Goal: Communication & Community: Answer question/provide support

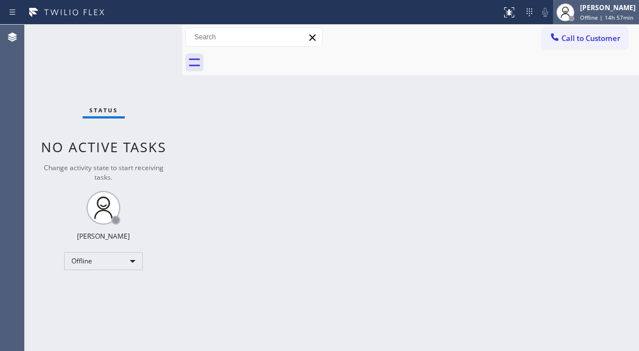
click at [623, 16] on span "Offline | 14h 57min" at bounding box center [606, 17] width 53 height 8
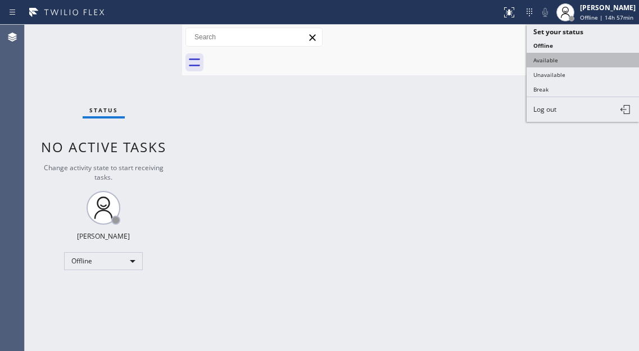
click at [590, 62] on button "Available" at bounding box center [582, 60] width 112 height 15
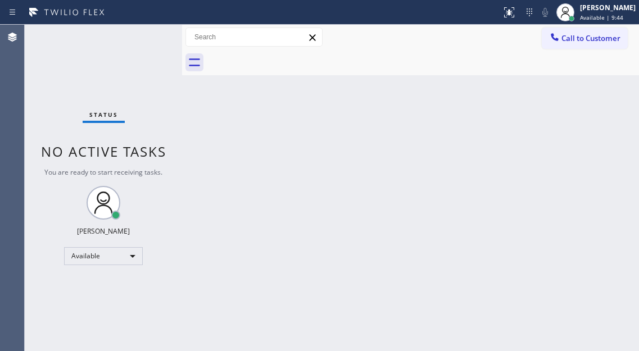
drag, startPoint x: 578, startPoint y: 176, endPoint x: 585, endPoint y: 186, distance: 12.8
click at [585, 186] on div "Back to Dashboard Change Sender ID Customers Technicians Select a contact Outbo…" at bounding box center [410, 188] width 457 height 326
drag, startPoint x: 383, startPoint y: 285, endPoint x: 461, endPoint y: 147, distance: 158.7
click at [383, 285] on div "Back to Dashboard Change Sender ID Customers Technicians Select a contact Outbo…" at bounding box center [410, 188] width 457 height 326
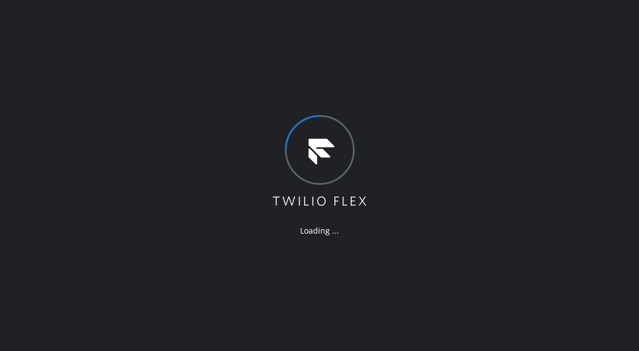
click at [614, 109] on div "Loading ..." at bounding box center [319, 175] width 639 height 351
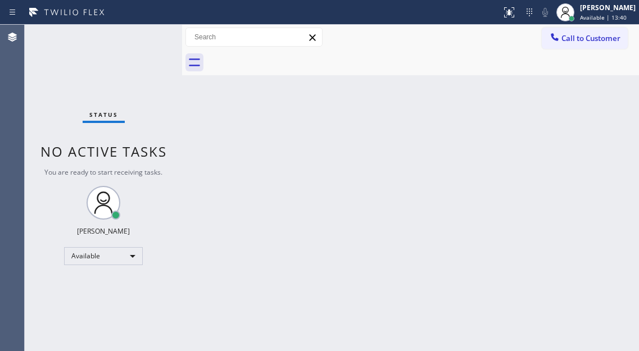
drag, startPoint x: 597, startPoint y: 204, endPoint x: 314, endPoint y: 146, distance: 288.6
click at [597, 204] on div "Back to Dashboard Change Sender ID Customers Technicians Select a contact Outbo…" at bounding box center [410, 188] width 457 height 326
click at [599, 102] on div "Back to Dashboard Change Sender ID Customers Technicians Select a contact Outbo…" at bounding box center [410, 188] width 457 height 326
click at [128, 42] on div "Status No active tasks You are ready to start receiving tasks. [PERSON_NAME]" at bounding box center [103, 188] width 157 height 326
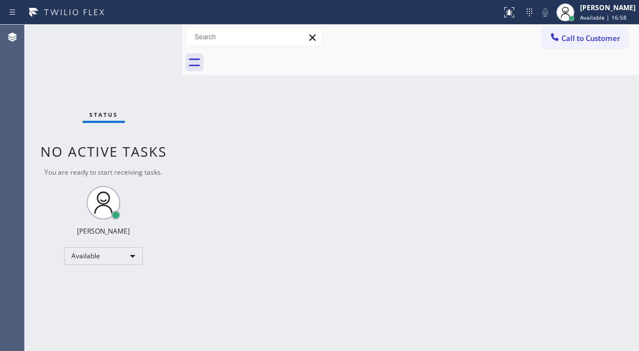
click at [148, 53] on div "Status No active tasks You are ready to start receiving tasks. [PERSON_NAME]" at bounding box center [103, 188] width 157 height 326
click at [122, 37] on div "Status No active tasks You are ready to start receiving tasks. [PERSON_NAME]" at bounding box center [103, 188] width 157 height 326
click at [135, 58] on div "Status No active tasks You are ready to start receiving tasks. [PERSON_NAME]" at bounding box center [103, 188] width 157 height 326
click at [147, 50] on div "Status No active tasks You are ready to start receiving tasks. [PERSON_NAME]" at bounding box center [103, 188] width 157 height 326
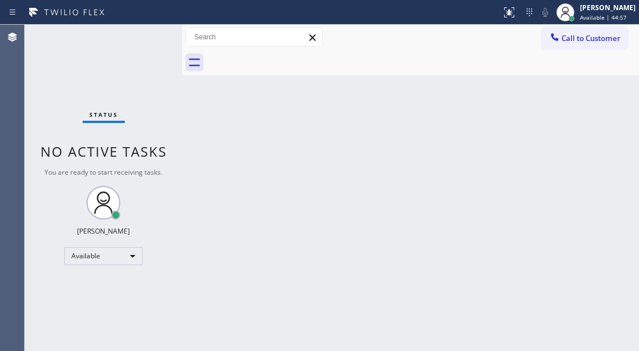
click at [612, 119] on div "Back to Dashboard Change Sender ID Customers Technicians Select a contact Outbo…" at bounding box center [410, 188] width 457 height 326
click at [153, 30] on div "Status No active tasks You are ready to start receiving tasks. [PERSON_NAME]" at bounding box center [103, 188] width 157 height 326
click at [167, 29] on div "Status No active tasks You are ready to start receiving tasks. [PERSON_NAME]" at bounding box center [103, 188] width 157 height 326
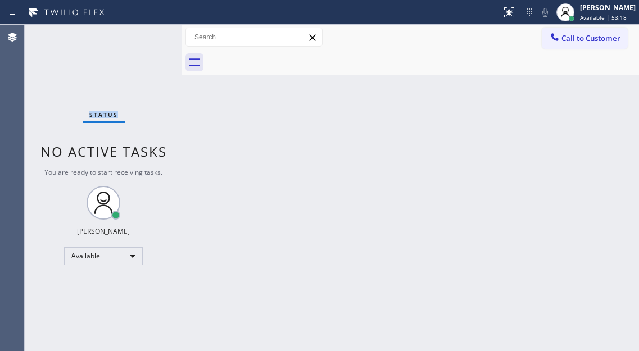
click at [167, 29] on div "Status No active tasks You are ready to start receiving tasks. [PERSON_NAME]" at bounding box center [103, 188] width 157 height 326
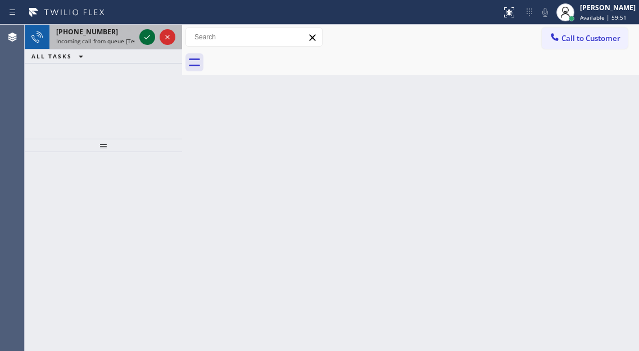
click at [148, 35] on icon at bounding box center [146, 36] width 13 height 13
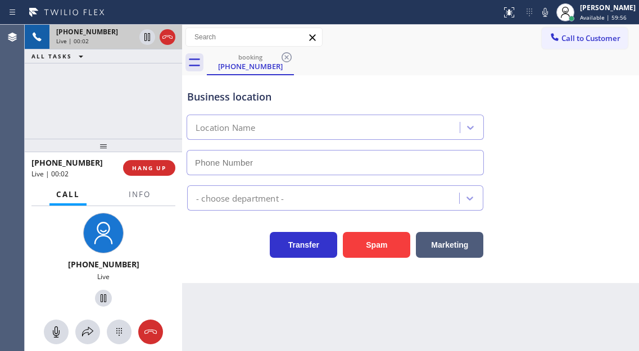
type input "[PHONE_NUMBER]"
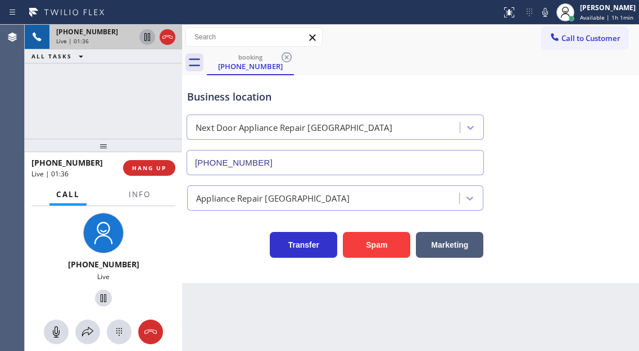
click at [144, 39] on icon at bounding box center [146, 36] width 13 height 13
click at [149, 37] on icon at bounding box center [146, 36] width 13 height 13
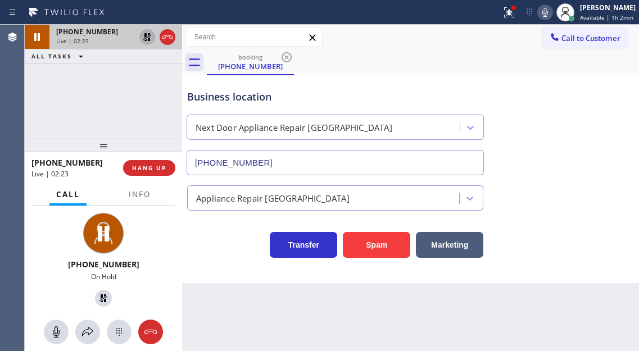
click at [552, 15] on icon at bounding box center [544, 12] width 13 height 13
click at [145, 40] on icon at bounding box center [146, 36] width 13 height 13
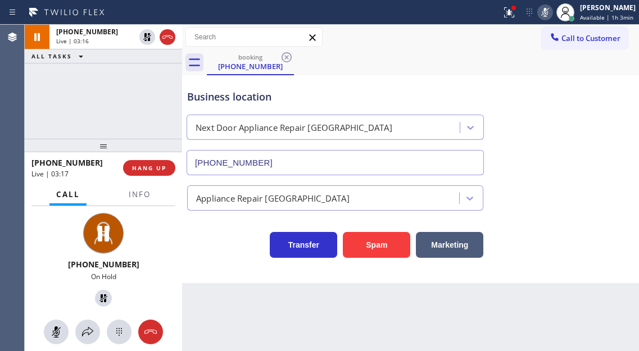
click at [542, 16] on div at bounding box center [545, 12] width 16 height 13
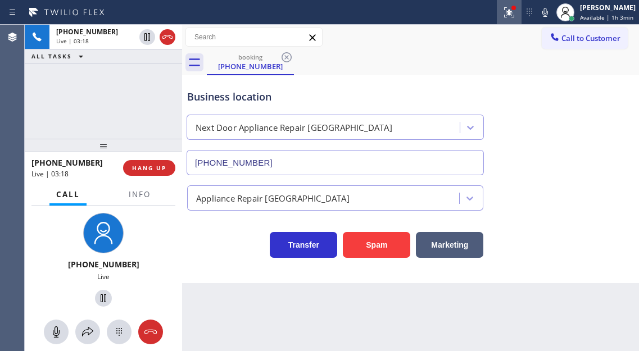
click at [510, 11] on icon at bounding box center [508, 12] width 13 height 13
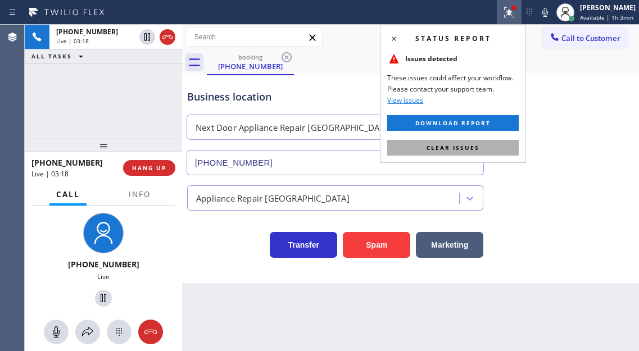
click at [477, 148] on span "Clear issues" at bounding box center [452, 148] width 53 height 8
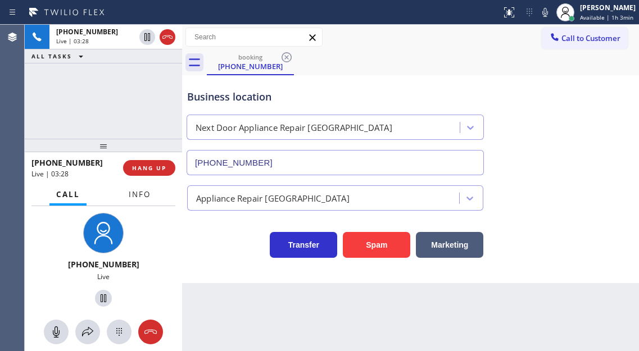
click at [137, 192] on span "Info" at bounding box center [140, 194] width 22 height 10
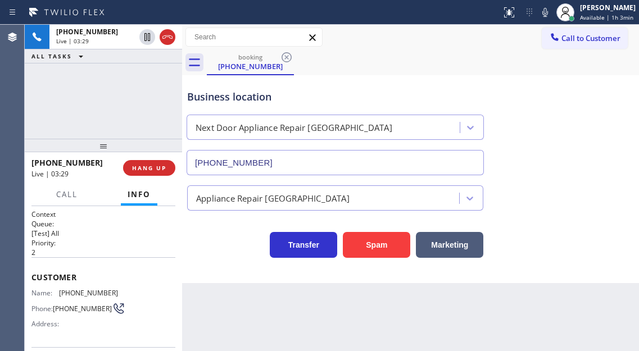
click at [71, 291] on span "[PHONE_NUMBER]" at bounding box center [88, 293] width 59 height 8
copy span "[PHONE_NUMBER]"
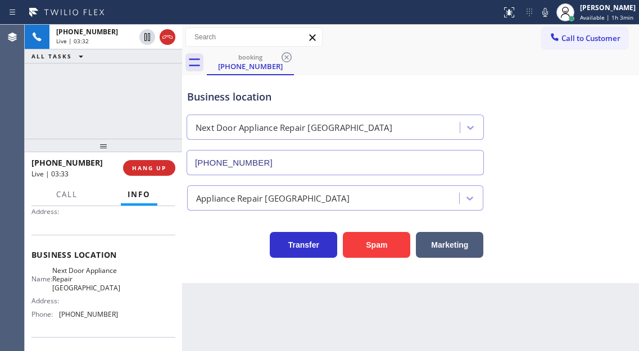
click at [80, 284] on span "Next Door Appliance Repair [GEOGRAPHIC_DATA]" at bounding box center [86, 279] width 68 height 26
copy span "Next Door Appliance Repair [GEOGRAPHIC_DATA]"
click at [165, 276] on div "Name: Next Door Appliance Repair Trenton Address: Phone: [PHONE_NUMBER]" at bounding box center [103, 294] width 144 height 57
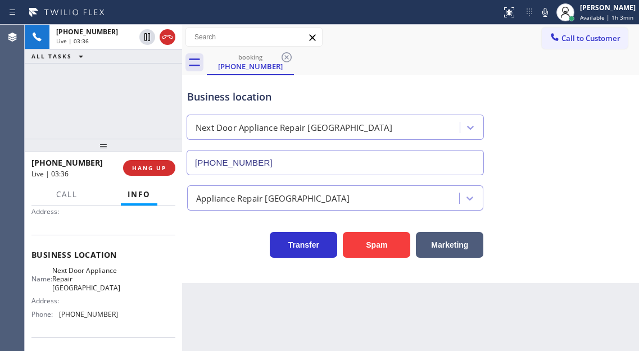
click at [101, 317] on span "[PHONE_NUMBER]" at bounding box center [88, 314] width 59 height 8
copy span "[PHONE_NUMBER]"
click at [154, 171] on span "HANG UP" at bounding box center [149, 168] width 34 height 8
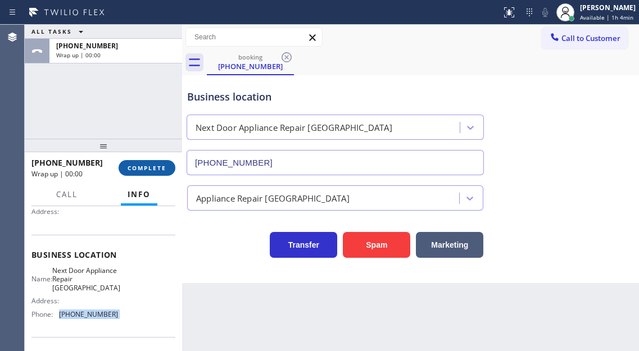
click at [154, 171] on span "COMPLETE" at bounding box center [147, 168] width 39 height 8
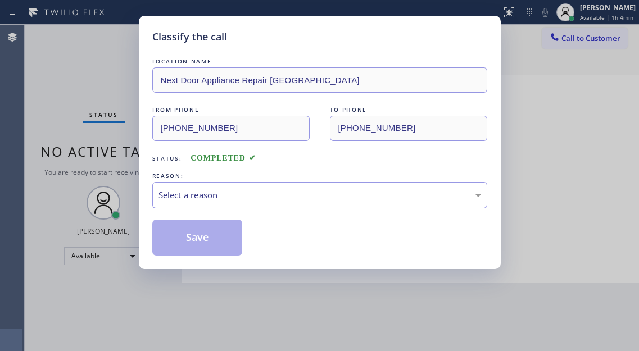
click at [154, 171] on div "REASON:" at bounding box center [319, 176] width 335 height 12
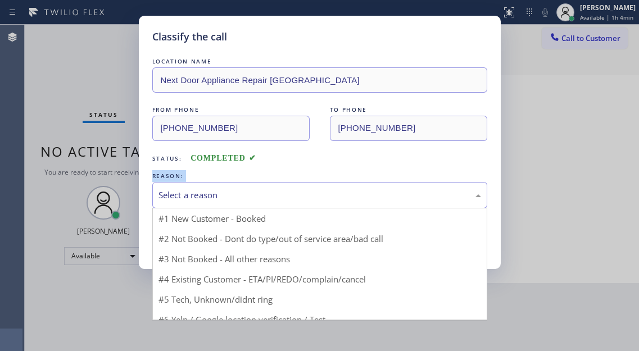
click at [296, 193] on div "Select a reason" at bounding box center [319, 195] width 322 height 13
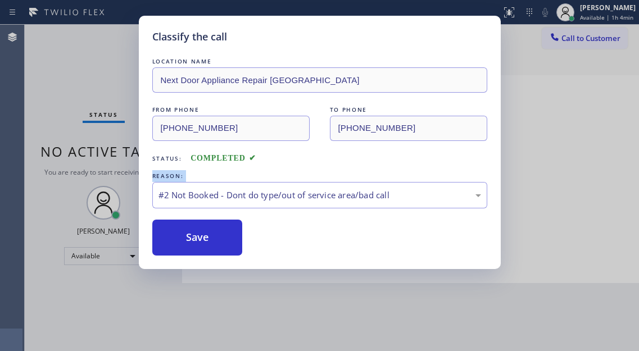
click at [221, 237] on button "Save" at bounding box center [197, 238] width 90 height 36
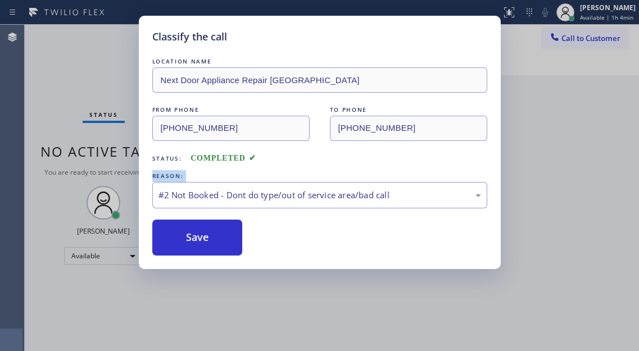
click at [221, 237] on button "Save" at bounding box center [197, 238] width 90 height 36
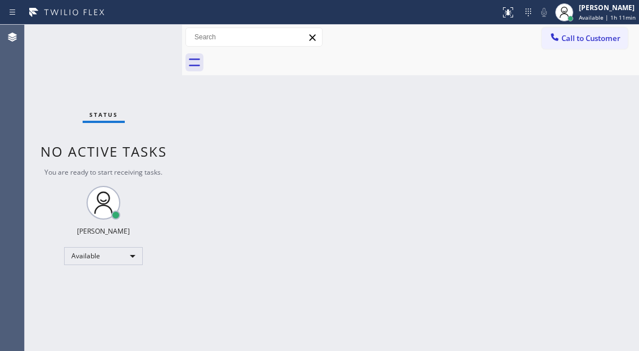
click at [129, 44] on div "Status No active tasks You are ready to start receiving tasks. [PERSON_NAME]" at bounding box center [103, 188] width 157 height 326
click at [127, 49] on div "Status No active tasks You are ready to start receiving tasks. [PERSON_NAME]" at bounding box center [103, 188] width 157 height 326
drag, startPoint x: 607, startPoint y: 125, endPoint x: 468, endPoint y: 60, distance: 153.3
click at [607, 125] on div "Back to Dashboard Change Sender ID Customers Technicians Select a contact Outbo…" at bounding box center [410, 188] width 457 height 326
click at [158, 42] on div "Status No active tasks You are ready to start receiving tasks. [PERSON_NAME]" at bounding box center [103, 188] width 157 height 326
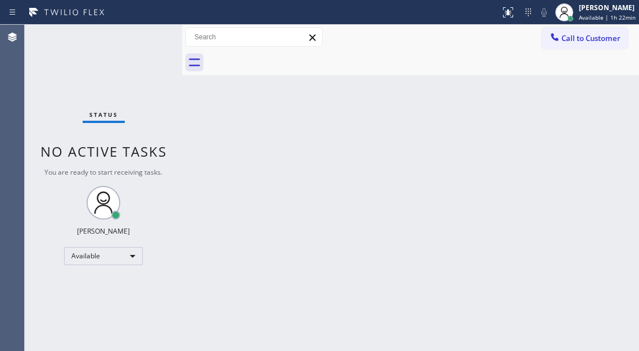
click at [158, 42] on div "Status No active tasks You are ready to start receiving tasks. [PERSON_NAME]" at bounding box center [103, 188] width 157 height 326
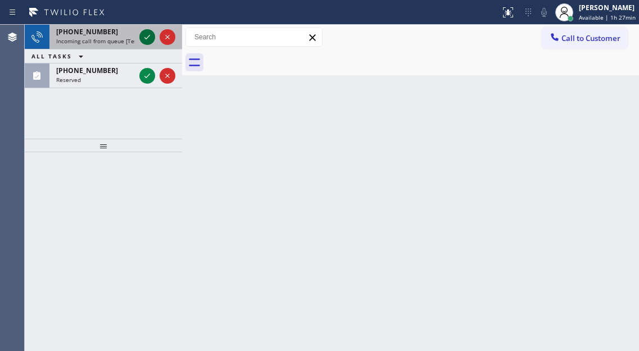
click at [146, 38] on icon at bounding box center [146, 36] width 13 height 13
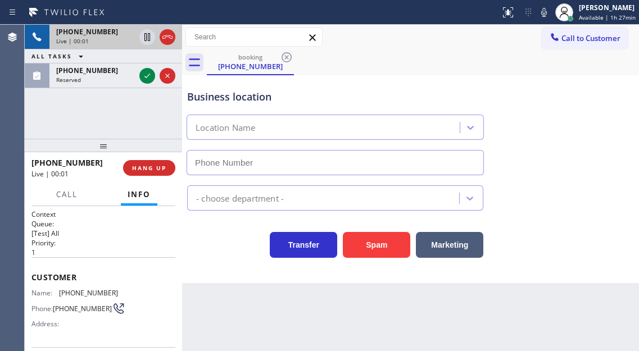
type input "[PHONE_NUMBER]"
click at [147, 159] on div "[PHONE_NUMBER] Live | 00:09 HANG UP" at bounding box center [103, 167] width 144 height 29
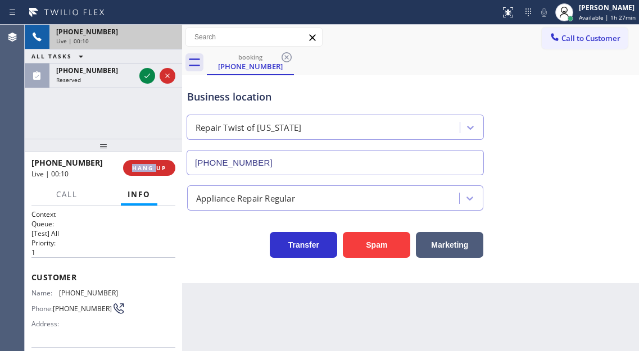
click at [147, 160] on div "[PHONE_NUMBER] Live | 00:10 HANG UP" at bounding box center [103, 167] width 144 height 29
click at [152, 166] on span "HANG UP" at bounding box center [149, 168] width 34 height 8
click at [175, 170] on div "[PHONE_NUMBER] Live | 00:13 HANG UP" at bounding box center [103, 167] width 157 height 31
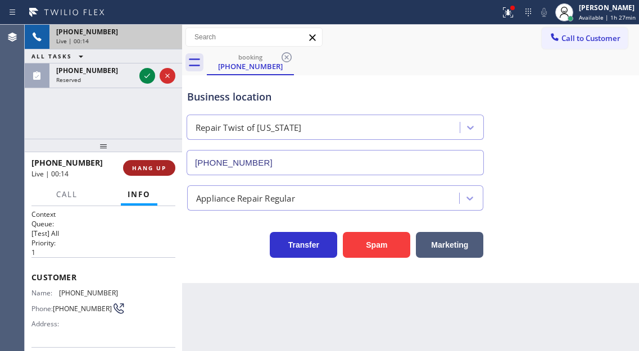
click at [167, 170] on button "HANG UP" at bounding box center [149, 168] width 52 height 16
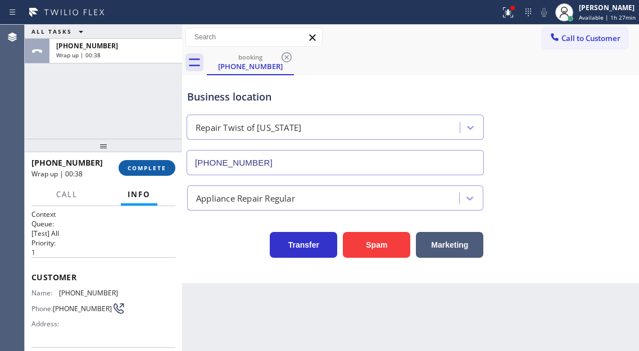
click at [149, 172] on button "COMPLETE" at bounding box center [147, 168] width 57 height 16
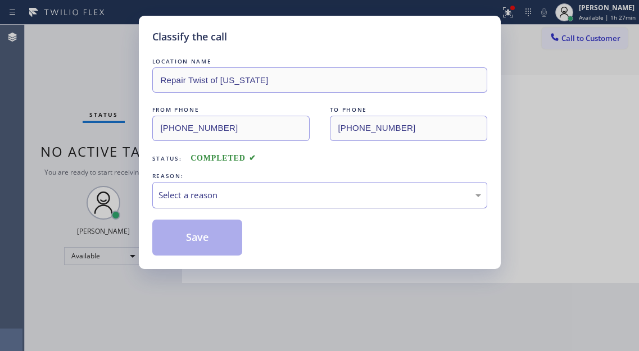
click at [219, 188] on div "Select a reason" at bounding box center [319, 195] width 335 height 26
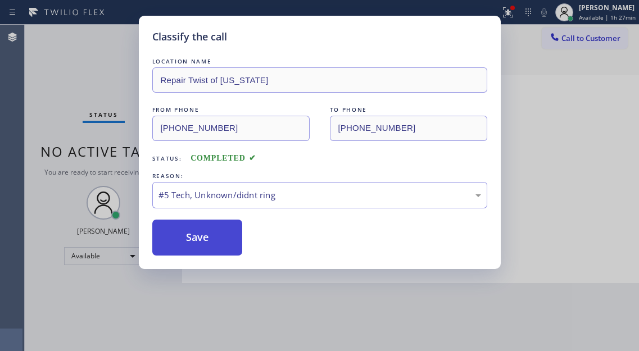
click at [219, 243] on button "Save" at bounding box center [197, 238] width 90 height 36
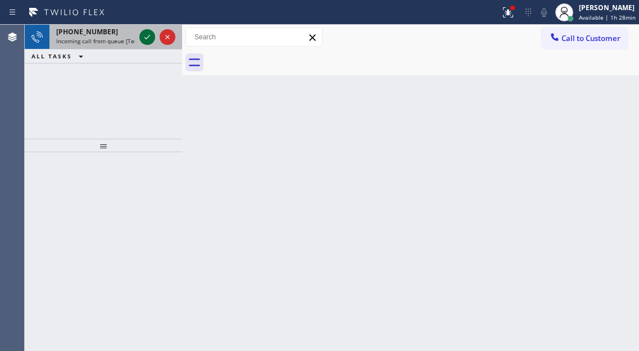
click at [144, 37] on icon at bounding box center [146, 36] width 13 height 13
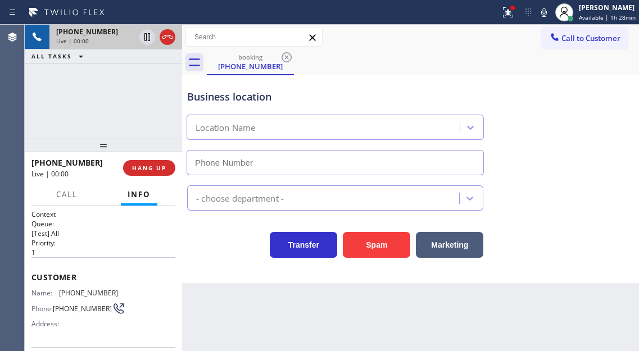
type input "[PHONE_NUMBER]"
click at [140, 41] on div at bounding box center [147, 36] width 16 height 13
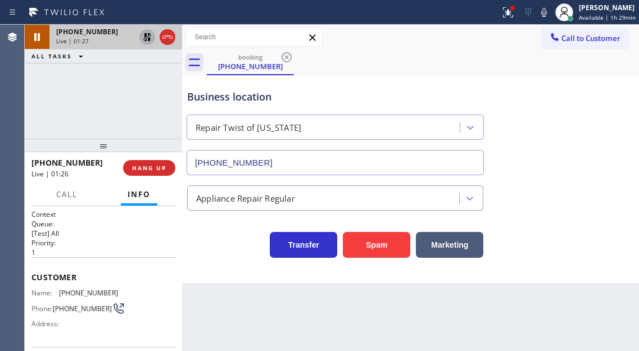
click at [142, 38] on icon at bounding box center [146, 36] width 13 height 13
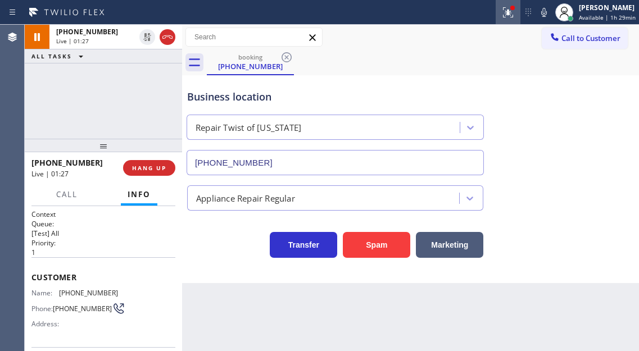
click at [502, 13] on div at bounding box center [508, 12] width 25 height 13
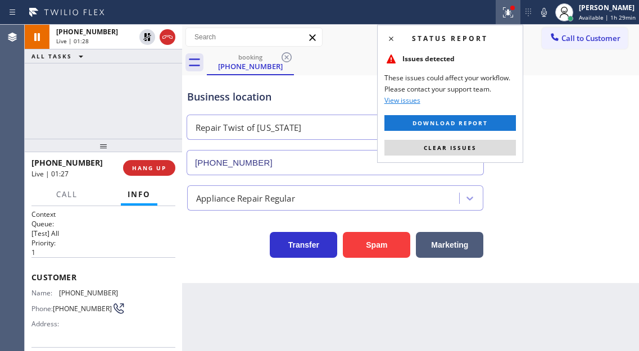
click at [488, 143] on button "Clear issues" at bounding box center [449, 148] width 131 height 16
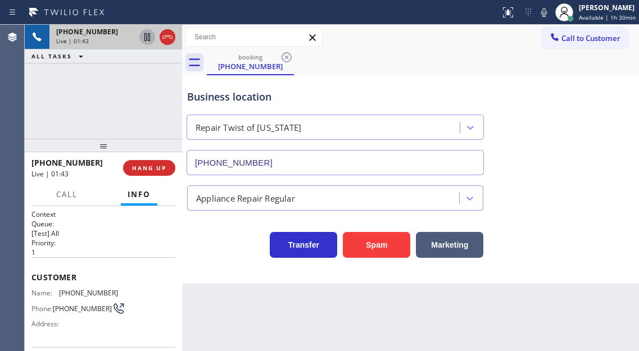
click at [146, 39] on icon at bounding box center [147, 37] width 6 height 8
click at [151, 36] on icon at bounding box center [146, 36] width 13 height 13
click at [69, 291] on span "[PHONE_NUMBER]" at bounding box center [88, 293] width 59 height 8
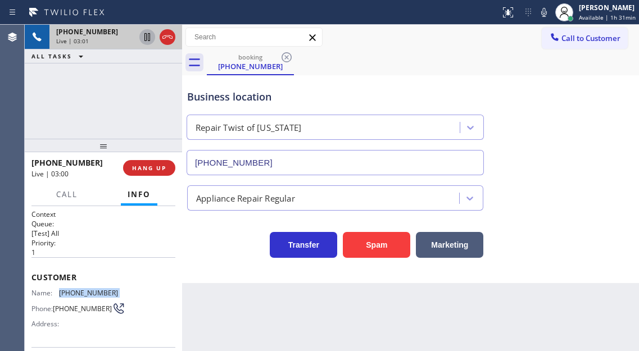
copy span "[PHONE_NUMBER]"
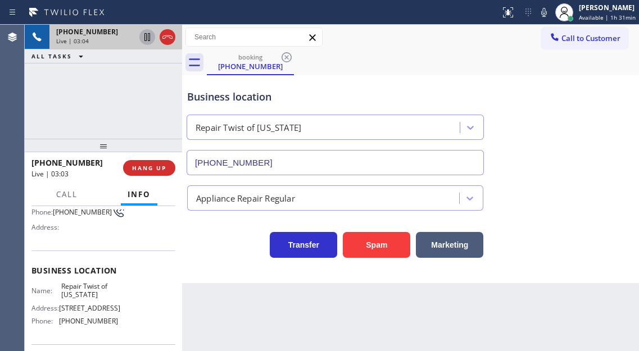
scroll to position [112, 0]
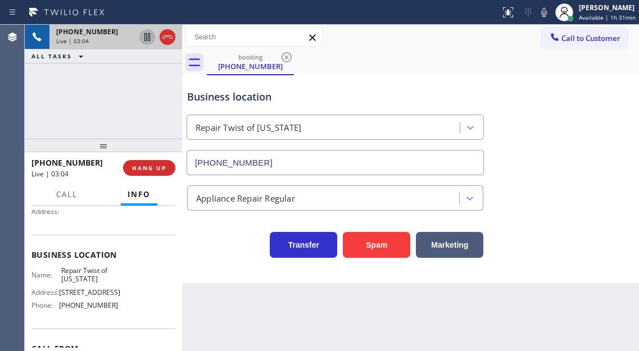
click at [90, 278] on span "Repair Twist of [US_STATE]" at bounding box center [89, 274] width 56 height 17
copy span "Repair Twist of [US_STATE]"
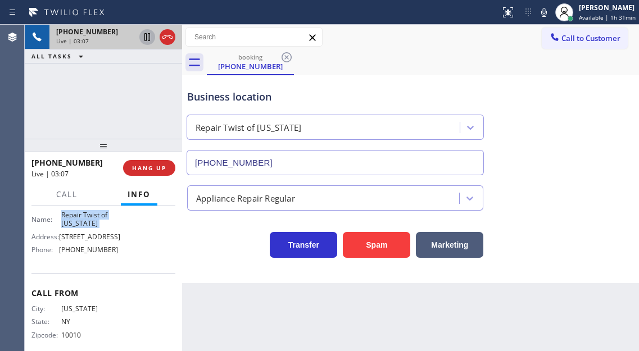
scroll to position [169, 0]
click at [94, 258] on div "Name: Repair Twist of [US_STATE] Address: [STREET_ADDRESS] Phone: [PHONE_NUMBER]" at bounding box center [74, 234] width 87 height 48
copy span "[PHONE_NUMBER]"
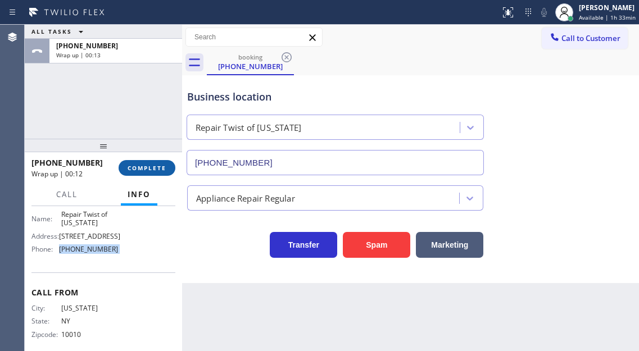
click at [147, 166] on span "COMPLETE" at bounding box center [147, 168] width 39 height 8
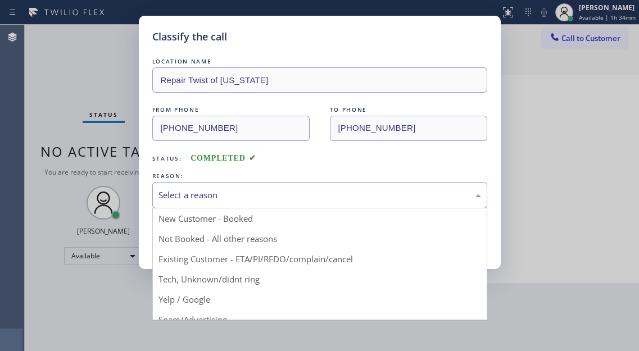
click at [338, 190] on div "Select a reason" at bounding box center [319, 195] width 322 height 13
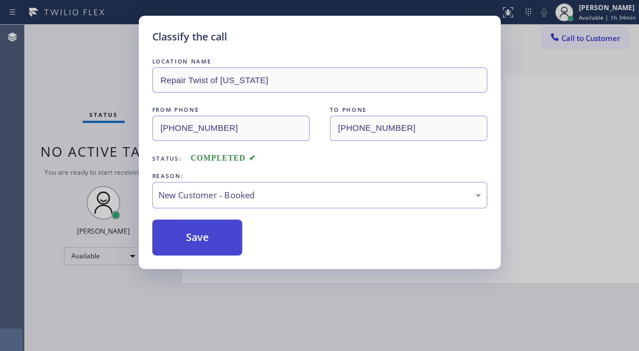
click at [205, 231] on button "Save" at bounding box center [197, 238] width 90 height 36
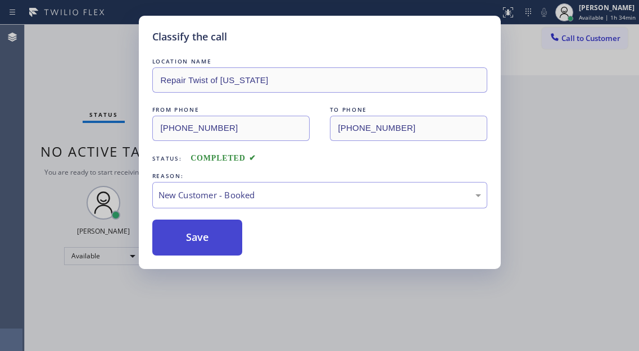
click at [205, 231] on button "Save" at bounding box center [197, 238] width 90 height 36
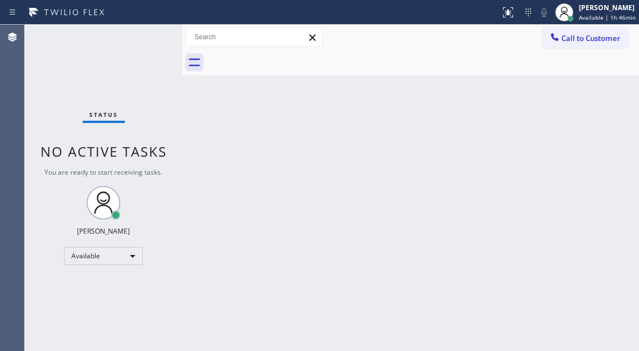
click at [290, 158] on div "Back to Dashboard Change Sender ID Customers Technicians Select a contact Outbo…" at bounding box center [410, 188] width 457 height 326
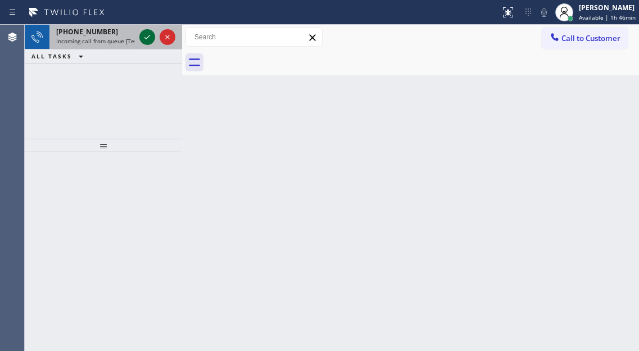
click at [146, 36] on icon at bounding box center [146, 36] width 13 height 13
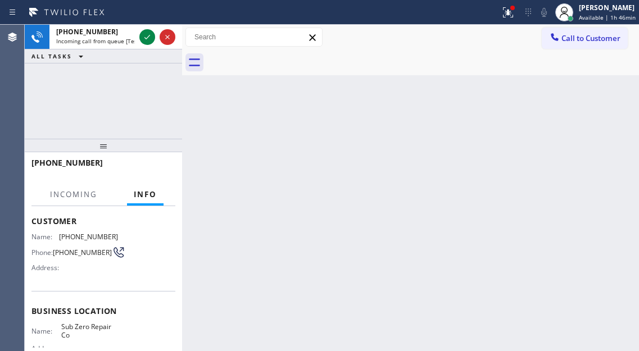
scroll to position [112, 0]
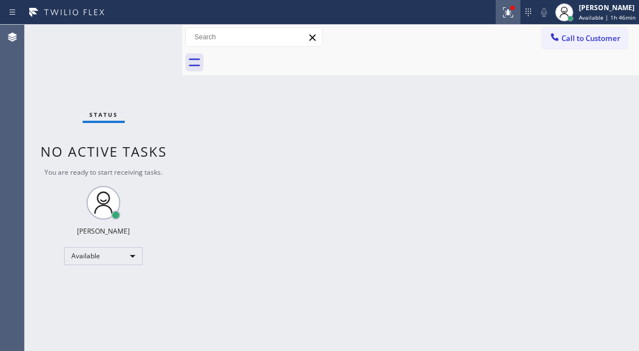
click at [504, 18] on icon at bounding box center [507, 12] width 13 height 13
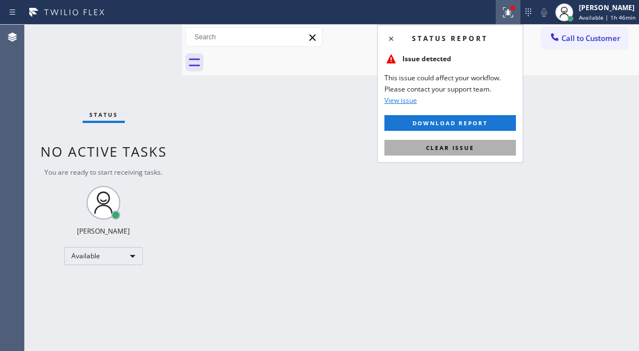
click at [471, 155] on button "Clear issue" at bounding box center [449, 148] width 131 height 16
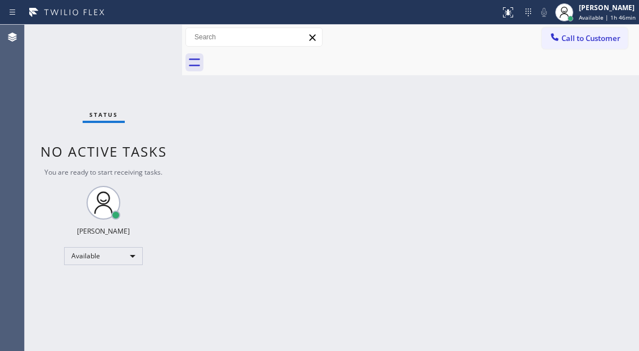
click at [415, 153] on div "Back to Dashboard Change Sender ID Customers Technicians Select a contact Outbo…" at bounding box center [410, 188] width 457 height 326
click at [581, 129] on div "Back to Dashboard Change Sender ID Customers Technicians Select a contact Outbo…" at bounding box center [410, 188] width 457 height 326
click at [605, 116] on div "Back to Dashboard Change Sender ID Customers Technicians Select a contact Outbo…" at bounding box center [410, 188] width 457 height 326
click at [149, 42] on div "Status No active tasks You are ready to start receiving tasks. [PERSON_NAME]" at bounding box center [103, 188] width 157 height 326
click at [616, 16] on span "Available | 2h 2min" at bounding box center [606, 17] width 53 height 8
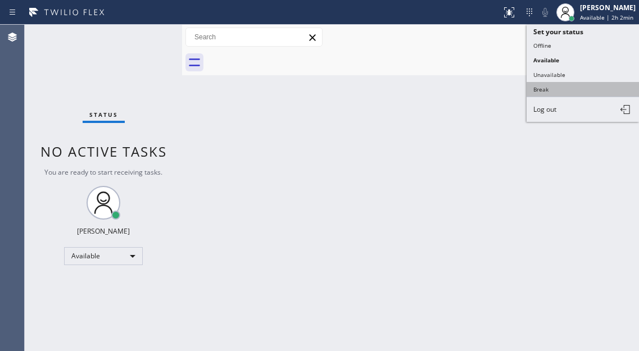
click at [585, 84] on button "Break" at bounding box center [582, 89] width 112 height 15
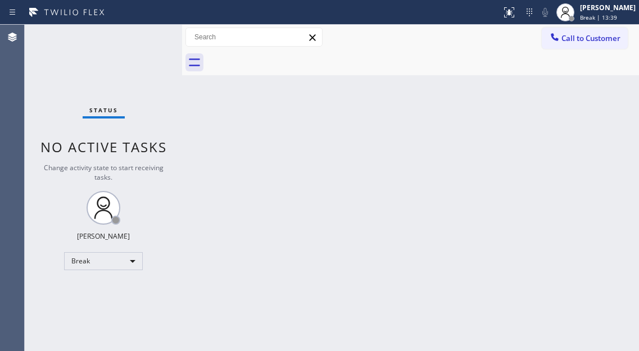
click at [610, 119] on div "Back to Dashboard Change Sender ID Customers Technicians Select a contact Outbo…" at bounding box center [410, 188] width 457 height 326
click at [590, 11] on div "[PERSON_NAME]" at bounding box center [608, 8] width 56 height 10
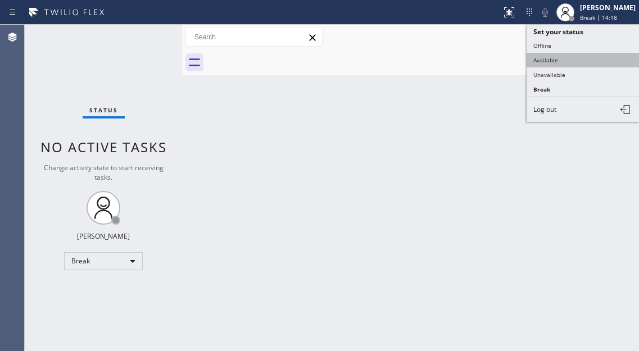
click at [575, 57] on button "Available" at bounding box center [582, 60] width 112 height 15
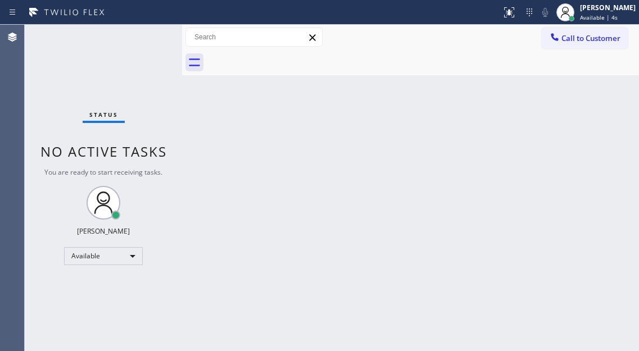
click at [623, 126] on div "Back to Dashboard Change Sender ID Customers Technicians Select a contact Outbo…" at bounding box center [410, 188] width 457 height 326
click at [142, 42] on div "Status No active tasks You are ready to start receiving tasks. [PERSON_NAME]" at bounding box center [103, 188] width 157 height 326
click at [128, 47] on div "Status No active tasks You are ready to start receiving tasks. [PERSON_NAME]" at bounding box center [103, 188] width 157 height 326
click at [148, 28] on div "Status No active tasks You are ready to start receiving tasks. [PERSON_NAME]" at bounding box center [103, 188] width 157 height 326
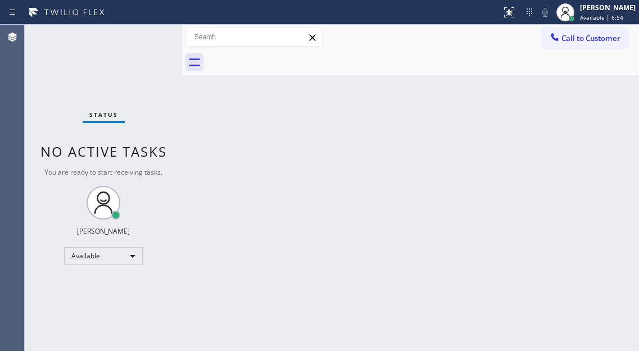
click at [148, 28] on div "Status No active tasks You are ready to start receiving tasks. [PERSON_NAME]" at bounding box center [103, 188] width 157 height 326
click at [144, 31] on div "Status No active tasks You are ready to start receiving tasks. [PERSON_NAME]" at bounding box center [103, 188] width 157 height 326
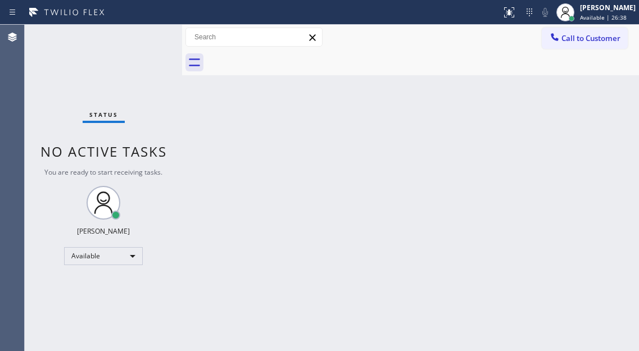
click at [597, 130] on div "Back to Dashboard Change Sender ID Customers Technicians Select a contact Outbo…" at bounding box center [410, 188] width 457 height 326
click at [126, 25] on div "Status No active tasks You are ready to start receiving tasks. [PERSON_NAME]" at bounding box center [103, 188] width 157 height 326
click at [575, 120] on div "Back to Dashboard Change Sender ID Customers Technicians Select a contact Outbo…" at bounding box center [410, 188] width 457 height 326
click at [139, 46] on div "Status No active tasks You are ready to start receiving tasks. [PERSON_NAME]" at bounding box center [103, 188] width 157 height 326
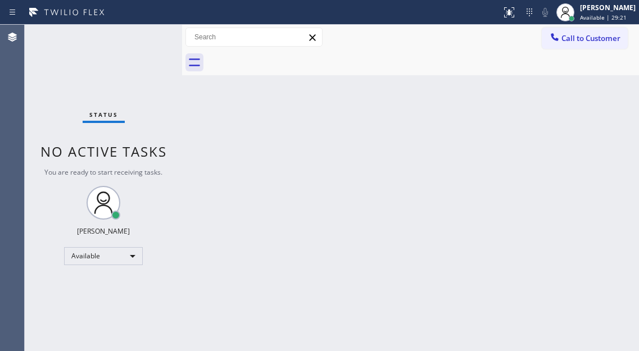
click at [583, 150] on div "Back to Dashboard Change Sender ID Customers Technicians Select a contact Outbo…" at bounding box center [410, 188] width 457 height 326
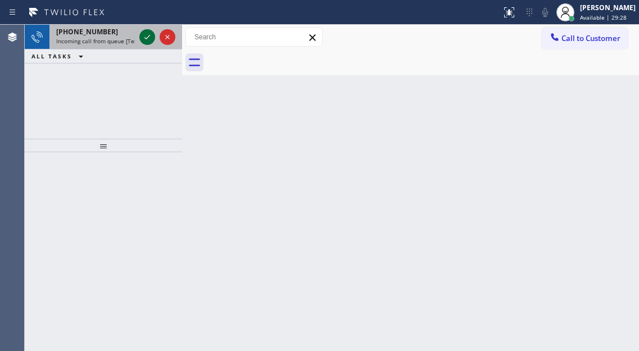
click at [145, 34] on icon at bounding box center [146, 36] width 13 height 13
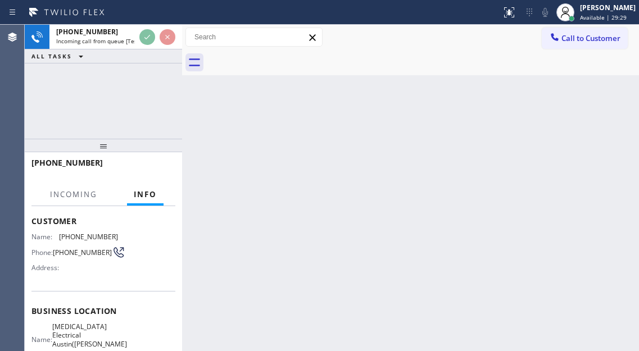
scroll to position [112, 0]
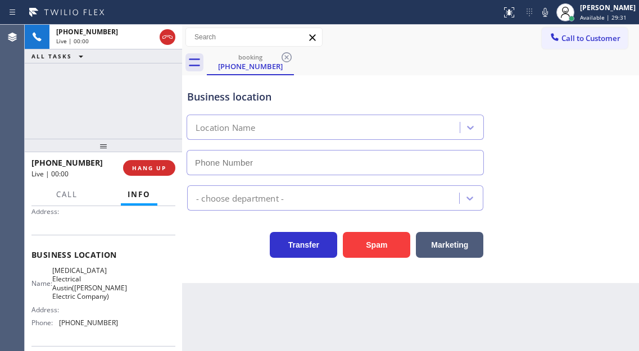
type input "[PHONE_NUMBER]"
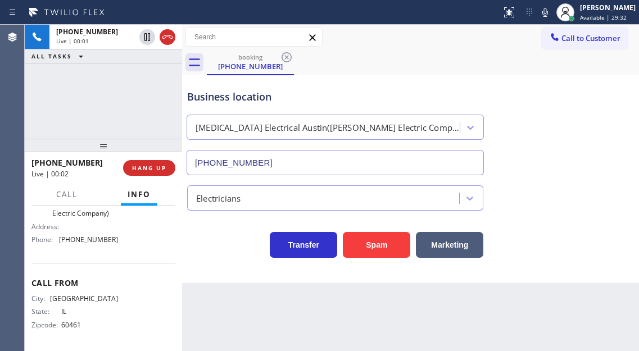
scroll to position [217, 0]
click at [157, 168] on span "HANG UP" at bounding box center [149, 168] width 34 height 8
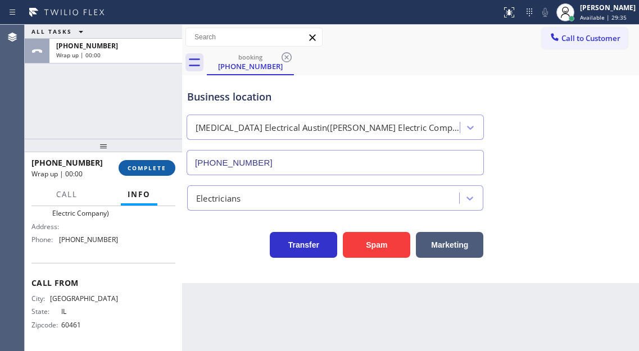
click at [157, 168] on span "COMPLETE" at bounding box center [147, 168] width 39 height 8
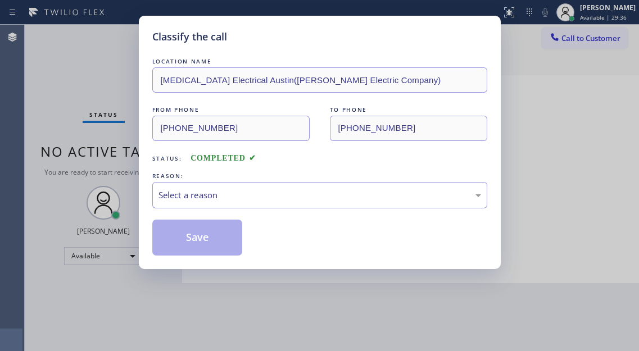
click at [157, 168] on div "LOCATION NAME [MEDICAL_DATA] Electrical Austin([PERSON_NAME] Electric Company) …" at bounding box center [319, 156] width 335 height 200
click at [314, 217] on div "LOCATION NAME [MEDICAL_DATA] Electrical Austin([PERSON_NAME] Electric Company) …" at bounding box center [319, 156] width 335 height 200
click at [321, 206] on div "Select a reason" at bounding box center [319, 195] width 335 height 26
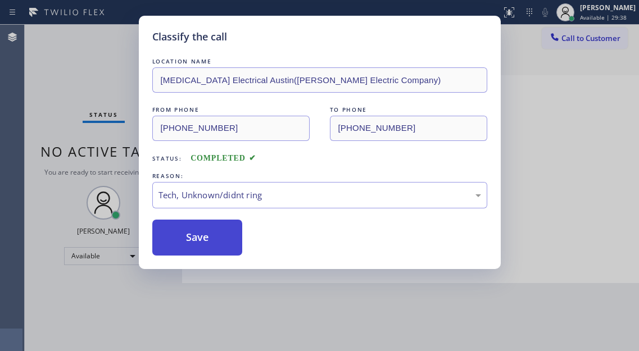
click at [237, 248] on button "Save" at bounding box center [197, 238] width 90 height 36
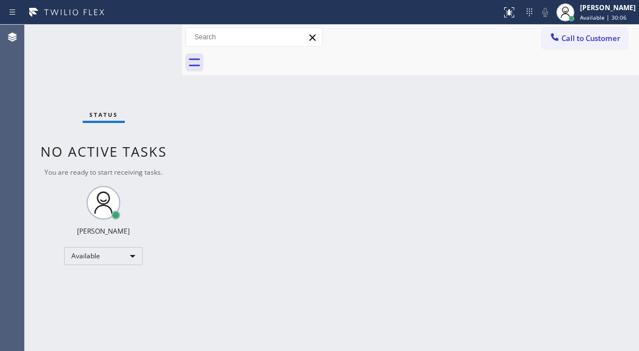
click at [306, 178] on div "Back to Dashboard Change Sender ID Customers Technicians Select a contact Outbo…" at bounding box center [410, 188] width 457 height 326
click at [159, 44] on div "Status No active tasks You are ready to start receiving tasks. [PERSON_NAME]" at bounding box center [103, 188] width 157 height 326
click at [154, 40] on div "Status No active tasks You are ready to start receiving tasks. [PERSON_NAME]" at bounding box center [103, 188] width 157 height 326
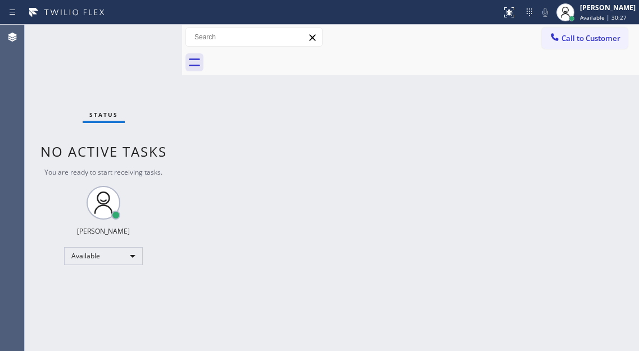
click at [154, 40] on div "Status No active tasks You are ready to start receiving tasks. [PERSON_NAME]" at bounding box center [103, 188] width 157 height 326
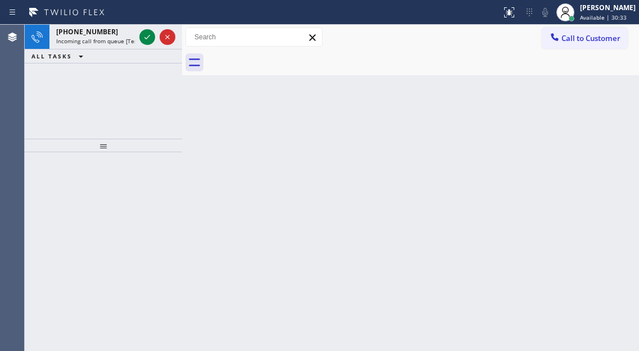
click at [592, 128] on div "Back to Dashboard Change Sender ID Customers Technicians Select a contact Outbo…" at bounding box center [410, 188] width 457 height 326
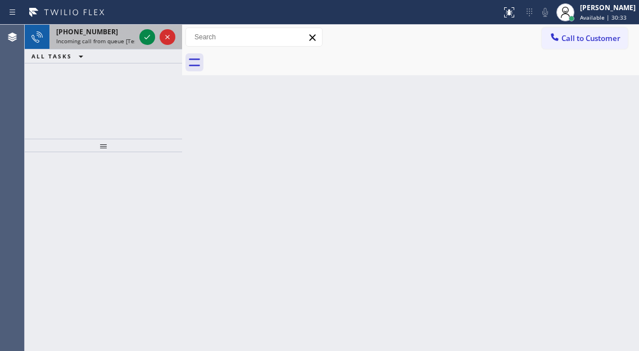
click at [66, 29] on span "[PHONE_NUMBER]" at bounding box center [87, 32] width 62 height 10
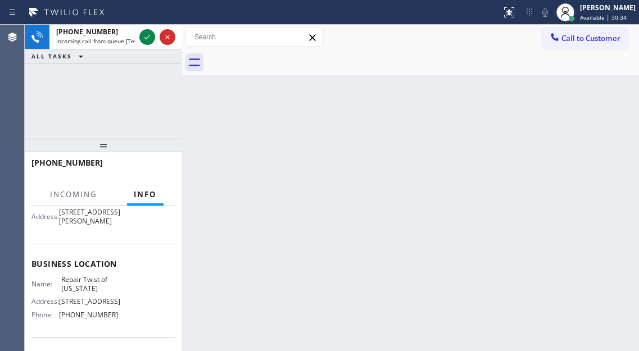
scroll to position [112, 0]
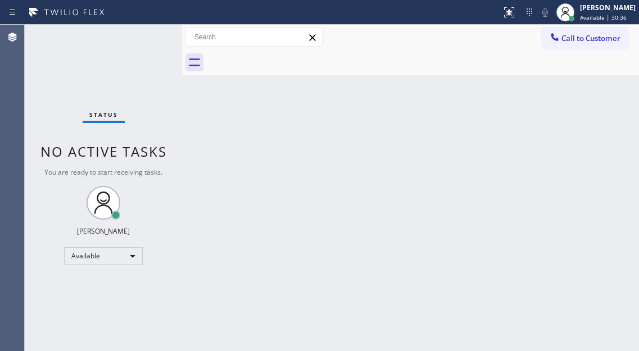
click at [111, 38] on div "Status No active tasks You are ready to start receiving tasks. [PERSON_NAME]" at bounding box center [103, 188] width 157 height 326
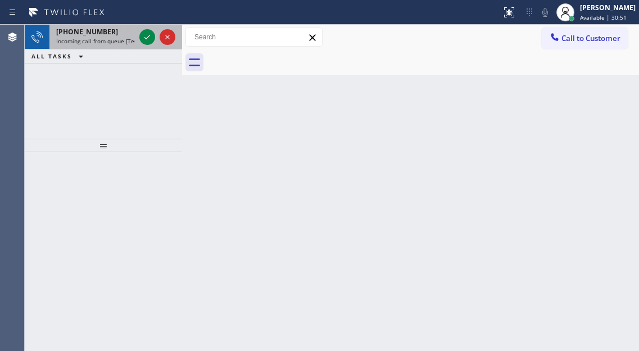
click at [106, 29] on div "[PHONE_NUMBER]" at bounding box center [95, 32] width 79 height 10
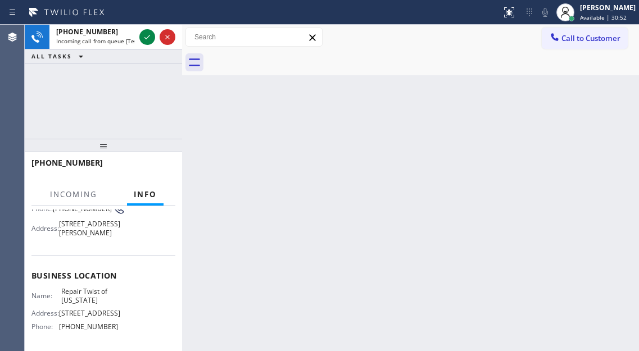
scroll to position [112, 0]
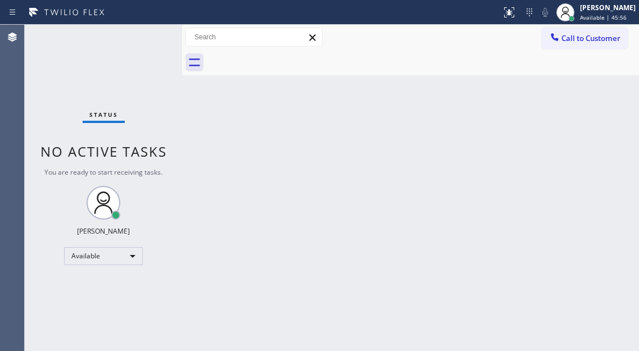
click at [587, 145] on div "Back to Dashboard Change Sender ID Customers Technicians Select a contact Outbo…" at bounding box center [410, 188] width 457 height 326
click at [148, 48] on div "Status No active tasks You are ready to start receiving tasks. [PERSON_NAME]" at bounding box center [103, 188] width 157 height 326
click at [593, 100] on div "Back to Dashboard Change Sender ID Customers Technicians Select a contact Outbo…" at bounding box center [410, 188] width 457 height 326
click at [148, 29] on div "Status No active tasks You are ready to start receiving tasks. [PERSON_NAME]" at bounding box center [103, 188] width 157 height 326
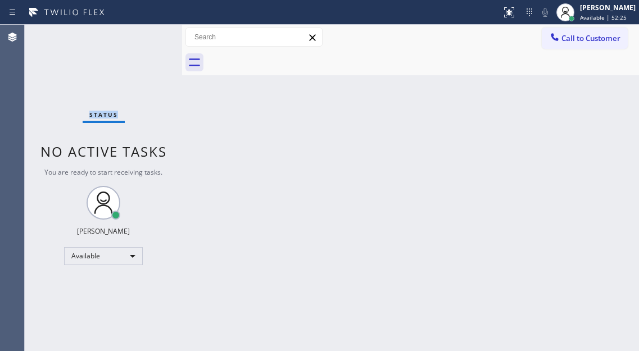
click at [148, 29] on div "Status No active tasks You are ready to start receiving tasks. [PERSON_NAME]" at bounding box center [103, 188] width 157 height 326
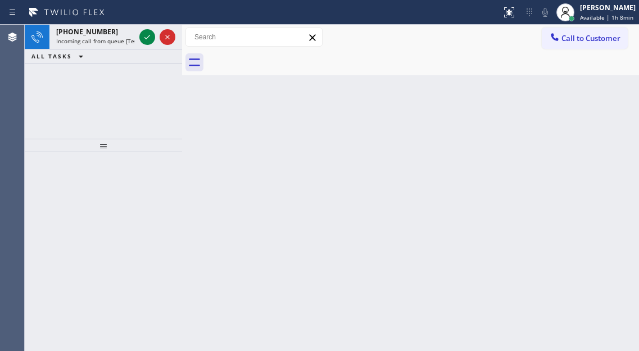
click at [148, 29] on button at bounding box center [147, 37] width 16 height 16
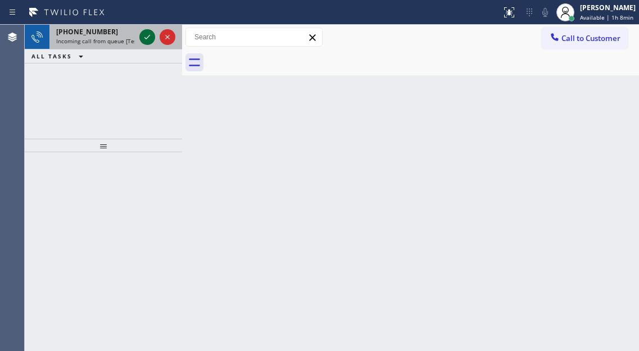
click at [148, 29] on button at bounding box center [147, 37] width 16 height 16
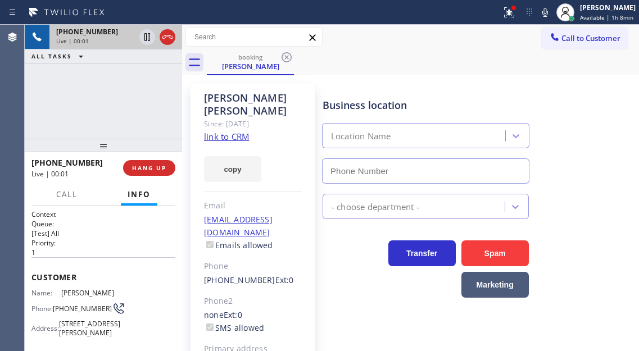
type input "[PHONE_NUMBER]"
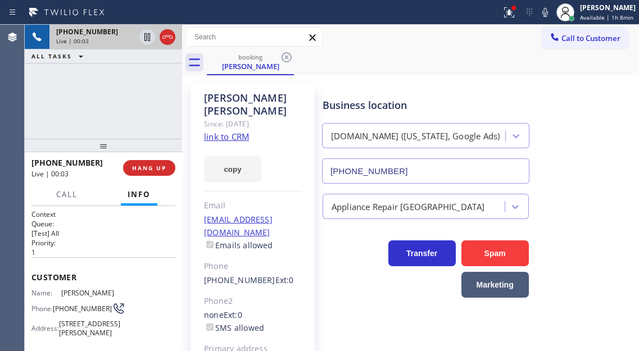
click at [228, 131] on link "link to CRM" at bounding box center [226, 136] width 45 height 11
click at [69, 310] on span "[PHONE_NUMBER]" at bounding box center [82, 309] width 59 height 8
copy div "[PHONE_NUMBER]"
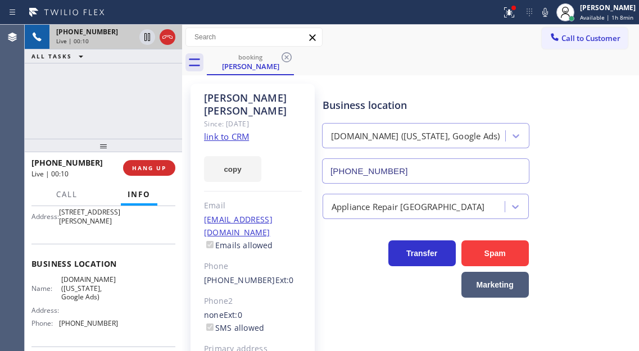
scroll to position [112, 0]
click at [87, 301] on span "[DOMAIN_NAME] ([US_STATE], Google Ads)" at bounding box center [89, 288] width 56 height 26
copy span "[DOMAIN_NAME] ([US_STATE], Google Ads)"
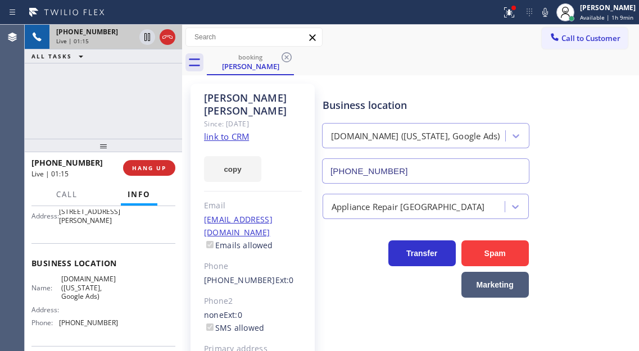
click at [123, 94] on div "[PHONE_NUMBER] Live | 01:15 ALL TASKS ALL TASKS ACTIVE TASKS TASKS IN WRAP UP" at bounding box center [103, 82] width 157 height 114
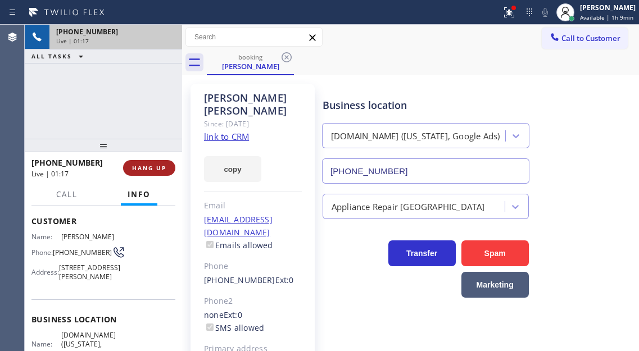
click at [154, 163] on button "HANG UP" at bounding box center [149, 168] width 52 height 16
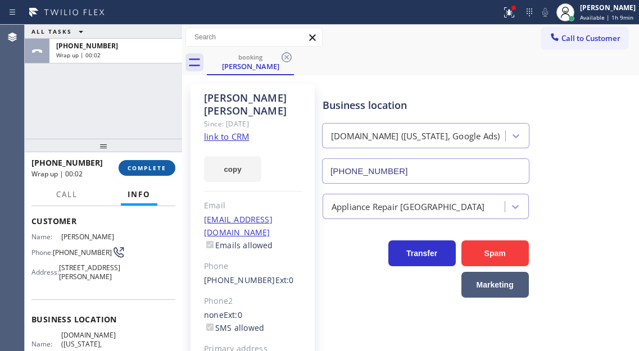
click at [154, 167] on span "COMPLETE" at bounding box center [147, 168] width 39 height 8
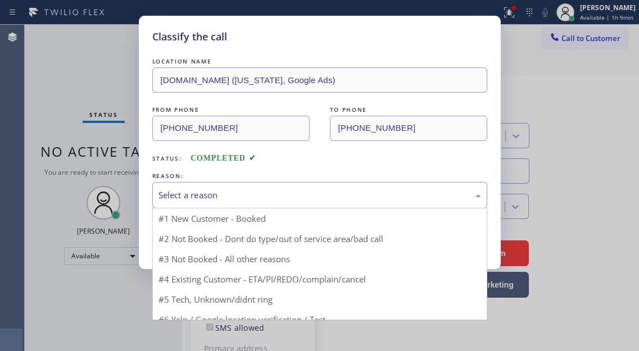
click at [298, 193] on div "Select a reason" at bounding box center [319, 195] width 322 height 13
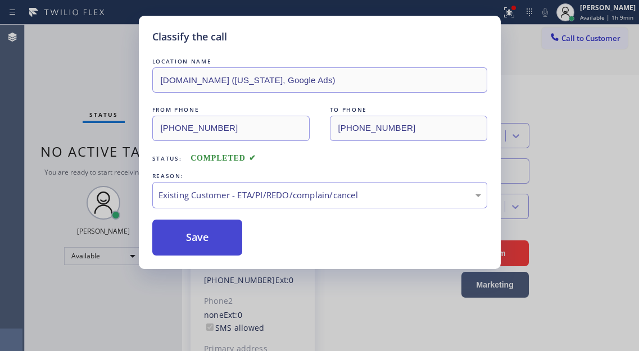
click at [221, 243] on button "Save" at bounding box center [197, 238] width 90 height 36
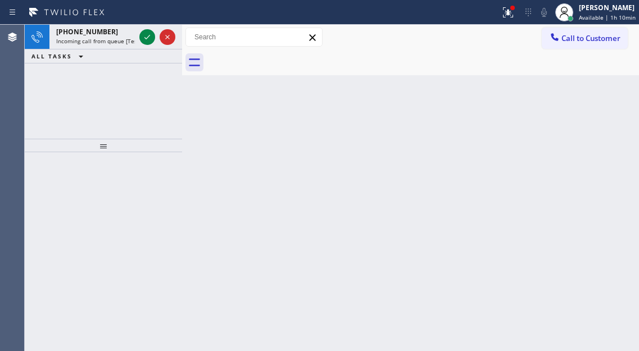
click at [610, 121] on div "Back to Dashboard Change Sender ID Customers Technicians Select a contact Outbo…" at bounding box center [410, 188] width 457 height 326
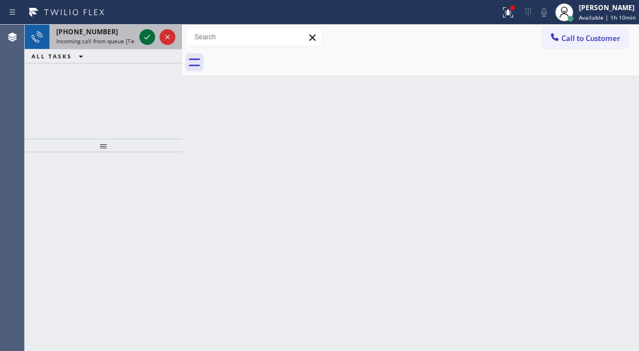
click at [151, 42] on icon at bounding box center [146, 36] width 13 height 13
click at [149, 38] on icon at bounding box center [146, 36] width 13 height 13
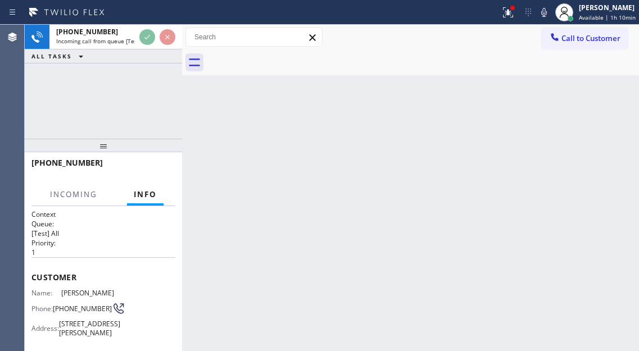
scroll to position [112, 0]
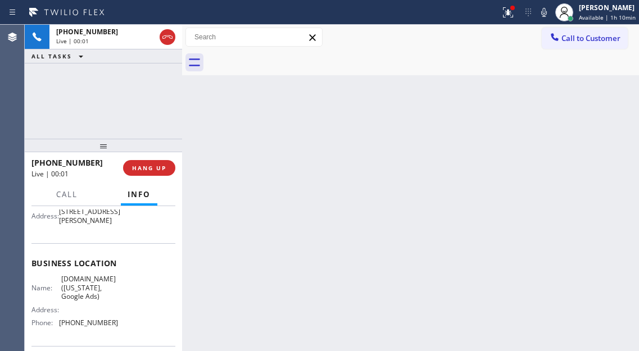
click at [78, 301] on span "[DOMAIN_NAME] ([US_STATE], Google Ads)" at bounding box center [89, 288] width 56 height 26
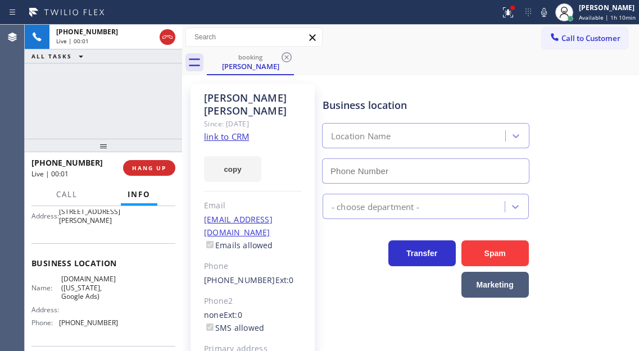
click at [78, 301] on span "[DOMAIN_NAME] ([US_STATE], Google Ads)" at bounding box center [89, 288] width 56 height 26
type input "[PHONE_NUMBER]"
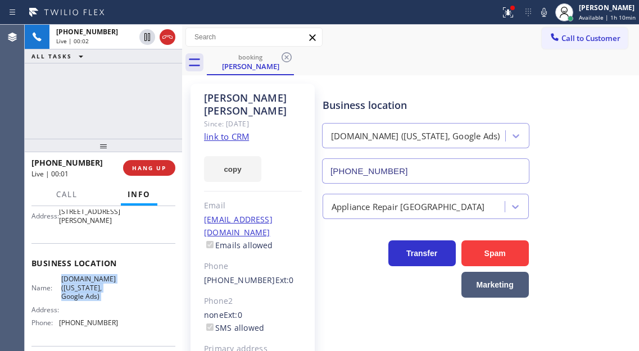
click at [231, 131] on link "link to CRM" at bounding box center [226, 136] width 45 height 11
click at [104, 98] on div "[PHONE_NUMBER] Live | 00:03 ALL TASKS ALL TASKS ACTIVE TASKS TASKS IN WRAP UP" at bounding box center [103, 82] width 157 height 114
click at [517, 17] on div at bounding box center [508, 12] width 25 height 13
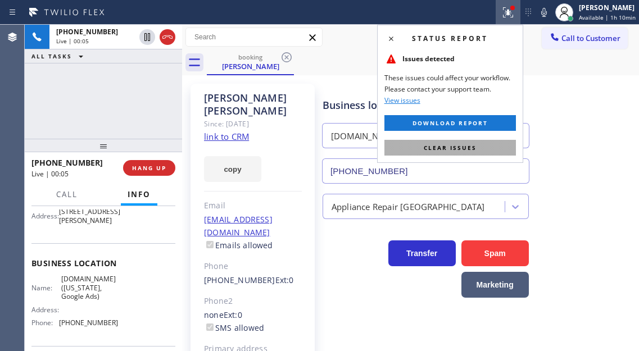
click at [492, 147] on button "Clear issues" at bounding box center [449, 148] width 131 height 16
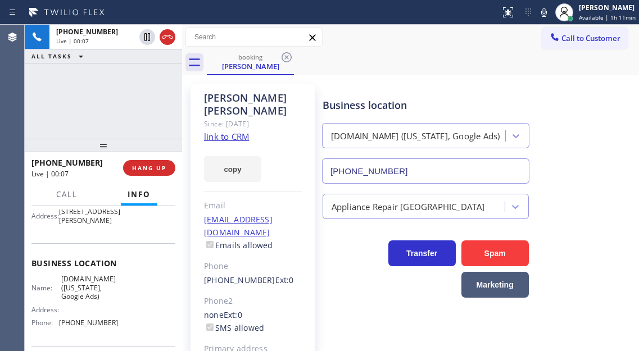
click at [122, 98] on div "[PHONE_NUMBER] Live | 00:07 ALL TASKS ALL TASKS ACTIVE TASKS TASKS IN WRAP UP" at bounding box center [103, 82] width 157 height 114
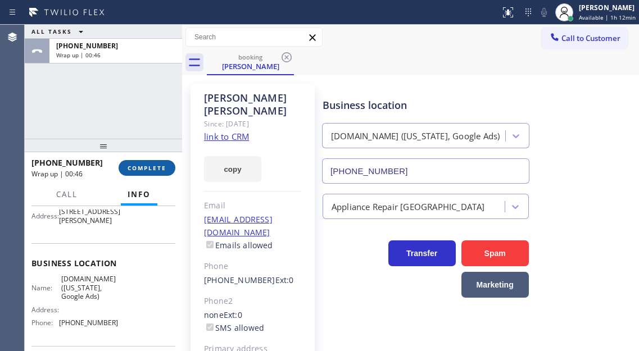
click at [149, 176] on button "COMPLETE" at bounding box center [147, 168] width 57 height 16
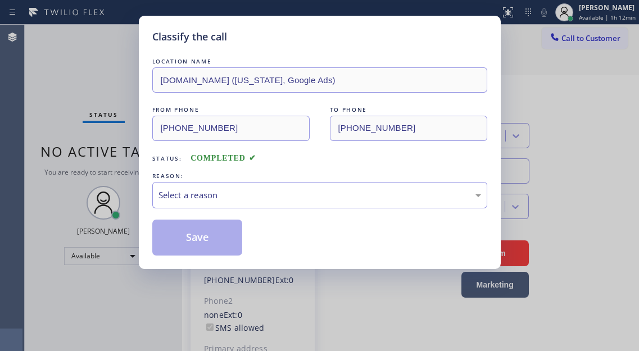
click at [266, 195] on div "Select a reason" at bounding box center [319, 195] width 322 height 13
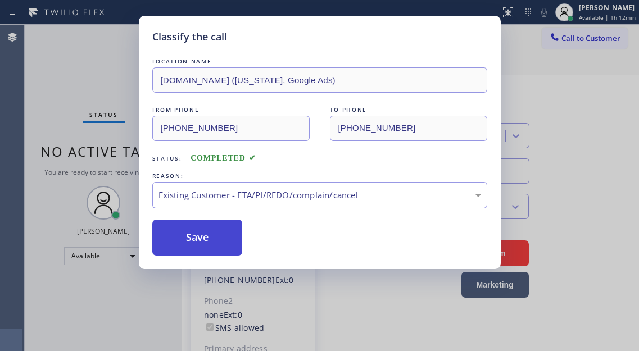
click at [235, 231] on button "Save" at bounding box center [197, 238] width 90 height 36
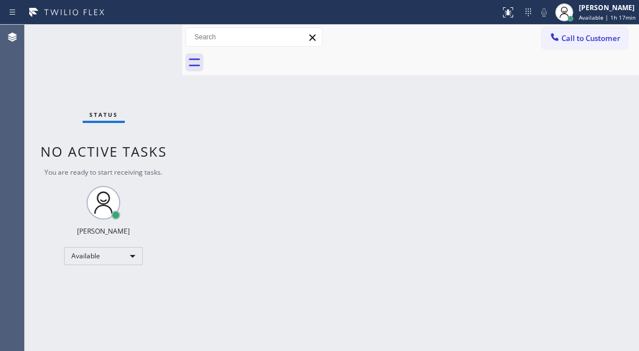
click at [578, 246] on div "Back to Dashboard Change Sender ID Customers Technicians Select a contact Outbo…" at bounding box center [410, 188] width 457 height 326
click at [135, 45] on div "Status No active tasks You are ready to start receiving tasks. [PERSON_NAME]" at bounding box center [103, 188] width 157 height 326
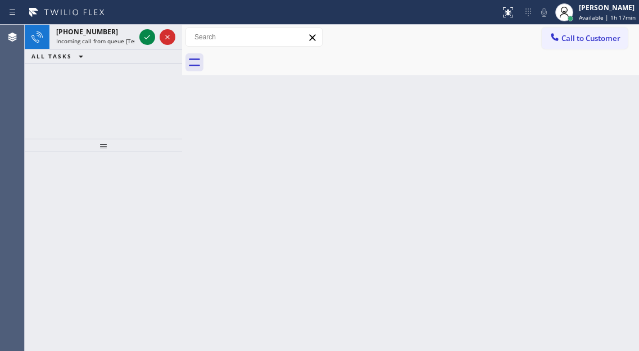
click at [143, 35] on icon at bounding box center [146, 36] width 13 height 13
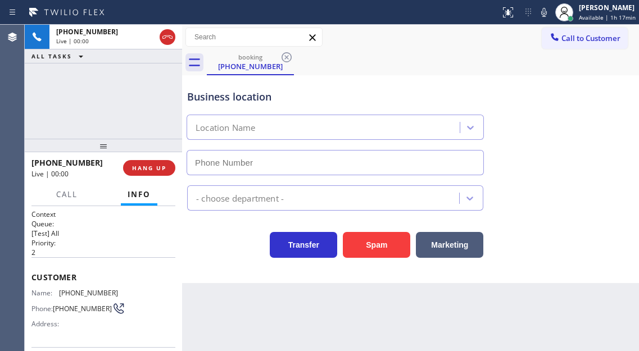
type input "[PHONE_NUMBER]"
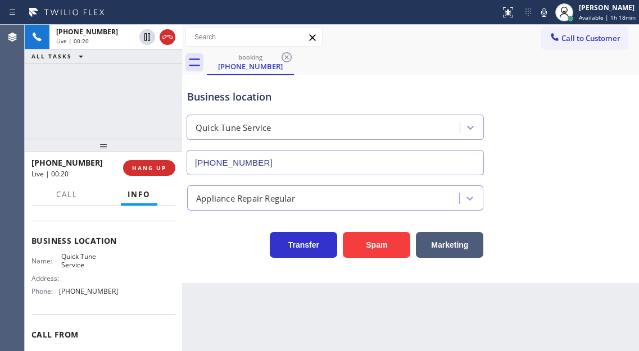
scroll to position [70, 0]
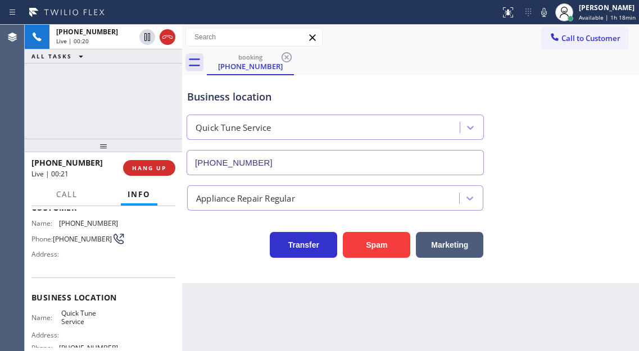
click at [76, 239] on span "[PHONE_NUMBER]" at bounding box center [82, 239] width 59 height 8
click at [74, 235] on span "[PHONE_NUMBER]" at bounding box center [82, 239] width 59 height 8
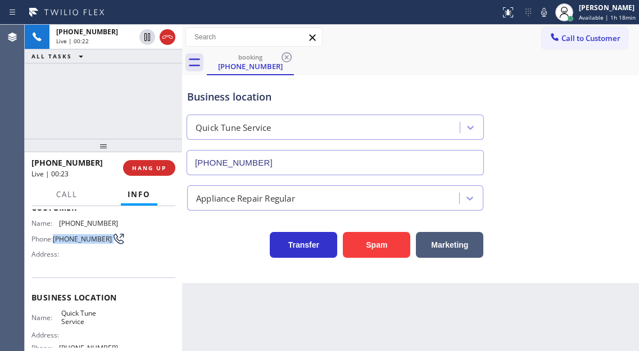
click at [74, 235] on span "[PHONE_NUMBER]" at bounding box center [82, 239] width 59 height 8
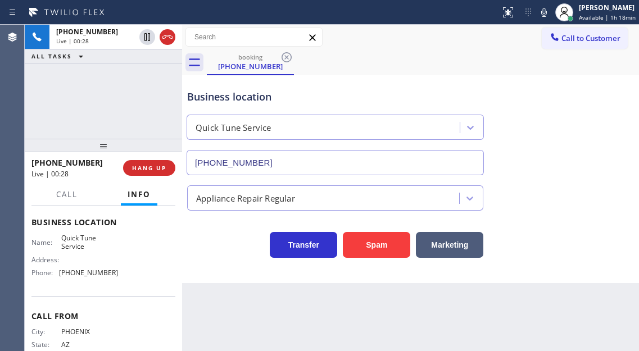
scroll to position [126, 0]
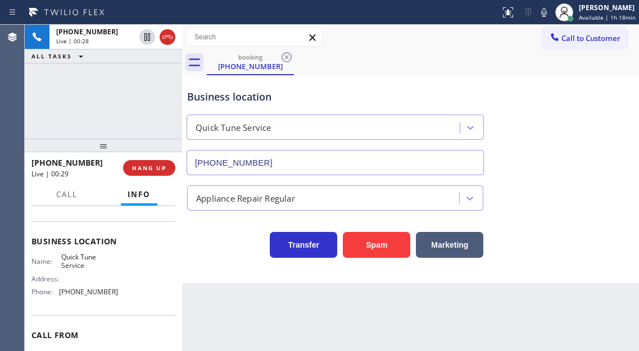
click at [74, 265] on span "Quick Tune Service" at bounding box center [89, 261] width 56 height 17
copy span "Quick Tune Service"
click at [89, 294] on span "[PHONE_NUMBER]" at bounding box center [88, 292] width 59 height 8
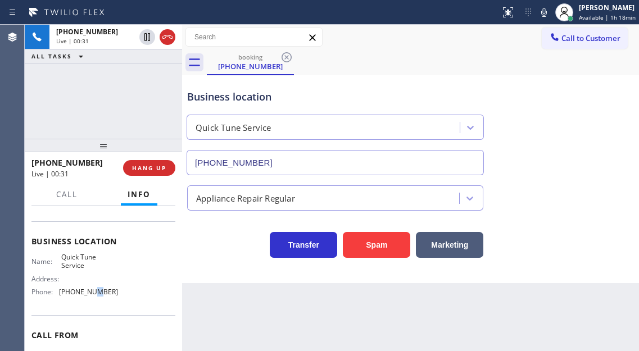
click at [89, 294] on span "[PHONE_NUMBER]" at bounding box center [88, 292] width 59 height 8
copy span "[PHONE_NUMBER]"
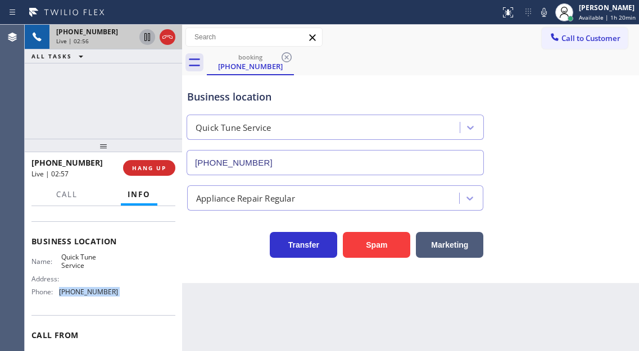
click at [146, 38] on icon at bounding box center [147, 37] width 6 height 8
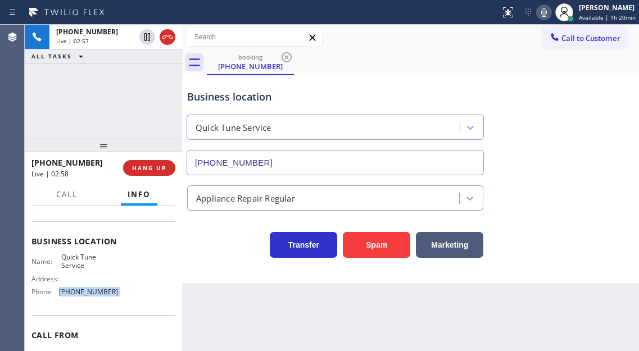
click at [543, 14] on icon at bounding box center [543, 12] width 13 height 13
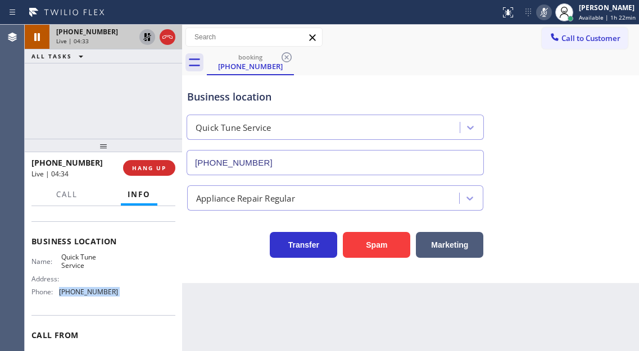
click at [143, 40] on icon at bounding box center [146, 36] width 13 height 13
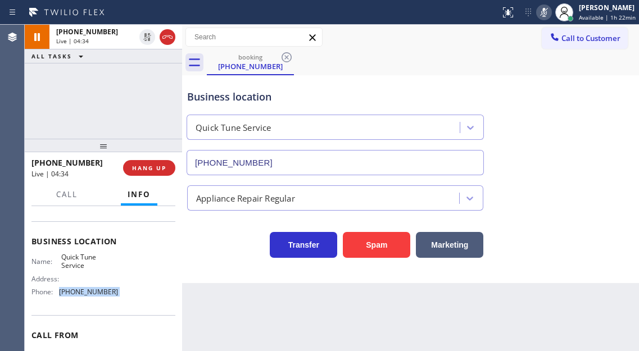
click at [542, 13] on icon at bounding box center [543, 12] width 13 height 13
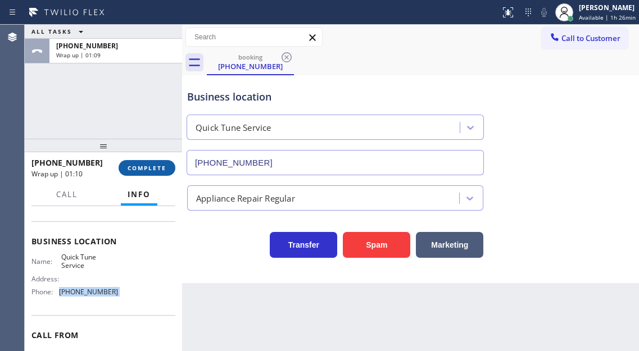
click at [157, 165] on span "COMPLETE" at bounding box center [147, 168] width 39 height 8
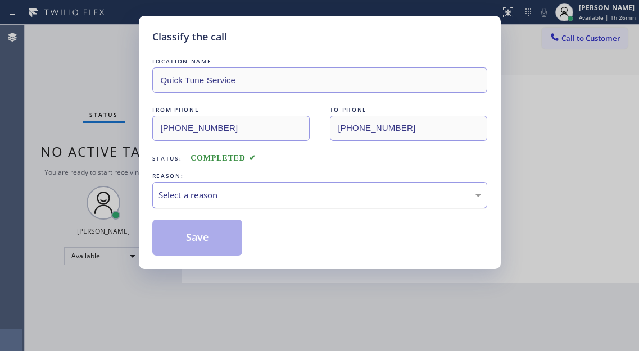
click at [225, 197] on div "Select a reason" at bounding box center [319, 195] width 322 height 13
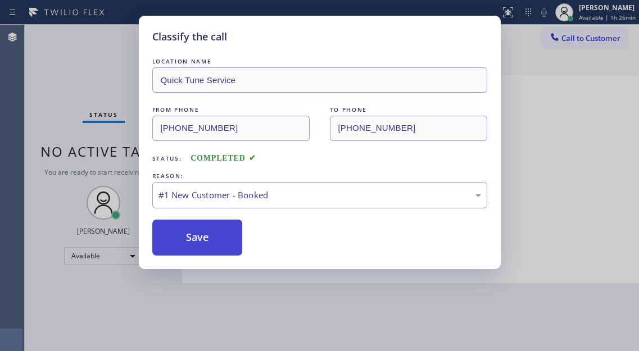
click at [217, 239] on button "Save" at bounding box center [197, 238] width 90 height 36
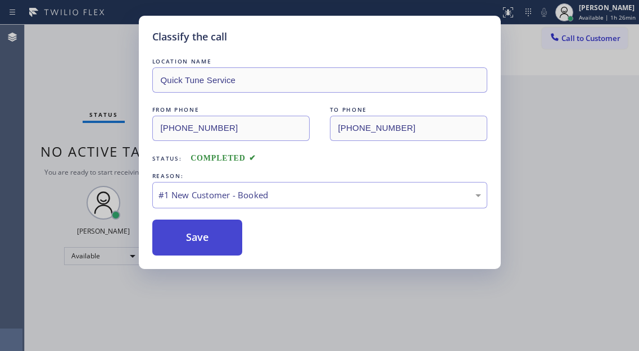
click at [217, 239] on button "Save" at bounding box center [197, 238] width 90 height 36
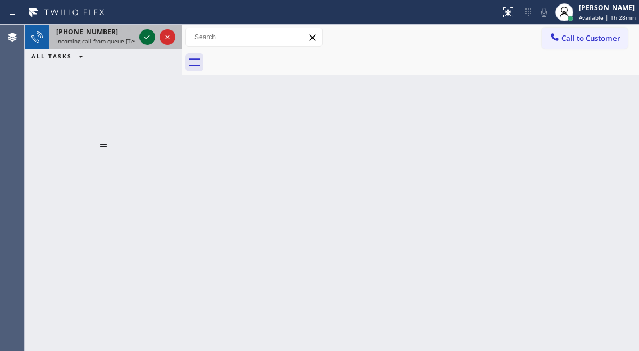
click at [140, 40] on icon at bounding box center [146, 36] width 13 height 13
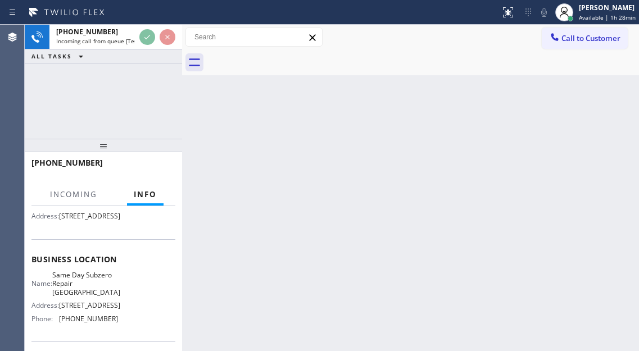
scroll to position [112, 0]
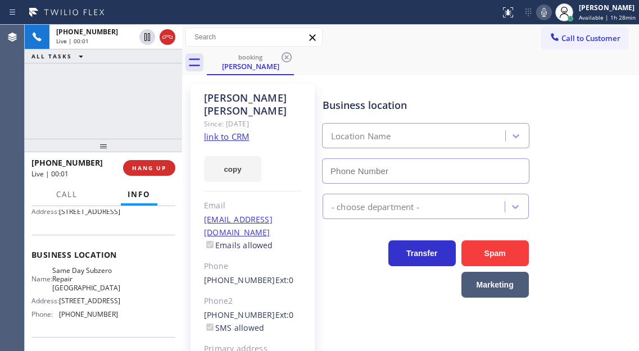
type input "[PHONE_NUMBER]"
click at [99, 292] on span "Same Day Subzero Repair [GEOGRAPHIC_DATA]" at bounding box center [86, 279] width 68 height 26
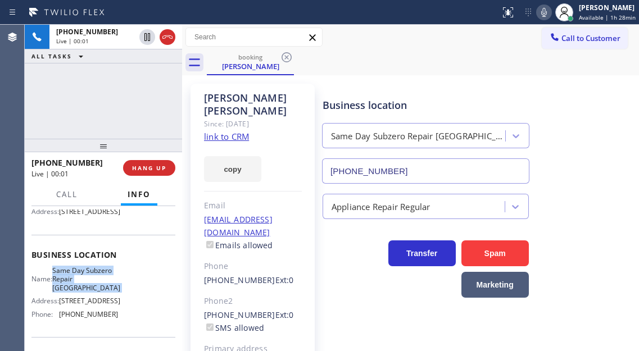
click at [99, 292] on span "Same Day Subzero Repair [GEOGRAPHIC_DATA]" at bounding box center [86, 279] width 68 height 26
click at [237, 131] on link "link to CRM" at bounding box center [226, 136] width 45 height 11
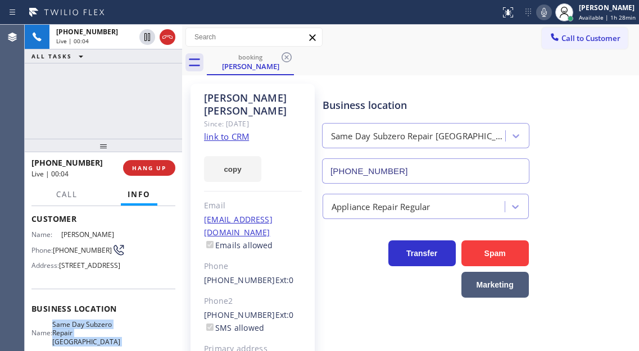
scroll to position [56, 0]
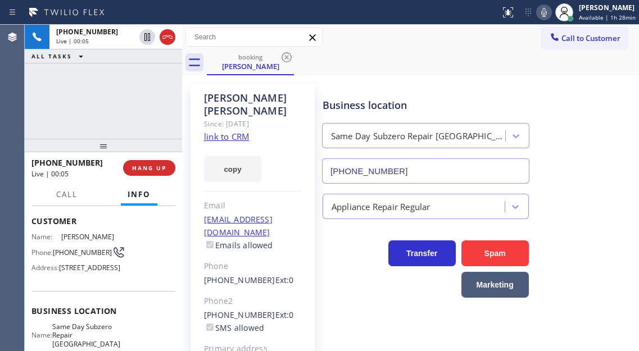
click at [72, 251] on span "[PHONE_NUMBER]" at bounding box center [82, 252] width 59 height 8
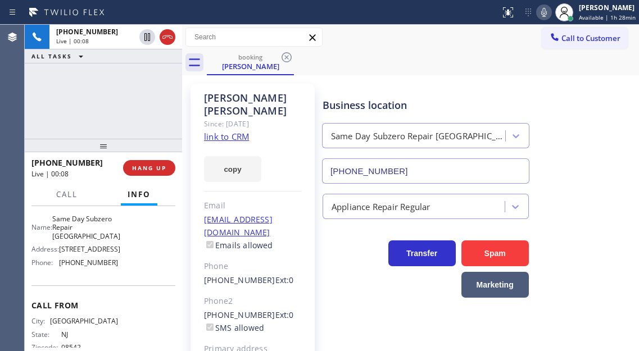
scroll to position [169, 0]
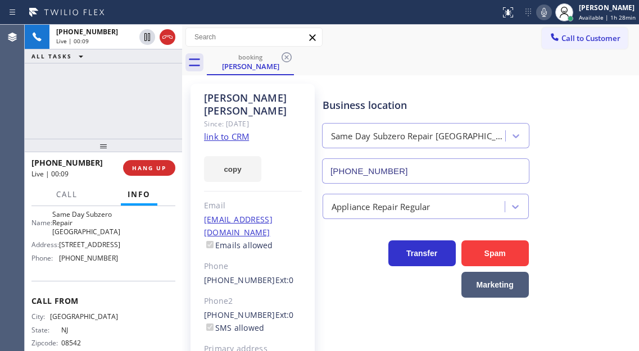
click at [85, 236] on span "Same Day Subzero Repair [GEOGRAPHIC_DATA]" at bounding box center [86, 223] width 68 height 26
click at [166, 281] on div "Business location Name: Same Day Subzero Repair [GEOGRAPHIC_DATA] Address: [STR…" at bounding box center [103, 230] width 144 height 102
click at [83, 262] on span "[PHONE_NUMBER]" at bounding box center [88, 258] width 59 height 8
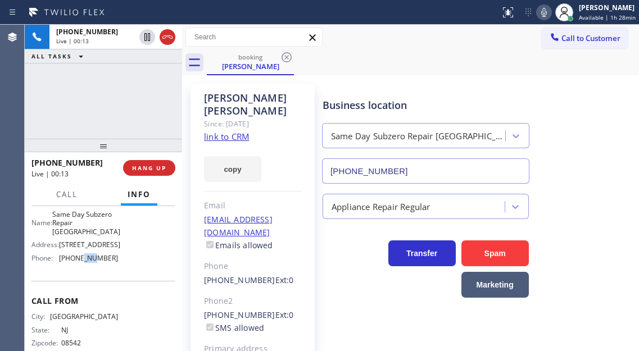
click at [83, 262] on span "[PHONE_NUMBER]" at bounding box center [88, 258] width 59 height 8
click at [104, 76] on div "[PHONE_NUMBER] Live | 01:03 ALL TASKS ALL TASKS ACTIVE TASKS TASKS IN WRAP UP" at bounding box center [103, 82] width 157 height 114
click at [137, 169] on span "HANG UP" at bounding box center [149, 168] width 34 height 8
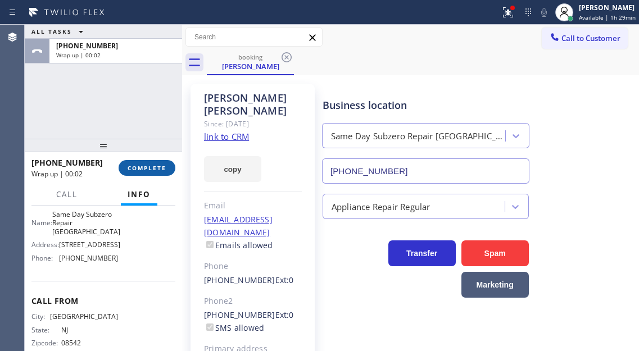
click at [142, 171] on span "COMPLETE" at bounding box center [147, 168] width 39 height 8
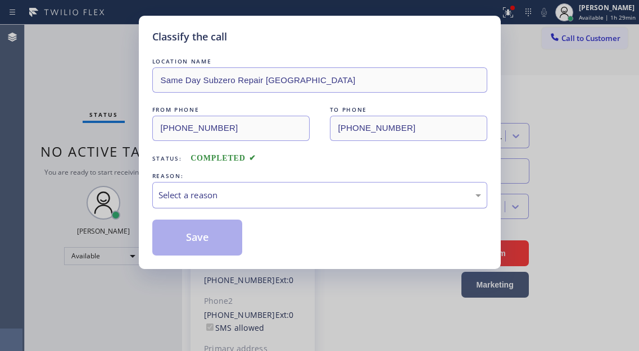
click at [258, 193] on div "Select a reason" at bounding box center [319, 195] width 322 height 13
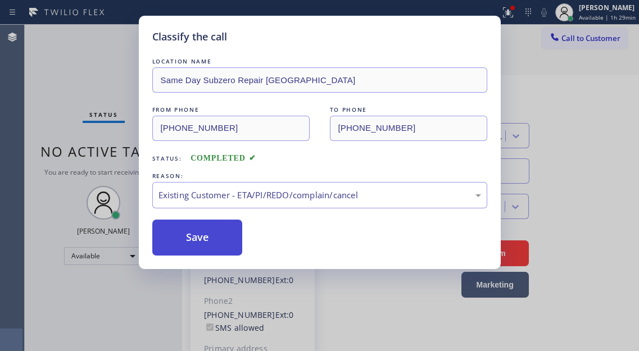
click at [235, 236] on button "Save" at bounding box center [197, 238] width 90 height 36
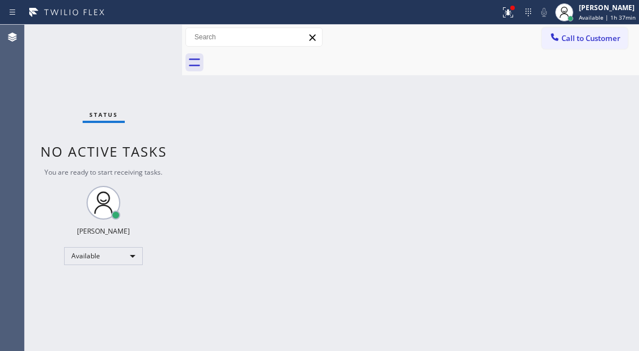
click at [584, 130] on div "Back to Dashboard Change Sender ID Customers Technicians Select a contact Outbo…" at bounding box center [410, 188] width 457 height 326
click at [156, 49] on div "Status No active tasks You are ready to start receiving tasks. [PERSON_NAME]" at bounding box center [103, 188] width 157 height 326
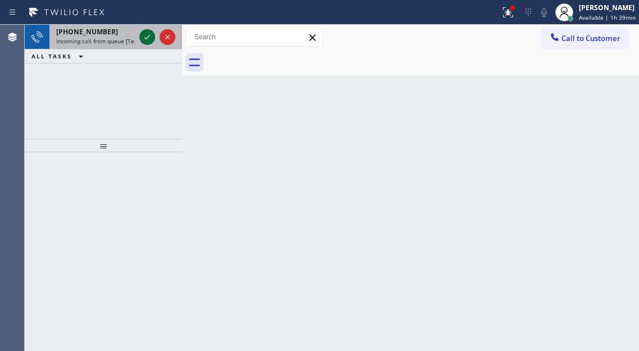
click at [149, 32] on icon at bounding box center [146, 36] width 13 height 13
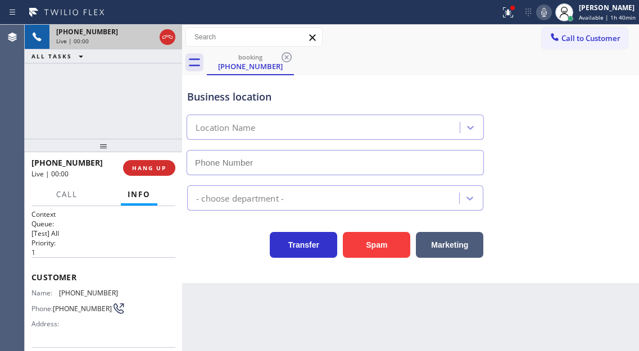
type input "[PHONE_NUMBER]"
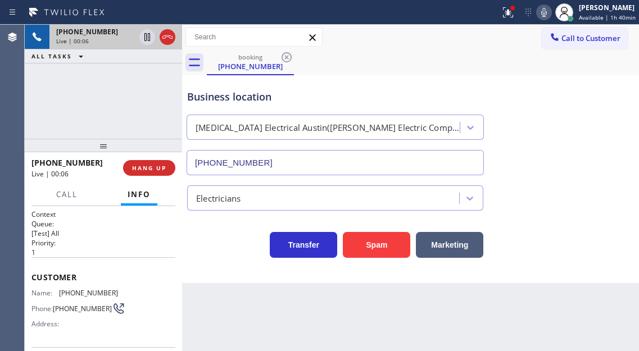
click at [70, 295] on span "[PHONE_NUMBER]" at bounding box center [88, 293] width 59 height 8
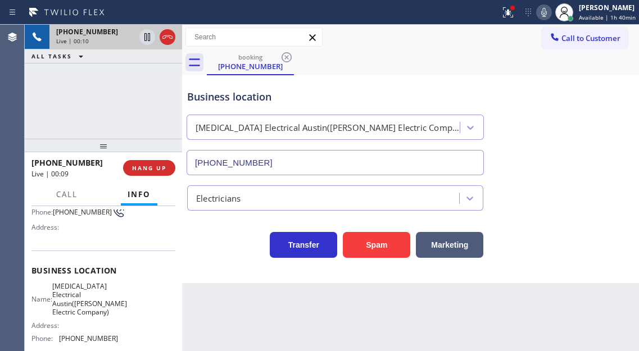
scroll to position [112, 0]
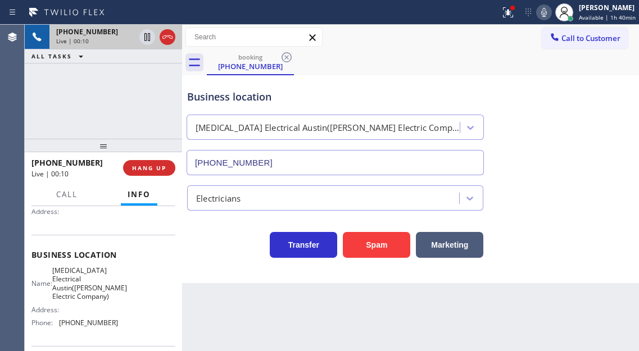
click at [90, 281] on span "[MEDICAL_DATA] Electrical Austin([PERSON_NAME] Electric Company)" at bounding box center [89, 283] width 75 height 35
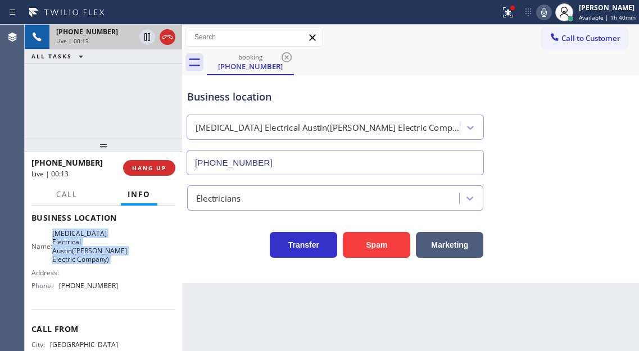
scroll to position [169, 0]
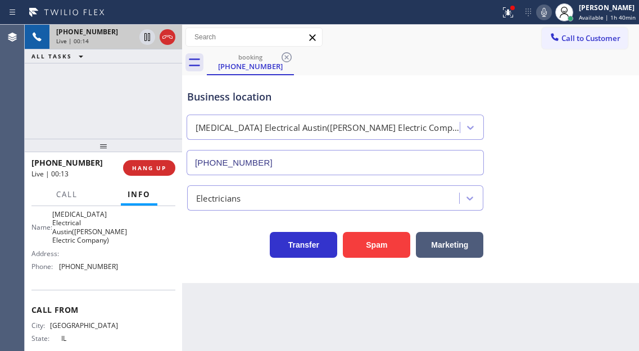
click at [97, 271] on span "[PHONE_NUMBER]" at bounding box center [88, 266] width 59 height 8
click at [514, 8] on div at bounding box center [512, 8] width 4 height 4
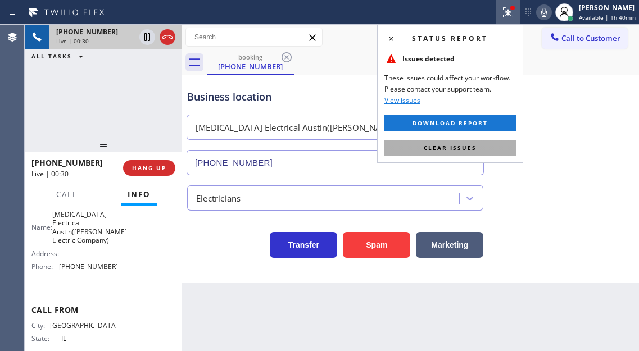
click at [490, 155] on button "Clear issues" at bounding box center [449, 148] width 131 height 16
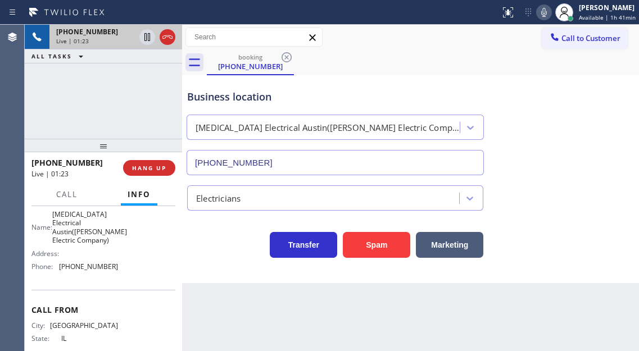
click at [126, 99] on div "[PHONE_NUMBER] Live | 01:23 ALL TASKS ALL TASKS ACTIVE TASKS TASKS IN WRAP UP" at bounding box center [103, 82] width 157 height 114
drag, startPoint x: 147, startPoint y: 38, endPoint x: 167, endPoint y: 34, distance: 21.1
click at [147, 38] on icon at bounding box center [147, 37] width 6 height 8
click at [143, 39] on icon at bounding box center [146, 36] width 13 height 13
click at [151, 170] on span "HANG UP" at bounding box center [149, 168] width 34 height 8
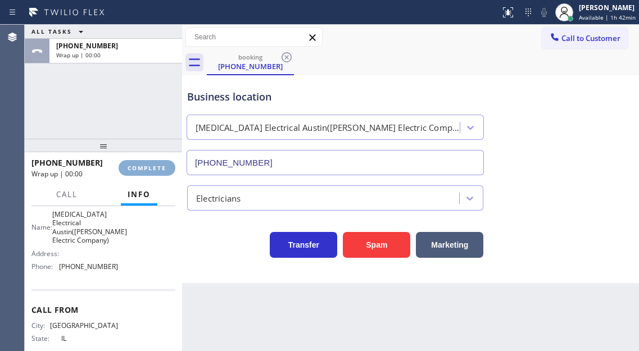
click at [151, 170] on span "COMPLETE" at bounding box center [147, 168] width 39 height 8
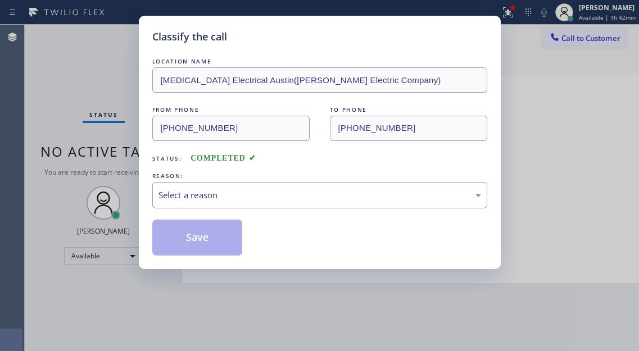
click at [151, 170] on div "Classify the call LOCATION NAME [MEDICAL_DATA] Electrical Austin([PERSON_NAME] …" at bounding box center [320, 142] width 362 height 253
click at [205, 181] on div "REASON:" at bounding box center [319, 176] width 335 height 12
click at [202, 197] on div "Select a reason" at bounding box center [319, 195] width 322 height 13
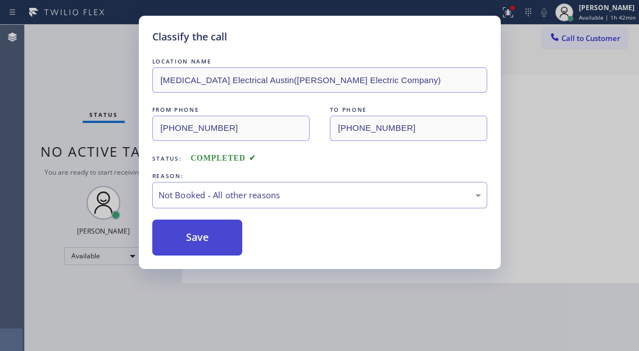
click at [210, 236] on button "Save" at bounding box center [197, 238] width 90 height 36
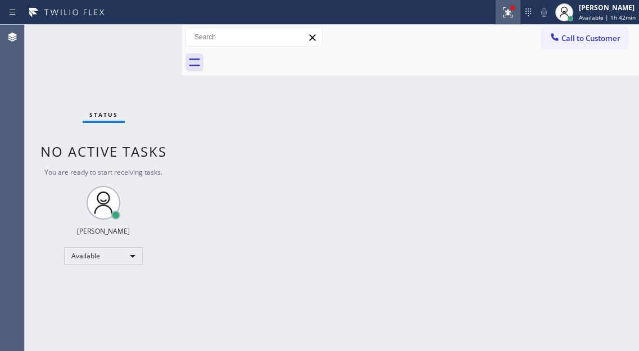
click at [505, 14] on icon at bounding box center [507, 12] width 13 height 13
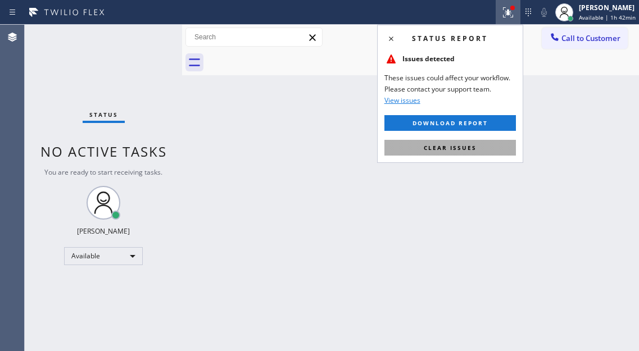
click at [484, 146] on button "Clear issues" at bounding box center [449, 148] width 131 height 16
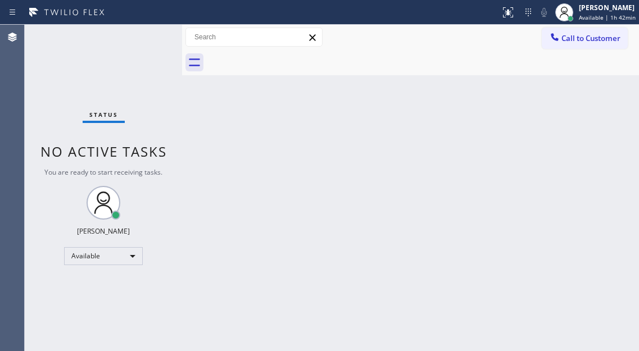
click at [625, 144] on div "Back to Dashboard Change Sender ID Customers Technicians Select a contact Outbo…" at bounding box center [410, 188] width 457 height 326
click at [125, 61] on div "Status No active tasks You are ready to start receiving tasks. [PERSON_NAME]" at bounding box center [103, 188] width 157 height 326
click at [615, 16] on span "Available | 1h 45min" at bounding box center [607, 17] width 57 height 8
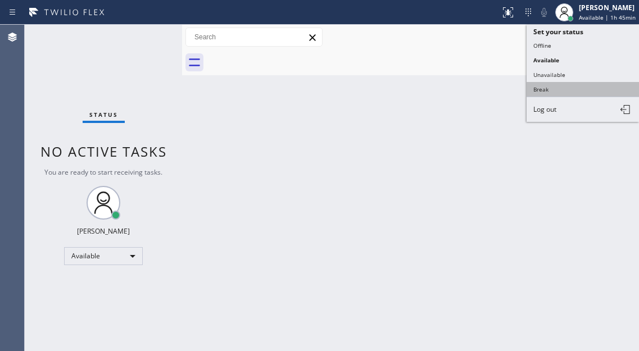
click at [578, 89] on button "Break" at bounding box center [582, 89] width 112 height 15
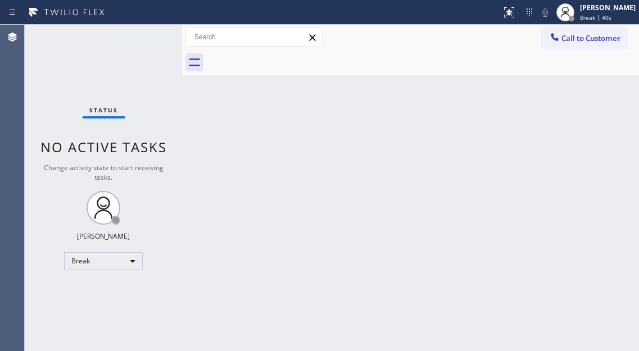
click at [592, 138] on div "Back to Dashboard Change Sender ID Customers Technicians Select a contact Outbo…" at bounding box center [410, 188] width 457 height 326
click at [142, 49] on div "Status No active tasks Change activity state to start receiving tasks. [PERSON_…" at bounding box center [103, 188] width 157 height 326
click at [132, 47] on div "Status No active tasks Change activity state to start receiving tasks. [PERSON_…" at bounding box center [103, 188] width 157 height 326
click at [592, 13] on div "[PERSON_NAME] Break | 59:47" at bounding box center [608, 12] width 61 height 20
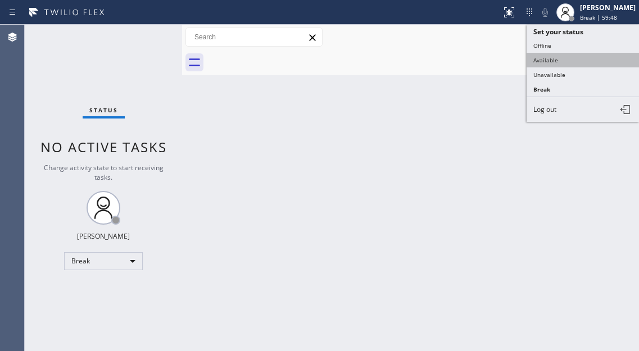
click at [576, 62] on button "Available" at bounding box center [582, 60] width 112 height 15
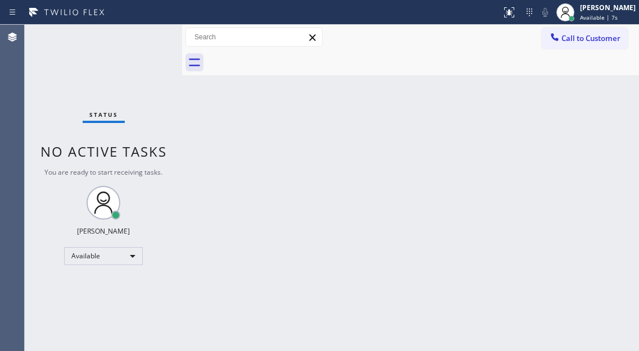
drag, startPoint x: 607, startPoint y: 94, endPoint x: 576, endPoint y: 91, distance: 30.5
click at [607, 94] on div "Back to Dashboard Change Sender ID Customers Technicians Select a contact Outbo…" at bounding box center [410, 188] width 457 height 326
click at [151, 16] on div at bounding box center [250, 12] width 492 height 18
drag, startPoint x: 616, startPoint y: 135, endPoint x: 601, endPoint y: 134, distance: 14.7
click at [616, 135] on div "Back to Dashboard Change Sender ID Customers Technicians Select a contact Outbo…" at bounding box center [410, 188] width 457 height 326
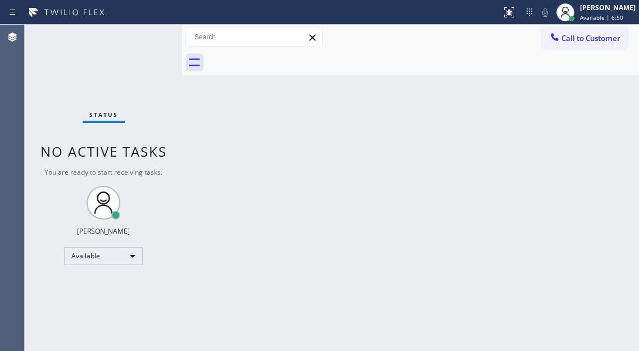
click at [143, 52] on div "Status No active tasks You are ready to start receiving tasks. [PERSON_NAME]" at bounding box center [103, 188] width 157 height 326
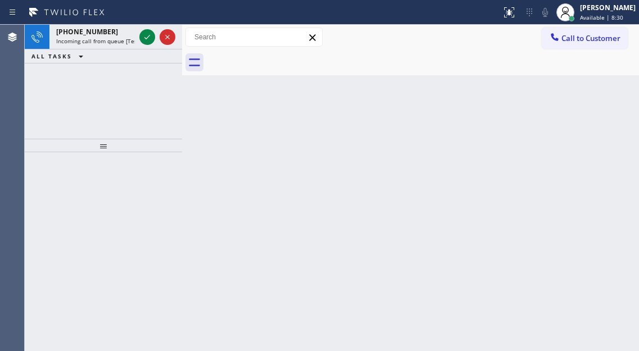
click at [609, 152] on div "Back to Dashboard Change Sender ID Customers Technicians Select a contact Outbo…" at bounding box center [410, 188] width 457 height 326
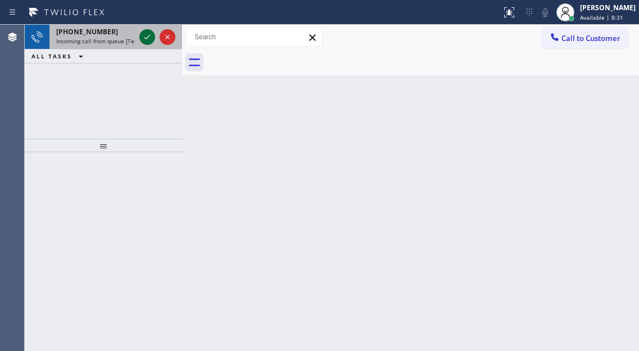
click at [144, 42] on icon at bounding box center [146, 36] width 13 height 13
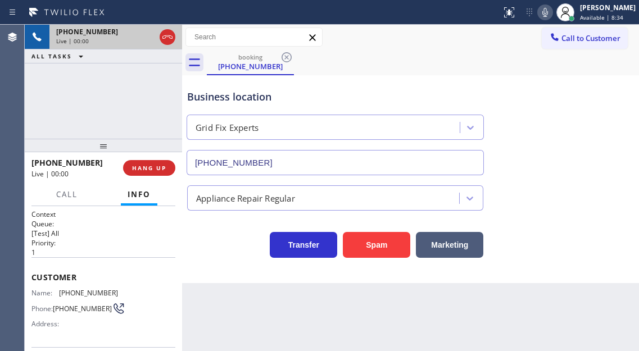
type input "[PHONE_NUMBER]"
click at [79, 296] on span "[PHONE_NUMBER]" at bounding box center [88, 293] width 59 height 8
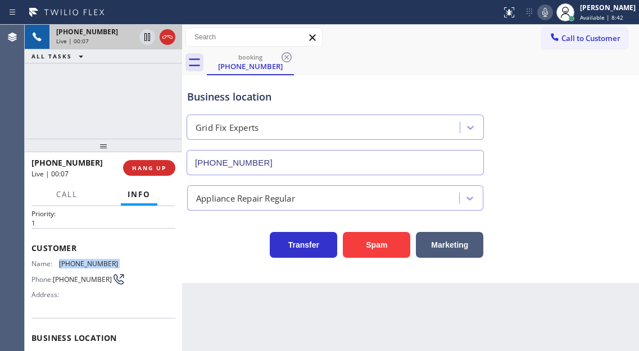
scroll to position [112, 0]
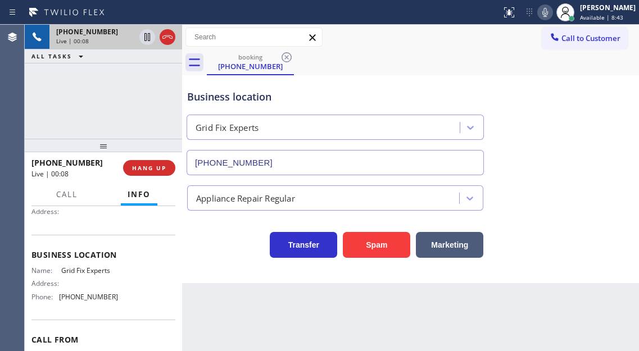
click at [83, 272] on span "Grid Fix Experts" at bounding box center [89, 270] width 56 height 8
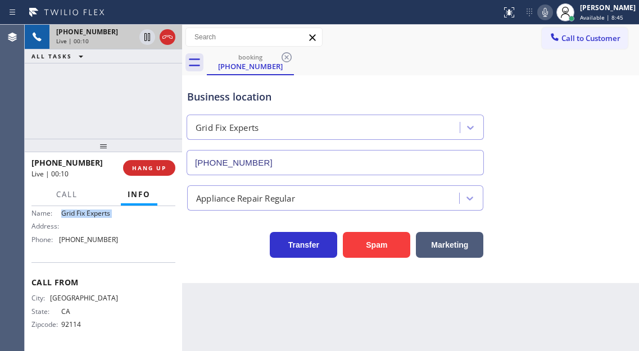
scroll to position [174, 0]
click at [89, 240] on span "[PHONE_NUMBER]" at bounding box center [88, 239] width 59 height 8
click at [147, 34] on icon at bounding box center [146, 36] width 13 height 13
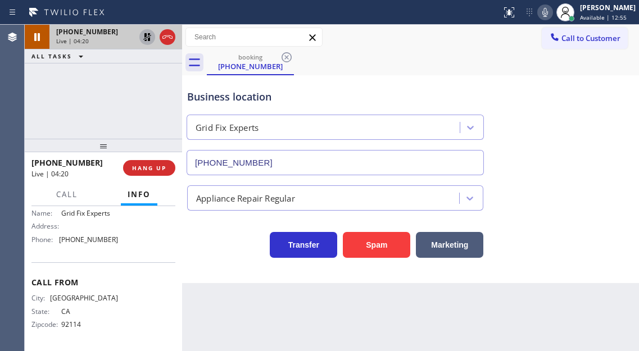
click at [603, 128] on div "Business location Grid Fix Experts [PHONE_NUMBER]" at bounding box center [410, 125] width 451 height 102
click at [144, 35] on icon at bounding box center [147, 37] width 8 height 8
click at [218, 98] on div "Business location" at bounding box center [335, 96] width 296 height 15
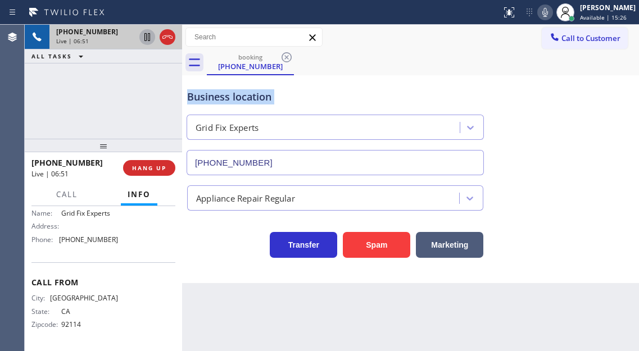
click at [218, 98] on div "Business location" at bounding box center [335, 96] width 296 height 15
click at [182, 96] on div at bounding box center [182, 188] width 0 height 326
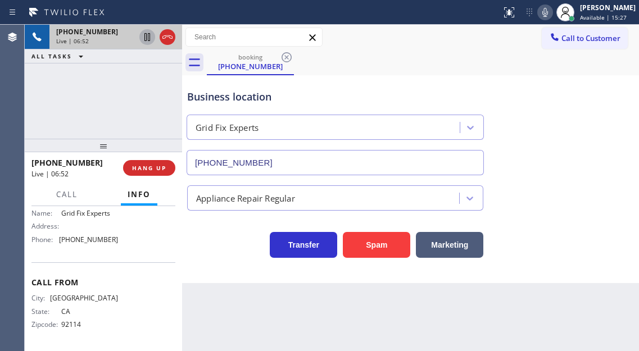
click at [212, 99] on div "Business location" at bounding box center [335, 96] width 296 height 15
click at [128, 93] on div "[PHONE_NUMBER] Live | 06:53 ALL TASKS ALL TASKS ACTIVE TASKS TASKS IN WRAP UP" at bounding box center [103, 82] width 157 height 114
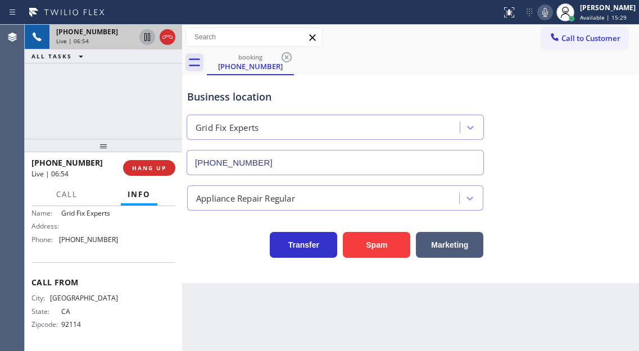
scroll to position [61, 0]
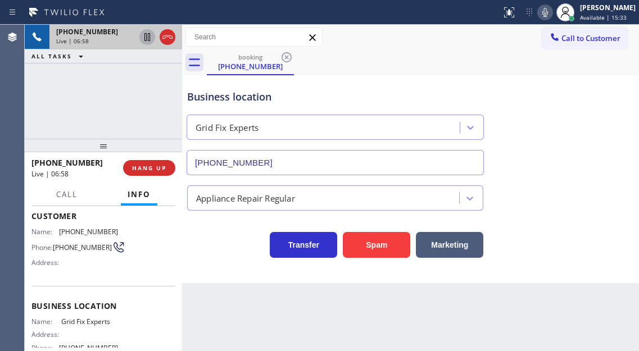
click at [146, 39] on icon at bounding box center [146, 36] width 13 height 13
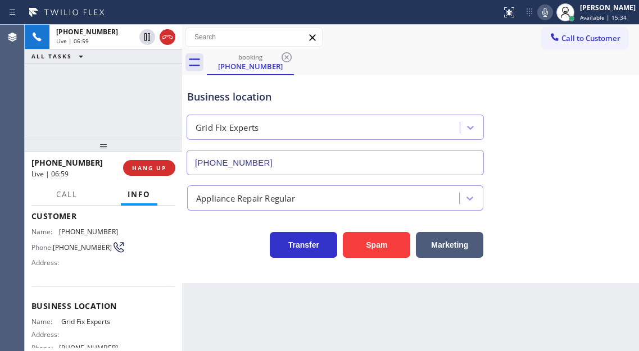
click at [553, 13] on div at bounding box center [545, 12] width 16 height 13
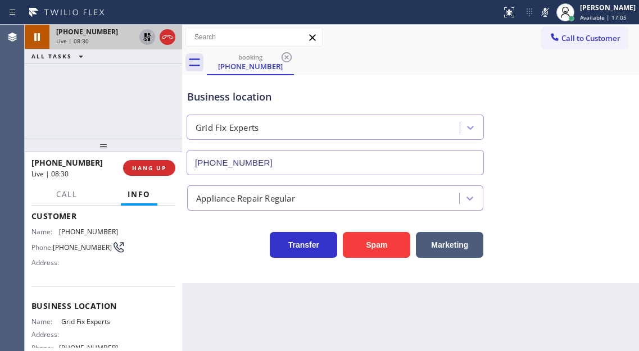
click at [145, 37] on icon at bounding box center [147, 37] width 8 height 8
click at [552, 14] on icon at bounding box center [544, 12] width 13 height 13
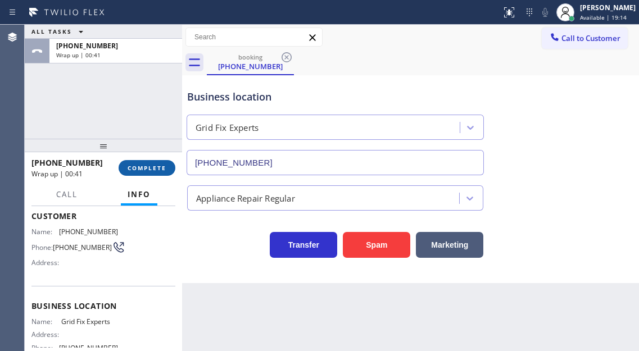
click at [148, 169] on span "COMPLETE" at bounding box center [147, 168] width 39 height 8
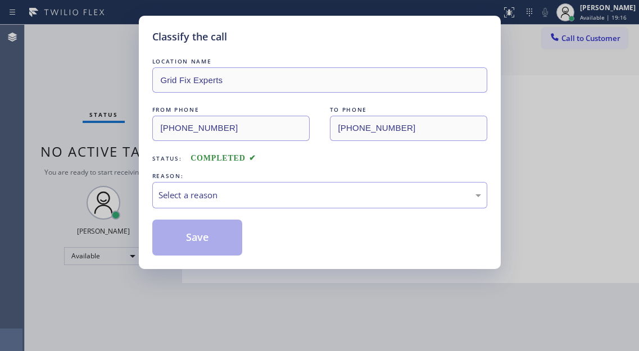
click at [310, 203] on div "Select a reason" at bounding box center [319, 195] width 335 height 26
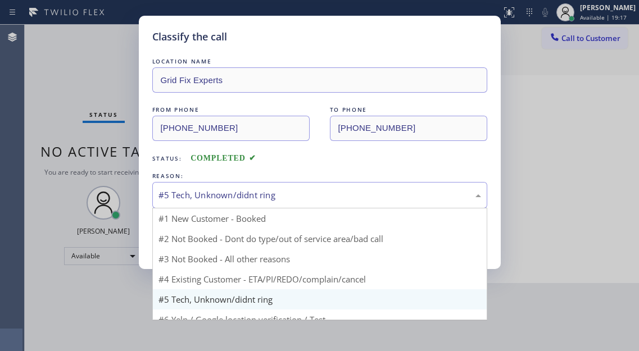
click at [224, 201] on div "#5 Tech, Unknown/didnt ring" at bounding box center [319, 195] width 322 height 13
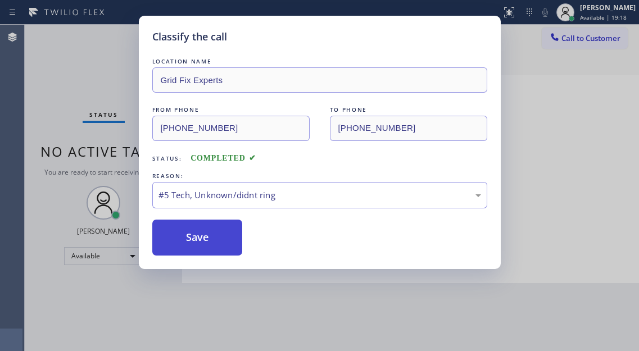
click at [222, 237] on button "Save" at bounding box center [197, 238] width 90 height 36
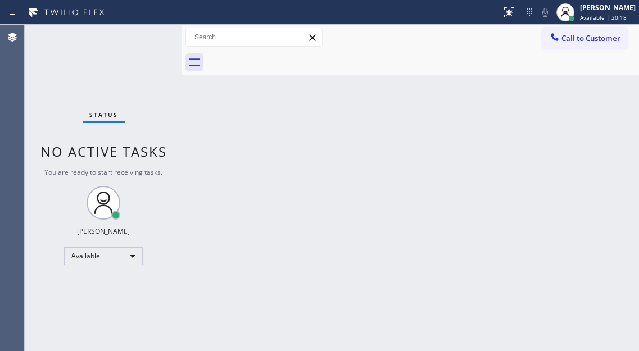
click at [583, 93] on div "Back to Dashboard Change Sender ID Customers Technicians Select a contact Outbo…" at bounding box center [410, 188] width 457 height 326
click at [597, 12] on div "[PERSON_NAME] Available | 21:05" at bounding box center [608, 12] width 61 height 20
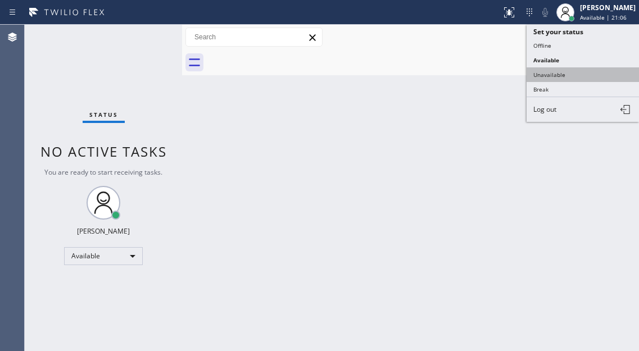
click at [569, 77] on button "Unavailable" at bounding box center [582, 74] width 112 height 15
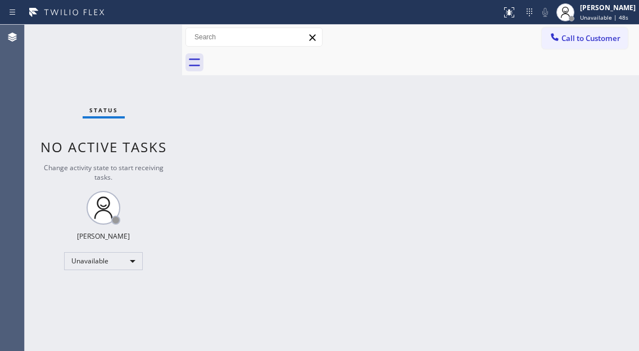
click at [584, 96] on div "Back to Dashboard Change Sender ID Customers Technicians Select a contact Outbo…" at bounding box center [410, 188] width 457 height 326
click at [589, 6] on div "[PERSON_NAME]" at bounding box center [608, 8] width 56 height 10
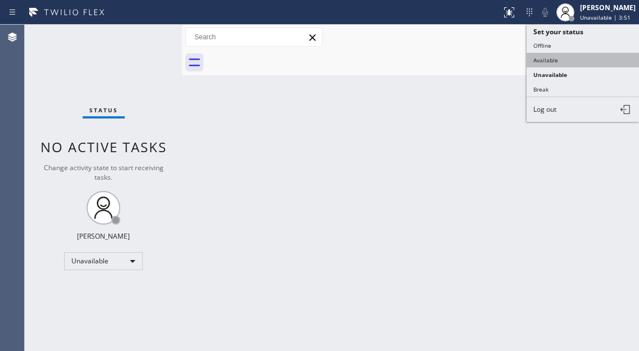
click at [571, 59] on button "Available" at bounding box center [582, 60] width 112 height 15
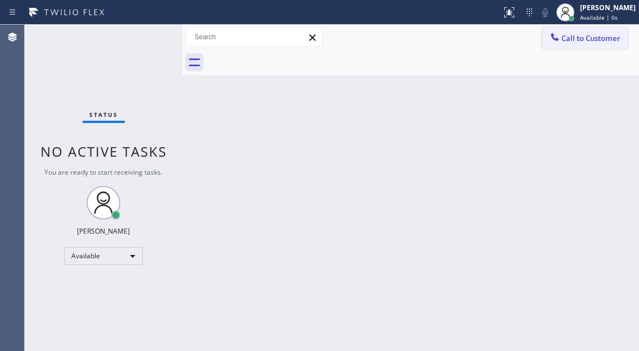
click at [593, 43] on span "Call to Customer" at bounding box center [590, 38] width 59 height 10
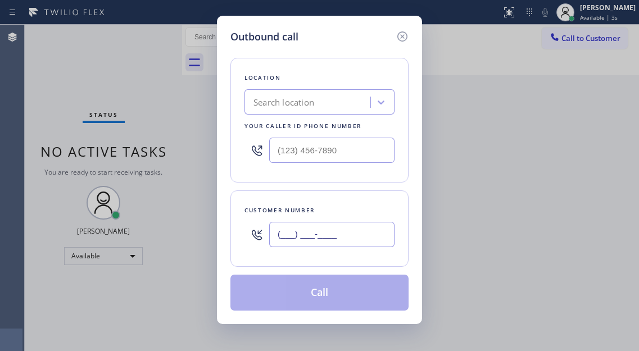
click at [346, 244] on input "(___) ___-____" at bounding box center [331, 234] width 125 height 25
paste input "619) 876-0209"
type input "[PHONE_NUMBER]"
click at [305, 147] on input "(___) ___-____" at bounding box center [331, 150] width 125 height 25
paste input "909) 417-7759"
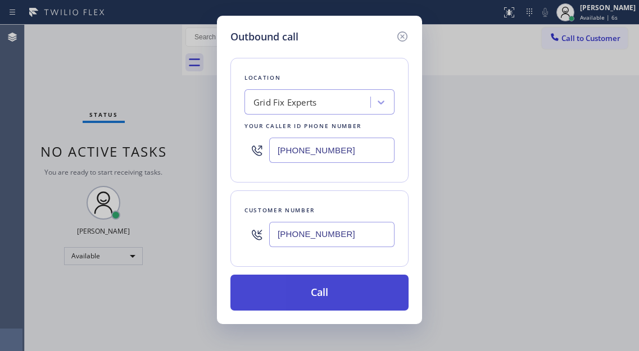
type input "[PHONE_NUMBER]"
click at [335, 281] on button "Call" at bounding box center [319, 293] width 178 height 36
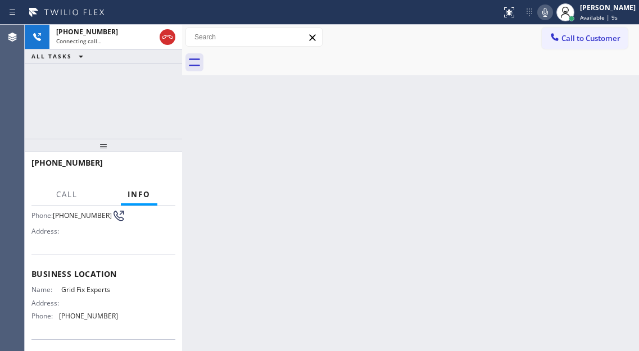
scroll to position [112, 0]
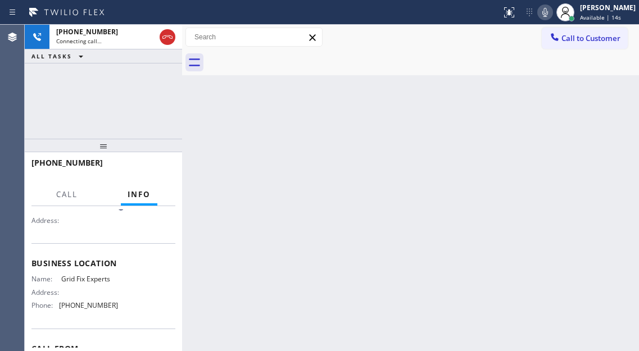
click at [592, 121] on div "Back to Dashboard Change Sender ID Customers Technicians Select a contact Outbo…" at bounding box center [410, 188] width 457 height 326
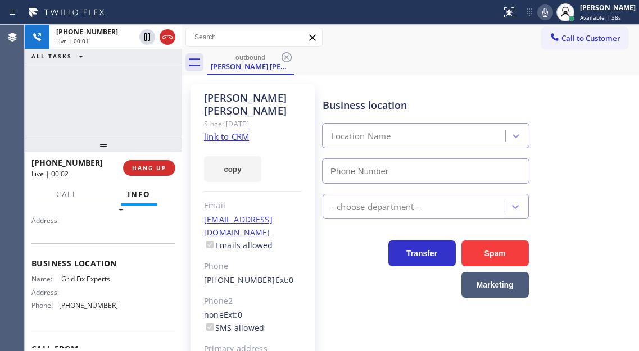
type input "[PHONE_NUMBER]"
click at [161, 169] on span "HANG UP" at bounding box center [149, 168] width 34 height 8
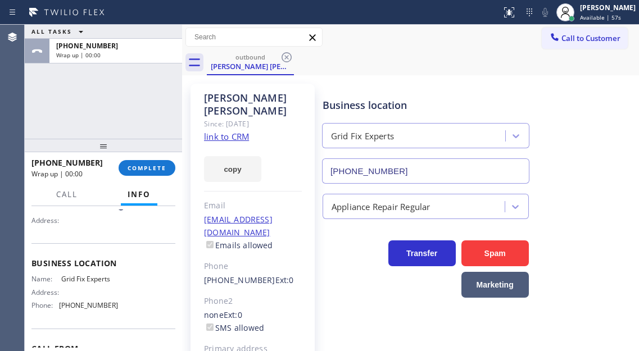
click at [220, 131] on link "link to CRM" at bounding box center [226, 136] width 45 height 11
click at [155, 171] on span "COMPLETE" at bounding box center [147, 168] width 39 height 8
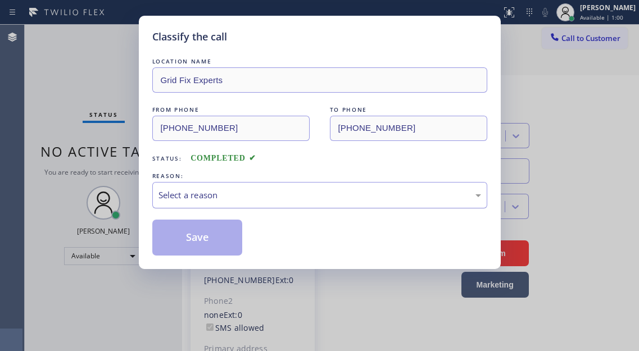
click at [171, 196] on div "Select a reason" at bounding box center [319, 195] width 322 height 13
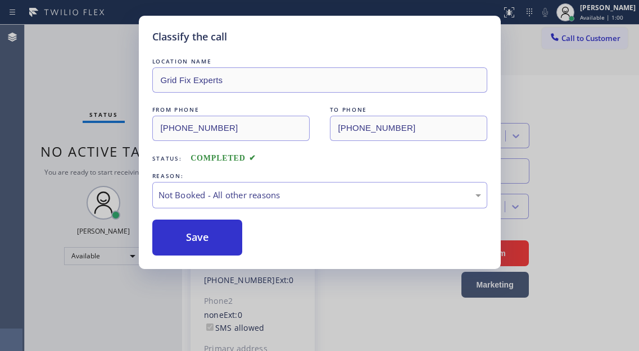
click at [220, 238] on button "Save" at bounding box center [197, 238] width 90 height 36
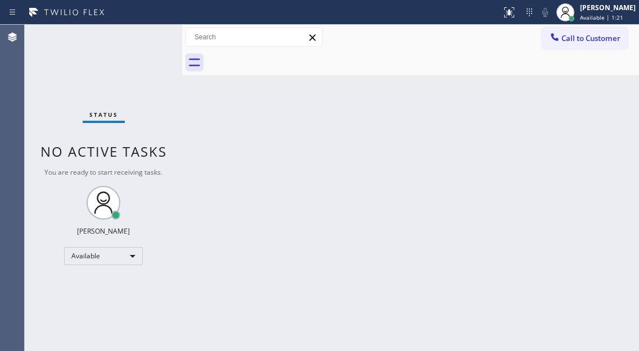
click at [603, 119] on div "Back to Dashboard Change Sender ID Customers Technicians Select a contact Outbo…" at bounding box center [410, 188] width 457 height 326
click at [129, 36] on div "Status No active tasks You are ready to start receiving tasks. [PERSON_NAME]" at bounding box center [103, 188] width 157 height 326
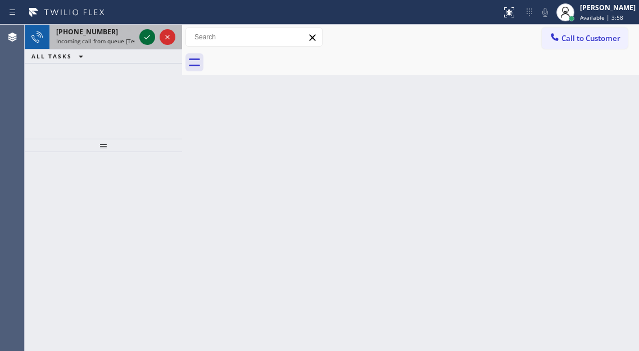
click at [148, 37] on icon at bounding box center [146, 36] width 13 height 13
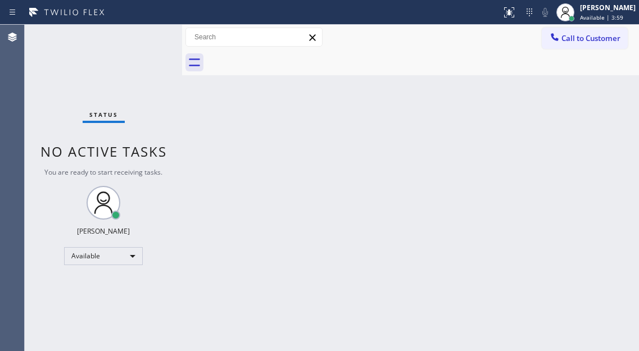
click at [148, 37] on div "Status No active tasks You are ready to start receiving tasks. [PERSON_NAME]" at bounding box center [103, 188] width 157 height 326
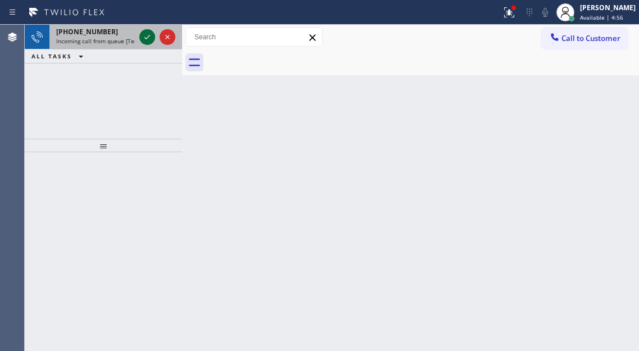
click at [148, 37] on icon at bounding box center [146, 36] width 13 height 13
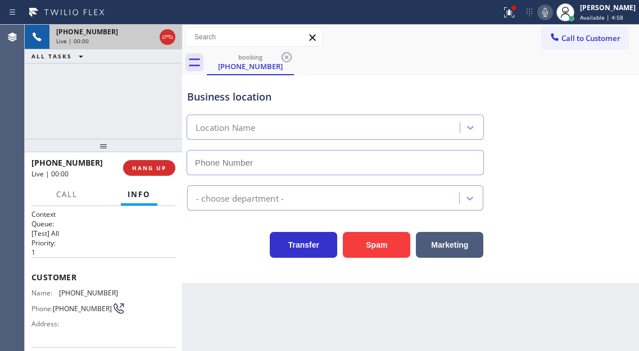
type input "[PHONE_NUMBER]"
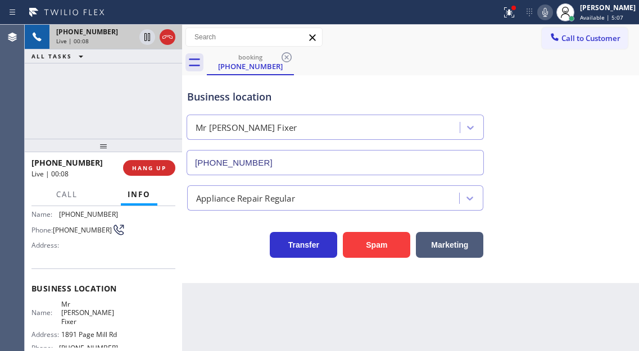
scroll to position [22, 0]
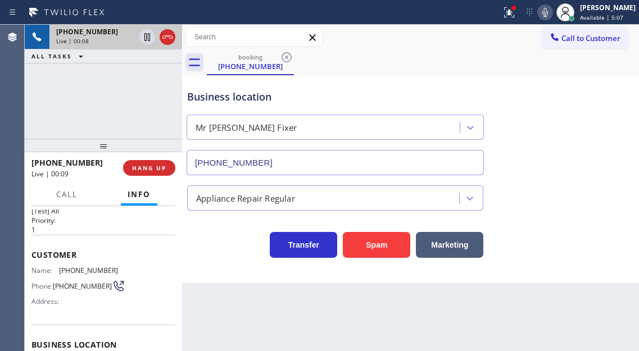
click at [89, 274] on span "[PHONE_NUMBER]" at bounding box center [88, 270] width 59 height 8
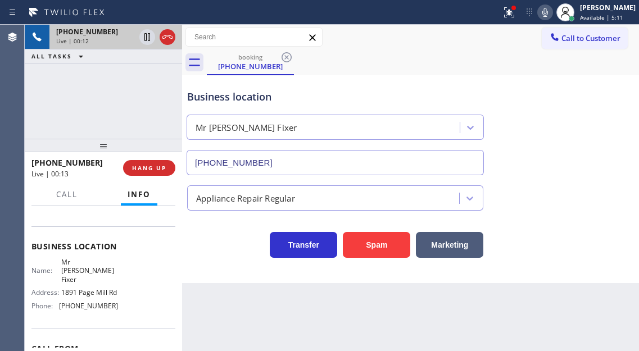
scroll to position [135, 0]
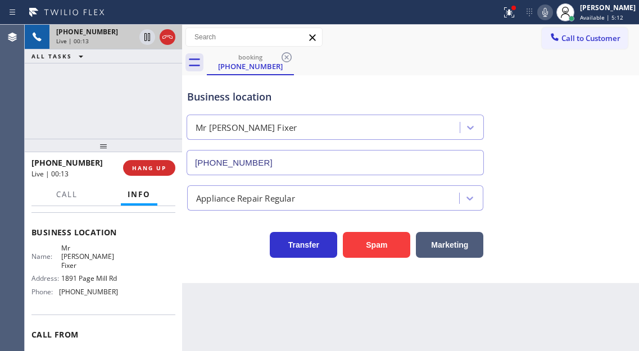
click at [84, 260] on span "Mr [PERSON_NAME] Fixer" at bounding box center [89, 257] width 56 height 26
click at [166, 296] on div "Name: Mr [PERSON_NAME] Address: [STREET_ADDRESS] Phone: [PHONE_NUMBER]" at bounding box center [103, 272] width 144 height 57
click at [87, 296] on span "[PHONE_NUMBER]" at bounding box center [88, 292] width 59 height 8
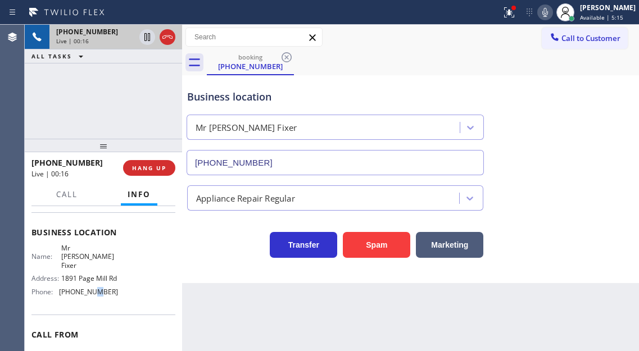
click at [87, 296] on span "[PHONE_NUMBER]" at bounding box center [88, 292] width 59 height 8
click at [521, 16] on div at bounding box center [509, 12] width 25 height 13
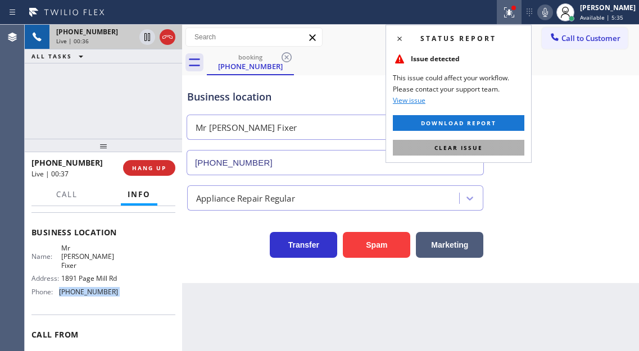
click at [510, 151] on button "Clear issue" at bounding box center [458, 148] width 131 height 16
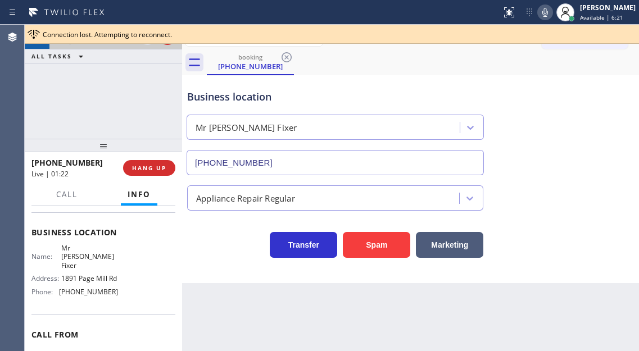
click at [104, 107] on div "[PHONE_NUMBER] Live | 01:22 ALL TASKS ALL TASKS ACTIVE TASKS TASKS IN WRAP UP" at bounding box center [103, 82] width 157 height 114
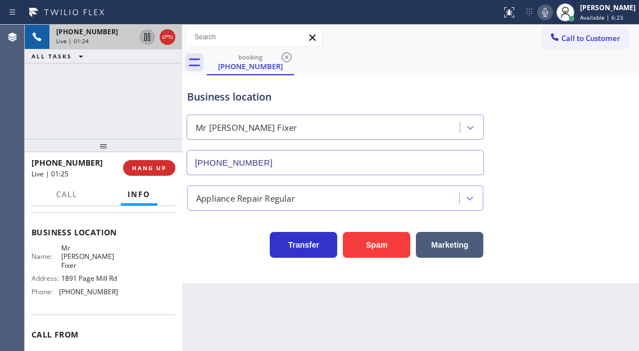
click at [147, 39] on icon at bounding box center [146, 36] width 13 height 13
click at [552, 13] on icon at bounding box center [544, 12] width 13 height 13
click at [146, 43] on icon at bounding box center [146, 36] width 13 height 13
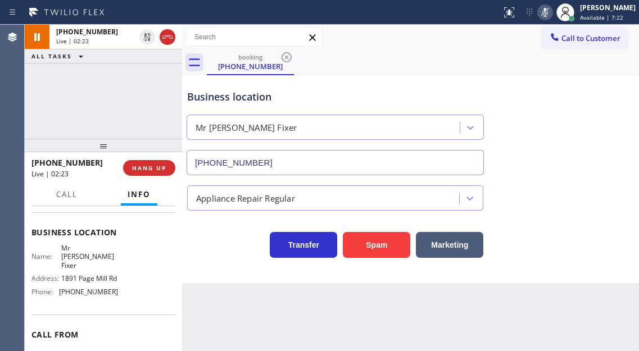
click at [552, 16] on icon at bounding box center [544, 12] width 13 height 13
click at [114, 108] on div "[PHONE_NUMBER] Live | 04:27 ALL TASKS ALL TASKS ACTIVE TASKS TASKS IN WRAP UP" at bounding box center [103, 82] width 157 height 114
click at [204, 96] on div "Business location" at bounding box center [335, 96] width 296 height 15
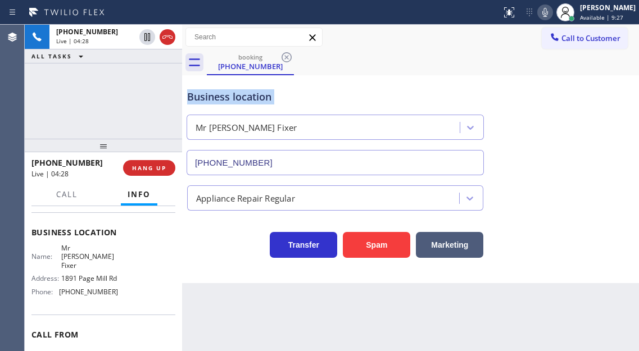
click at [204, 96] on div "Business location" at bounding box center [335, 96] width 296 height 15
click at [145, 101] on div "[PHONE_NUMBER] Live | 04:28 ALL TASKS ALL TASKS ACTIVE TASKS TASKS IN WRAP UP" at bounding box center [103, 82] width 157 height 114
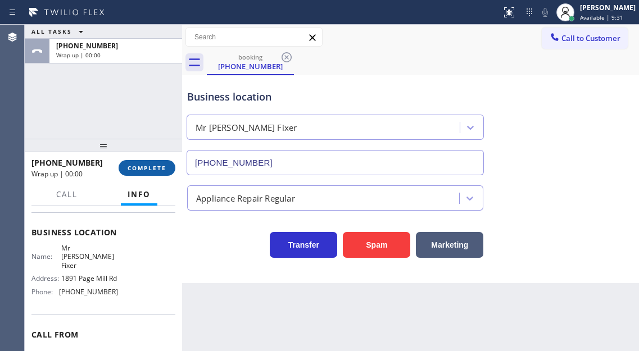
click at [162, 168] on span "COMPLETE" at bounding box center [147, 168] width 39 height 8
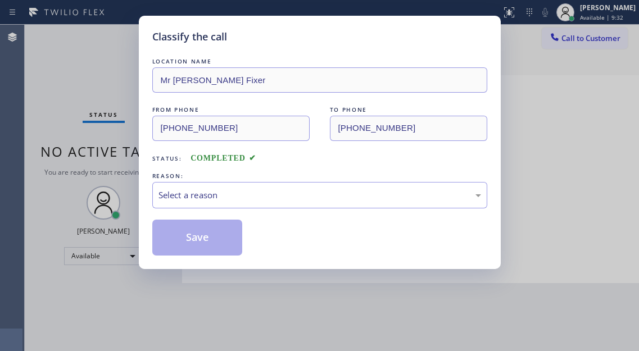
click at [162, 168] on div "LOCATION NAME Mr [PERSON_NAME] Fixer FROM PHONE [PHONE_NUMBER] TO PHONE [PHONE_…" at bounding box center [319, 156] width 335 height 200
click at [201, 200] on div "Select a reason" at bounding box center [319, 195] width 322 height 13
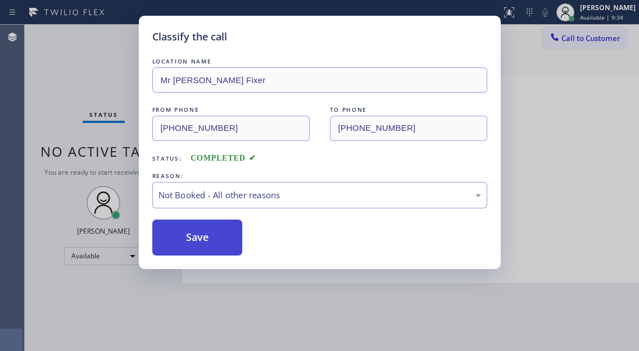
click at [192, 242] on button "Save" at bounding box center [197, 238] width 90 height 36
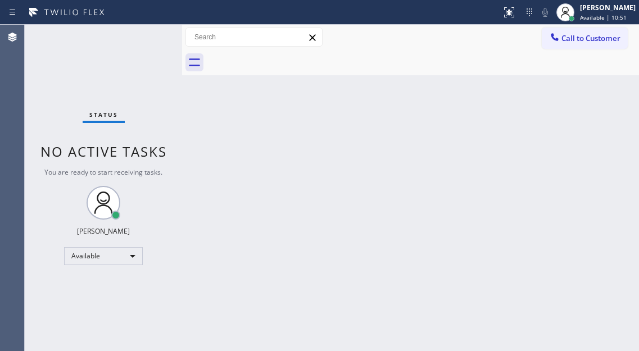
click at [147, 34] on div "Status No active tasks You are ready to start receiving tasks. [PERSON_NAME]" at bounding box center [103, 188] width 157 height 326
click at [606, 105] on div "Back to Dashboard Change Sender ID Customers Technicians Select a contact Outbo…" at bounding box center [410, 188] width 457 height 326
click at [591, 17] on span "Available | 12:33" at bounding box center [603, 17] width 47 height 8
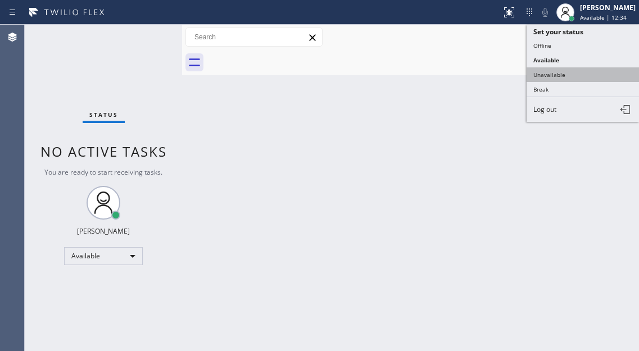
click at [584, 80] on button "Unavailable" at bounding box center [582, 74] width 112 height 15
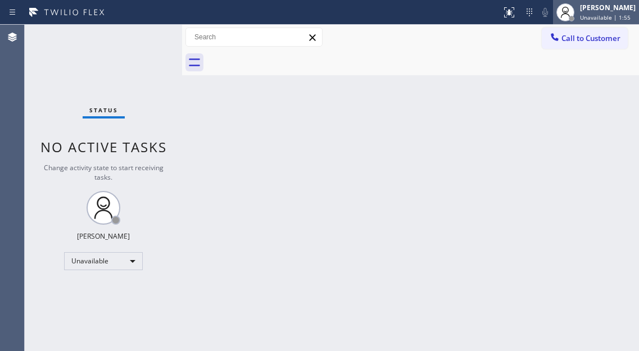
click at [618, 23] on div "[PERSON_NAME] Unavailable | 1:55" at bounding box center [596, 12] width 86 height 25
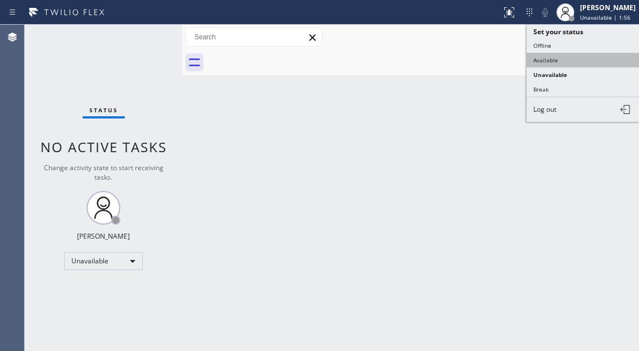
click at [555, 65] on button "Available" at bounding box center [582, 60] width 112 height 15
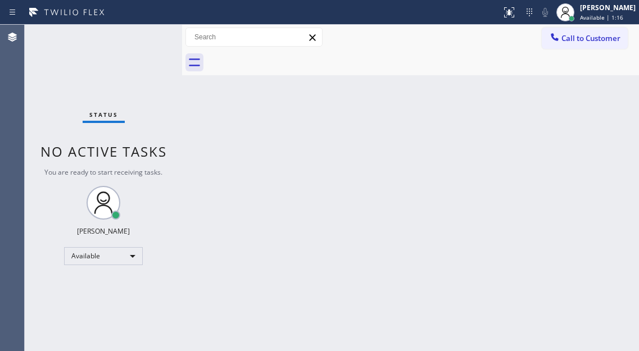
click at [101, 71] on div "Status No active tasks You are ready to start receiving tasks. [PERSON_NAME]" at bounding box center [103, 188] width 157 height 326
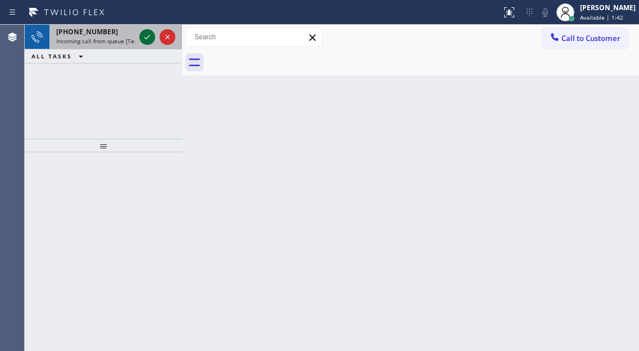
click at [149, 40] on icon at bounding box center [146, 36] width 13 height 13
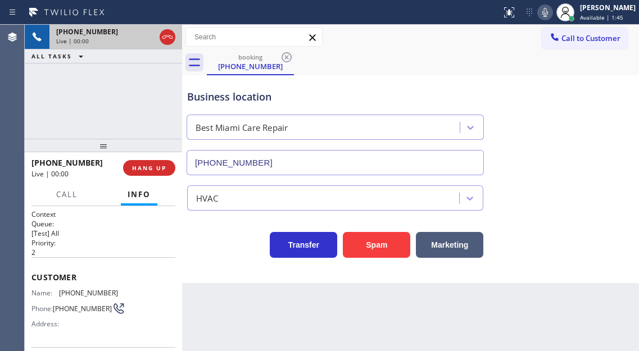
type input "[PHONE_NUMBER]"
click at [80, 296] on span "[PHONE_NUMBER]" at bounding box center [88, 293] width 59 height 8
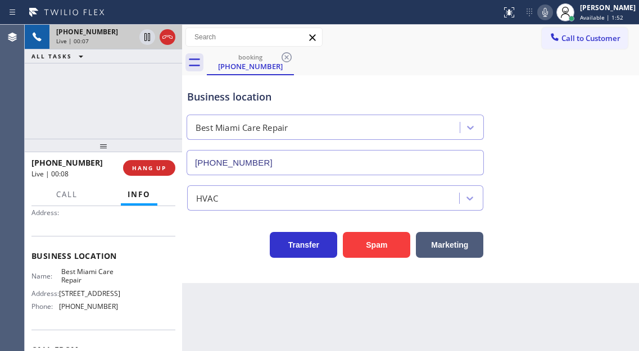
scroll to position [112, 0]
click at [98, 279] on span "Best Miami Care Repair" at bounding box center [89, 274] width 56 height 17
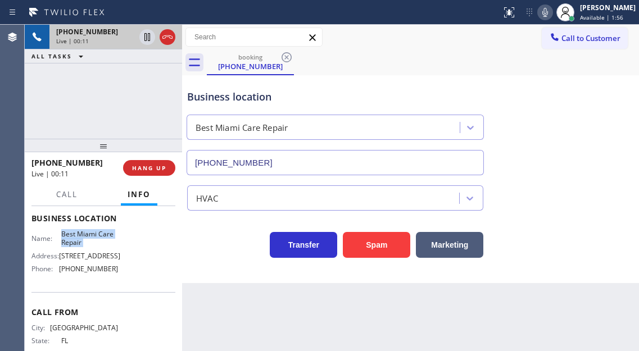
scroll to position [169, 0]
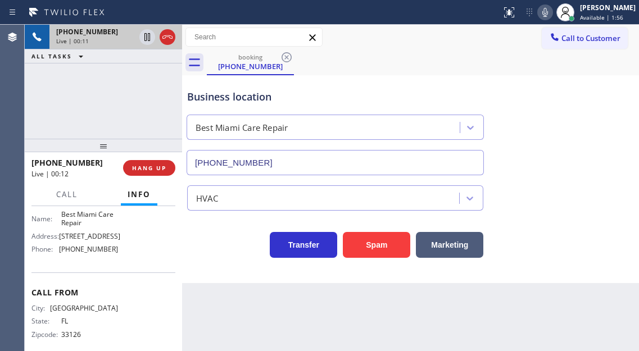
click at [92, 262] on div "Business location Name: Best Miami Care Repair Address: [STREET_ADDRESS] Phone:…" at bounding box center [103, 226] width 144 height 94
click at [260, 98] on div "Business location" at bounding box center [335, 96] width 296 height 15
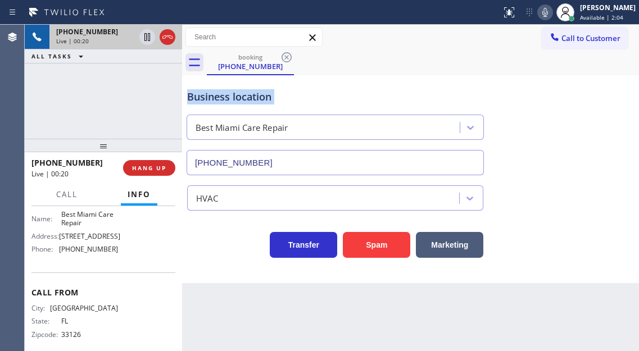
click at [260, 98] on div "Business location" at bounding box center [335, 96] width 296 height 15
click at [550, 8] on icon at bounding box center [544, 12] width 13 height 13
click at [550, 13] on icon at bounding box center [544, 12] width 13 height 13
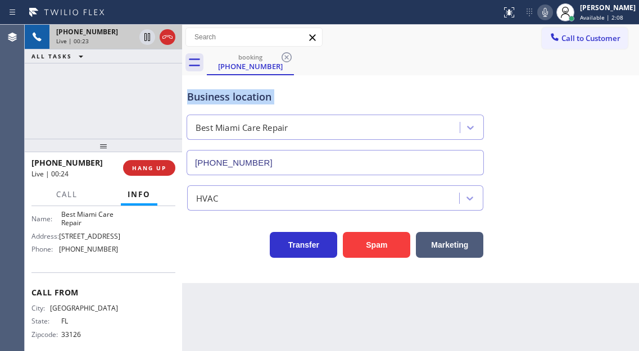
click at [550, 13] on icon at bounding box center [544, 12] width 13 height 13
click at [390, 98] on div "Business location" at bounding box center [335, 96] width 296 height 15
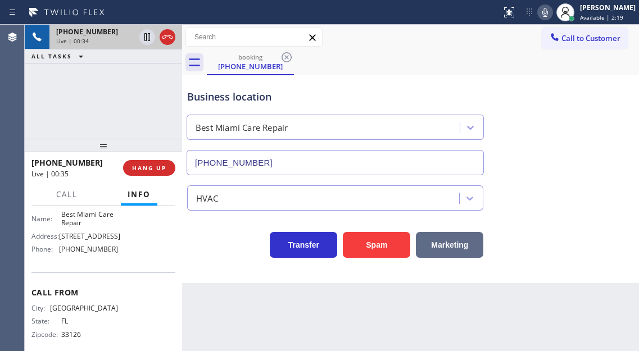
click at [456, 243] on button "Marketing" at bounding box center [449, 245] width 67 height 26
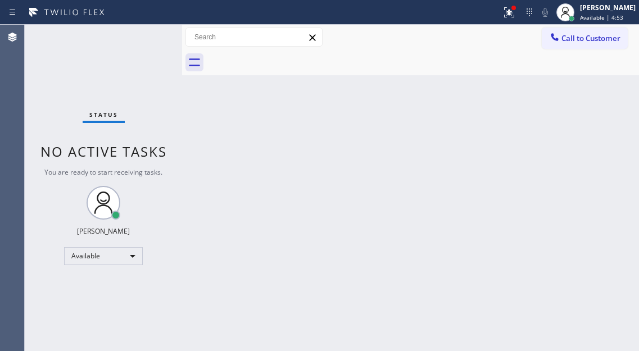
click at [143, 38] on div "Status No active tasks You are ready to start receiving tasks. [PERSON_NAME]" at bounding box center [103, 188] width 157 height 326
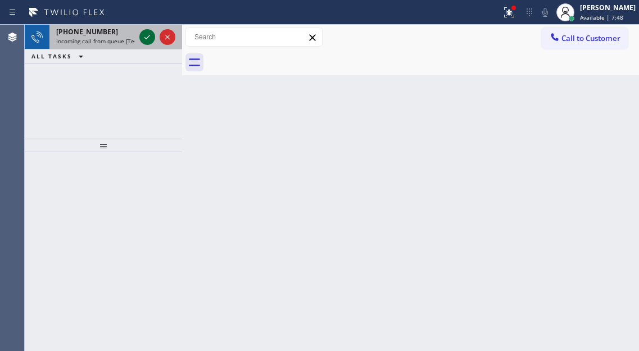
click at [143, 38] on icon at bounding box center [146, 36] width 13 height 13
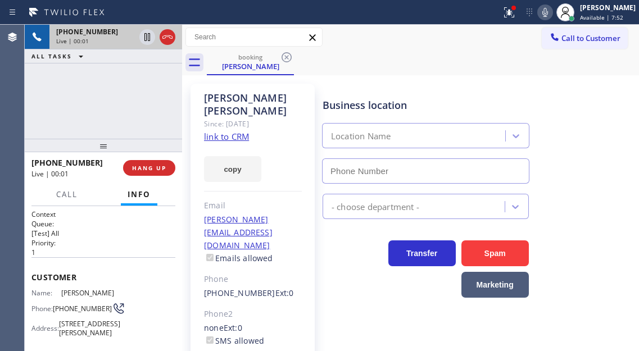
type input "[PHONE_NUMBER]"
click at [243, 131] on link "link to CRM" at bounding box center [226, 136] width 45 height 11
click at [66, 313] on span "[PHONE_NUMBER]" at bounding box center [82, 309] width 59 height 8
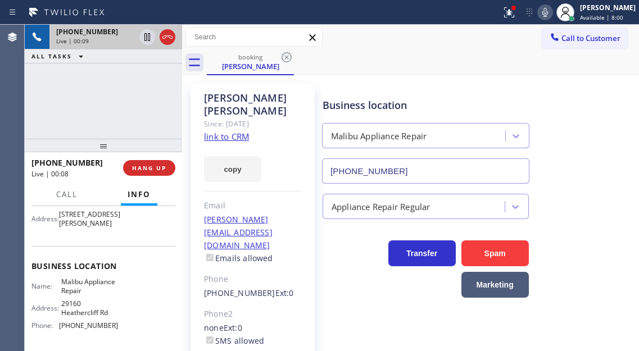
scroll to position [112, 0]
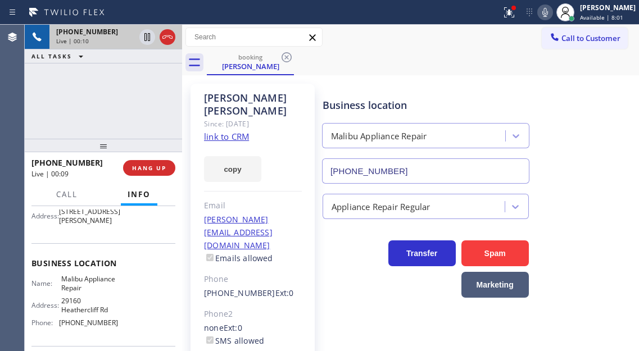
click at [85, 292] on span "Malibu Appliance Repair" at bounding box center [89, 283] width 56 height 17
click at [120, 84] on div "[PHONE_NUMBER] Live | 00:53 ALL TASKS ALL TASKS ACTIVE TASKS TASKS IN WRAP UP" at bounding box center [103, 82] width 157 height 114
click at [148, 39] on icon at bounding box center [147, 37] width 6 height 8
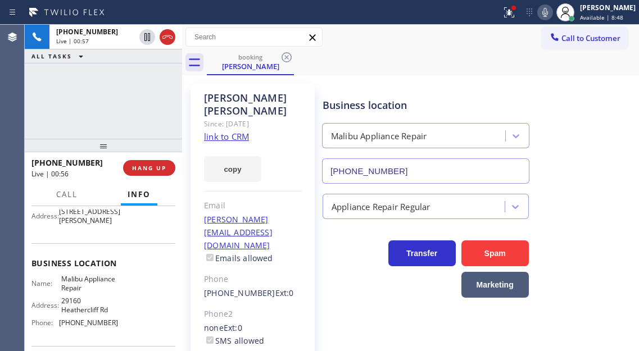
click at [552, 10] on icon at bounding box center [544, 12] width 13 height 13
click at [590, 140] on div "Business location [GEOGRAPHIC_DATA] Appliance Repair [PHONE_NUMBER]" at bounding box center [478, 133] width 316 height 102
drag, startPoint x: 590, startPoint y: 126, endPoint x: 583, endPoint y: 105, distance: 22.8
click at [590, 126] on div "Business location [GEOGRAPHIC_DATA] Appliance Repair [PHONE_NUMBER]" at bounding box center [478, 133] width 316 height 102
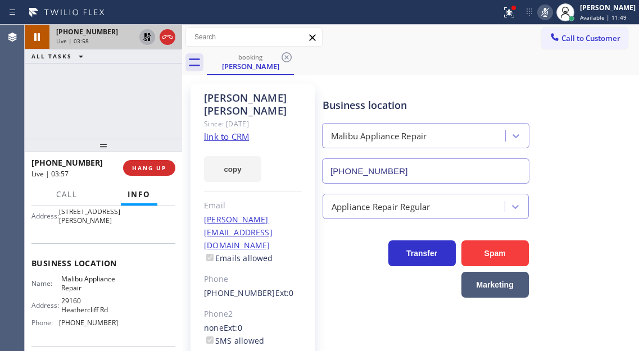
click at [148, 39] on icon at bounding box center [147, 37] width 8 height 8
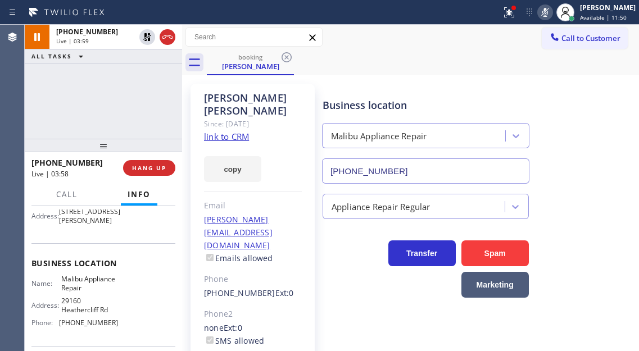
click at [552, 11] on icon at bounding box center [544, 12] width 13 height 13
click at [514, 15] on icon at bounding box center [509, 12] width 10 height 10
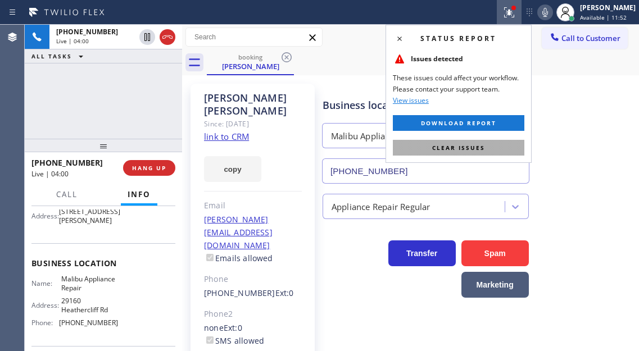
click at [506, 153] on button "Clear issues" at bounding box center [458, 148] width 131 height 16
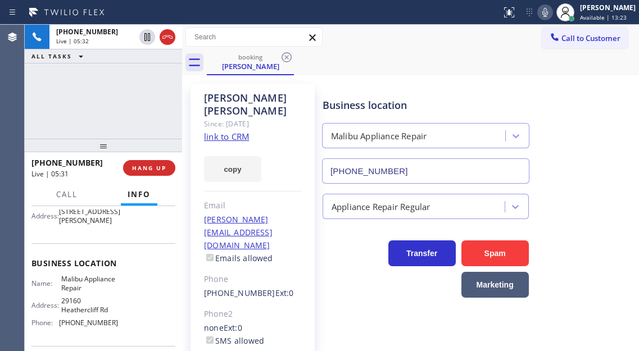
click at [121, 116] on div "[PHONE_NUMBER] Live | 05:32 ALL TASKS ALL TASKS ACTIVE TASKS TASKS IN WRAP UP" at bounding box center [103, 82] width 157 height 114
click at [121, 106] on div "[PHONE_NUMBER] Live | 05:46 ALL TASKS ALL TASKS ACTIVE TASKS TASKS IN WRAP UP" at bounding box center [103, 82] width 157 height 114
click at [121, 106] on div "[PHONE_NUMBER] Live | 05:48 ALL TASKS ALL TASKS ACTIVE TASKS TASKS IN WRAP UP" at bounding box center [103, 82] width 157 height 114
click at [163, 167] on span "HANG UP" at bounding box center [149, 168] width 34 height 8
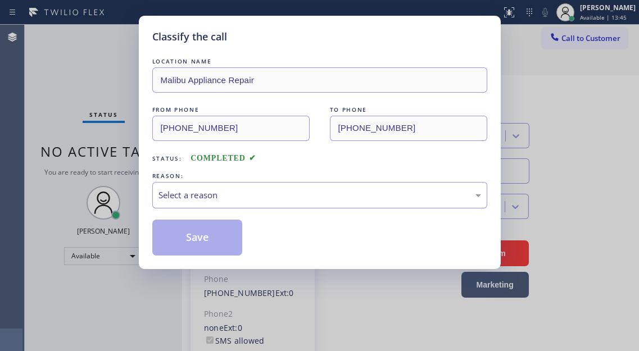
click at [205, 191] on div "Select a reason" at bounding box center [319, 195] width 322 height 13
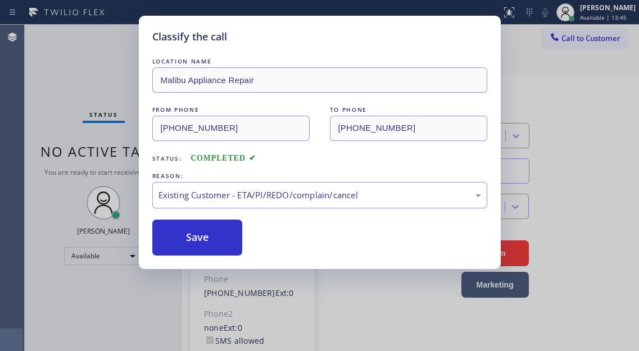
click at [244, 242] on div "Save" at bounding box center [319, 238] width 335 height 36
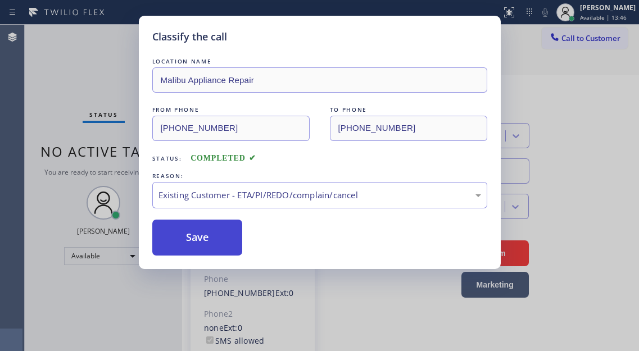
click at [234, 240] on button "Save" at bounding box center [197, 238] width 90 height 36
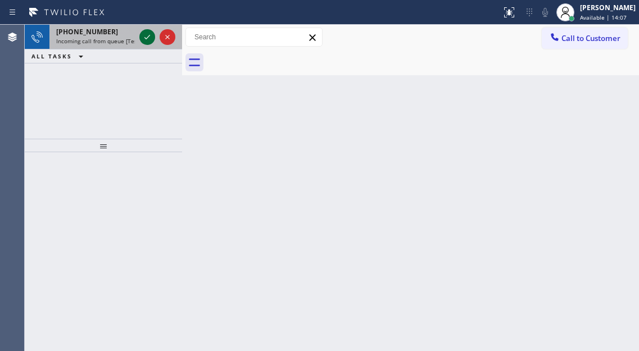
click at [142, 39] on icon at bounding box center [146, 36] width 13 height 13
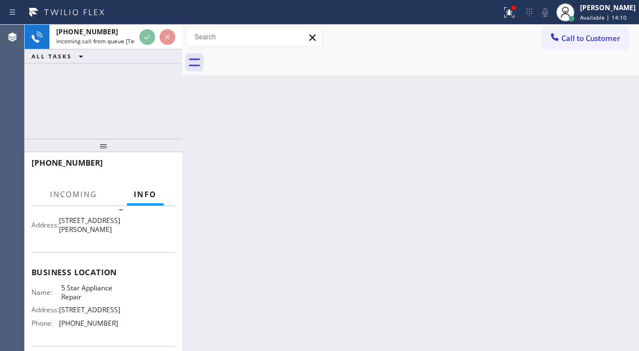
scroll to position [112, 0]
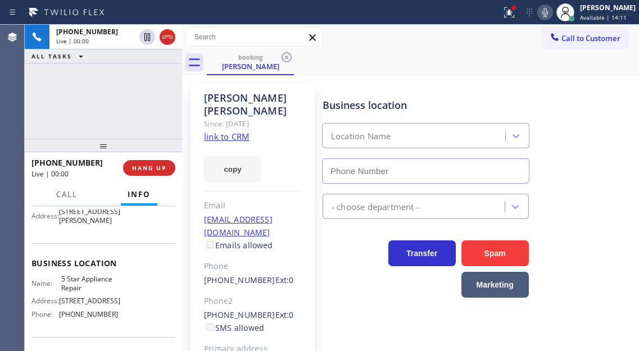
type input "[PHONE_NUMBER]"
click at [235, 131] on link "link to CRM" at bounding box center [226, 136] width 45 height 11
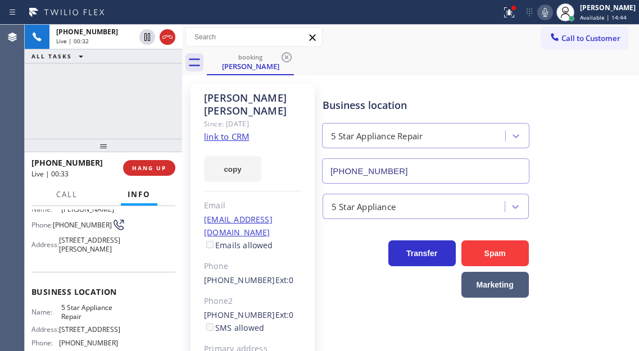
scroll to position [56, 0]
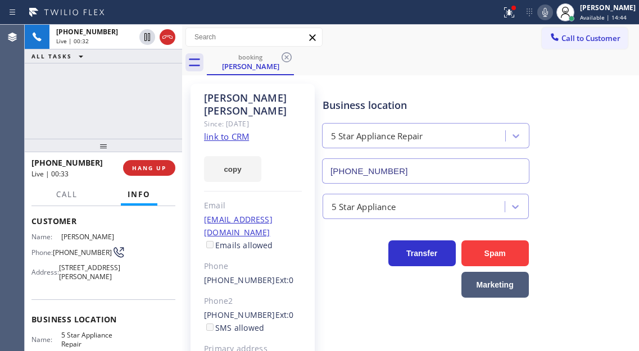
click at [69, 257] on span "[PHONE_NUMBER]" at bounding box center [82, 252] width 59 height 8
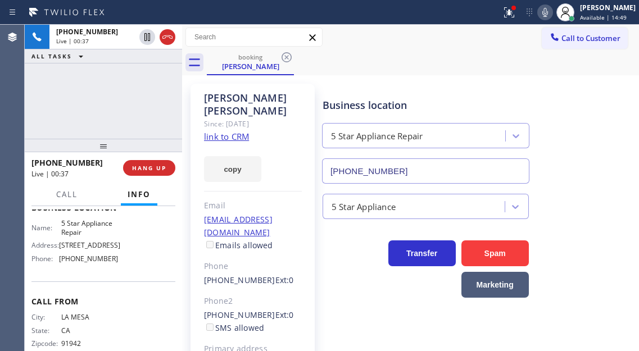
scroll to position [169, 0]
click at [84, 230] on div "Business location Name: 5 Star Appliance Repair Address: [STREET_ADDRESS] Phone…" at bounding box center [103, 234] width 144 height 94
click at [81, 236] on span "5 Star Appliance Repair" at bounding box center [89, 227] width 56 height 17
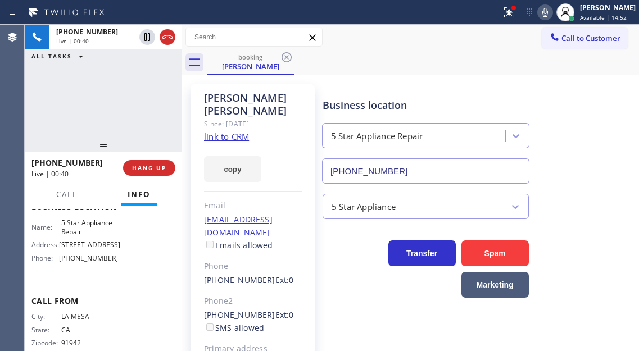
click at [163, 281] on div "Business location Name: 5 Star Appliance Repair Address: [STREET_ADDRESS] Phone…" at bounding box center [103, 234] width 144 height 94
click at [89, 262] on span "[PHONE_NUMBER]" at bounding box center [88, 258] width 59 height 8
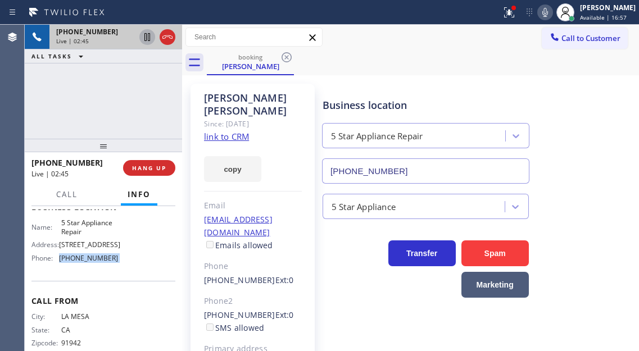
click at [145, 32] on icon at bounding box center [146, 36] width 13 height 13
click at [146, 37] on icon at bounding box center [146, 36] width 13 height 13
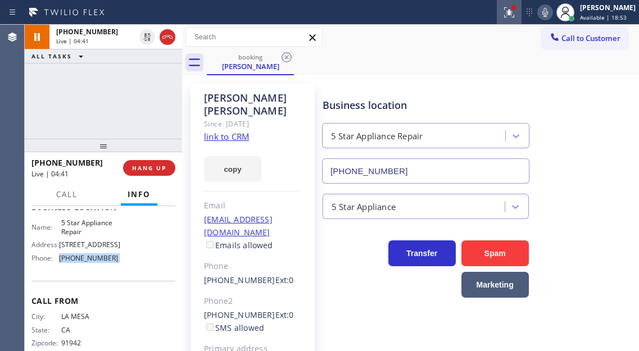
click at [516, 12] on icon at bounding box center [508, 12] width 13 height 13
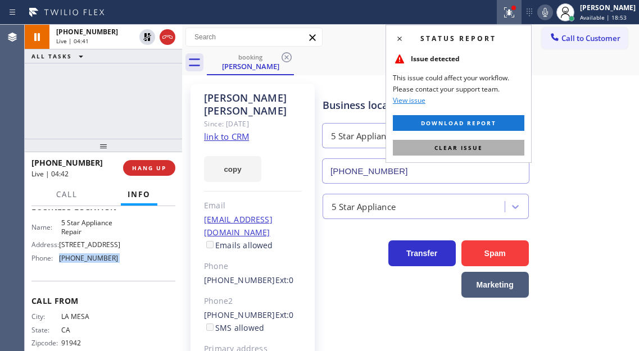
click at [493, 145] on button "Clear issue" at bounding box center [458, 148] width 131 height 16
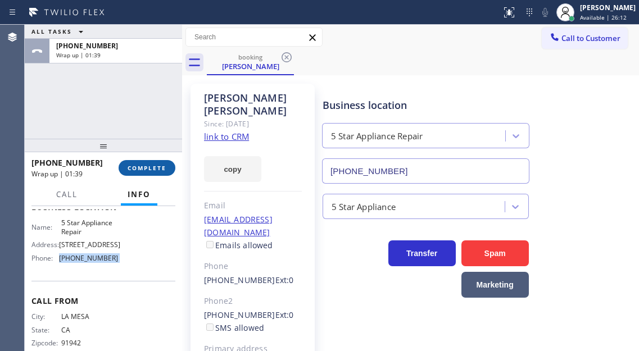
click at [151, 172] on button "COMPLETE" at bounding box center [147, 168] width 57 height 16
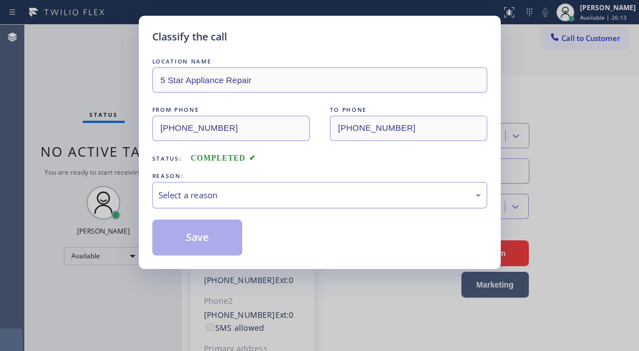
click at [260, 199] on div "Select a reason" at bounding box center [319, 195] width 322 height 13
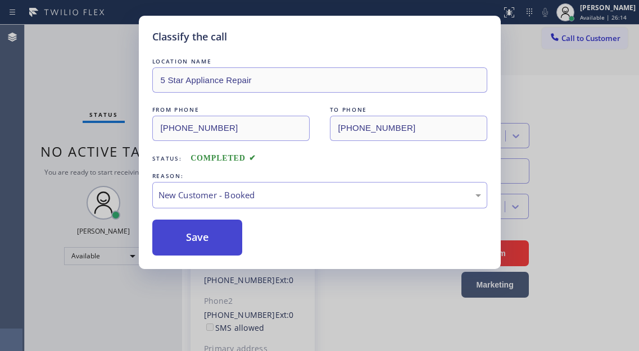
click at [220, 229] on button "Save" at bounding box center [197, 238] width 90 height 36
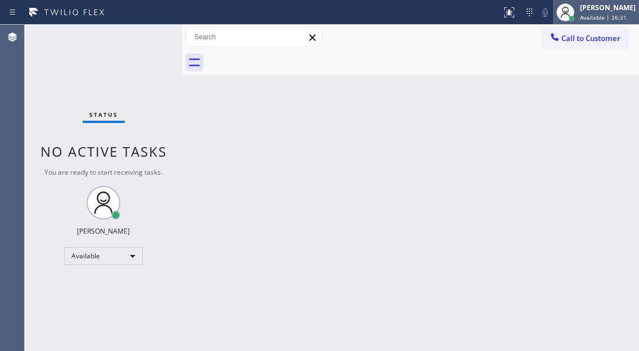
click at [620, 14] on span "Available | 26:31" at bounding box center [603, 17] width 47 height 8
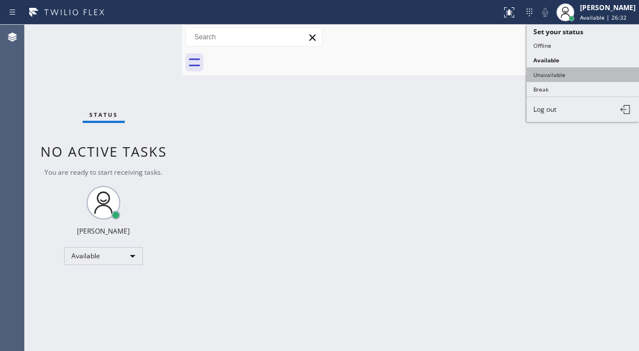
click at [567, 78] on button "Unavailable" at bounding box center [582, 74] width 112 height 15
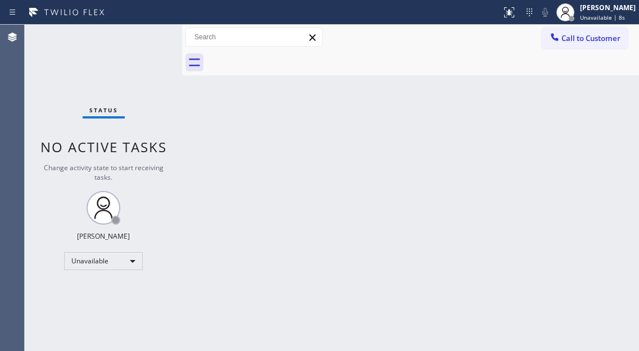
click at [620, 98] on div "Back to Dashboard Change Sender ID Customers Technicians Select a contact Outbo…" at bounding box center [410, 188] width 457 height 326
click at [572, 17] on icon at bounding box center [564, 12] width 13 height 13
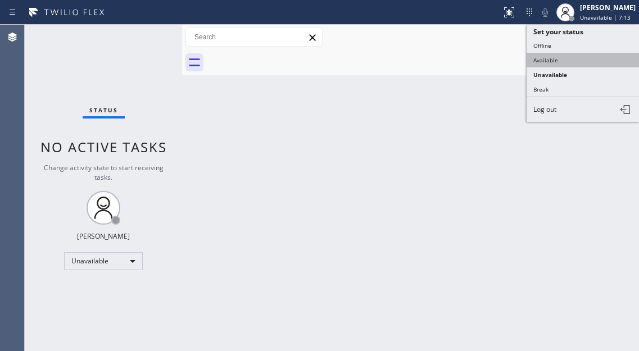
click at [562, 66] on button "Available" at bounding box center [582, 60] width 112 height 15
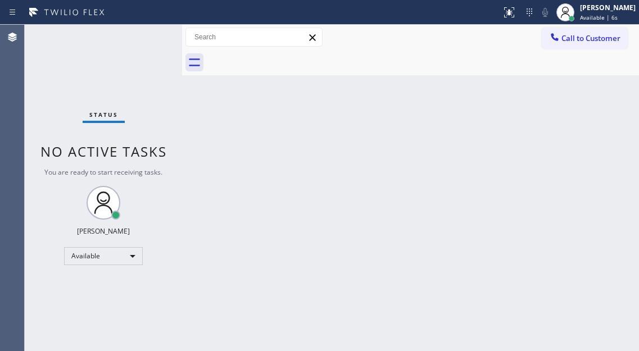
click at [616, 98] on div "Back to Dashboard Change Sender ID Customers Technicians Select a contact Outbo…" at bounding box center [410, 188] width 457 height 326
click at [590, 143] on div "Back to Dashboard Change Sender ID Customers Technicians Select a contact Outbo…" at bounding box center [410, 188] width 457 height 326
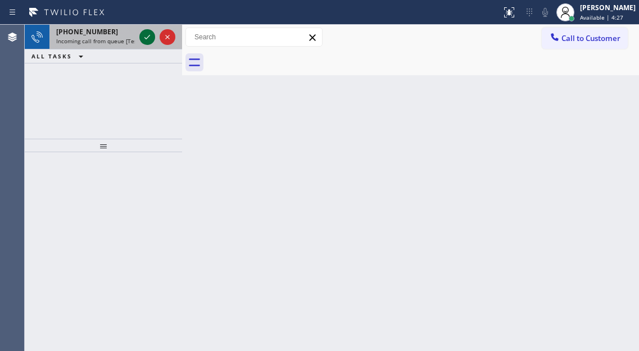
click at [144, 37] on icon at bounding box center [146, 36] width 13 height 13
click at [143, 35] on icon at bounding box center [146, 36] width 13 height 13
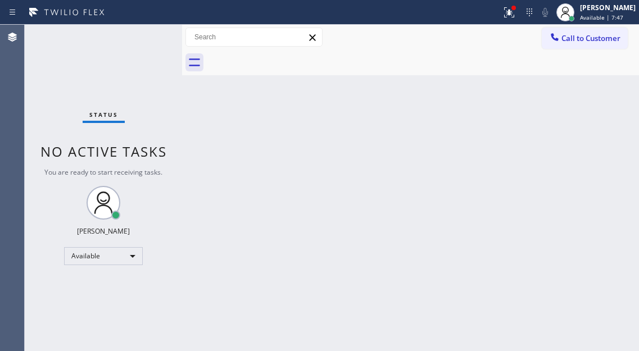
click at [575, 130] on div "Back to Dashboard Change Sender ID Customers Technicians Select a contact Outbo…" at bounding box center [410, 188] width 457 height 326
click at [590, 149] on div "Back to Dashboard Change Sender ID Customers Technicians Select a contact Outbo…" at bounding box center [410, 188] width 457 height 326
click at [510, 13] on div at bounding box center [509, 12] width 25 height 13
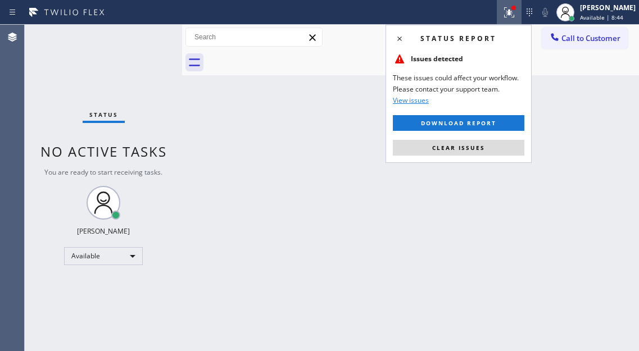
click at [490, 160] on div "Status report Issues detected These issues could affect your workflow. Please c…" at bounding box center [458, 94] width 146 height 138
click at [487, 155] on button "Clear issues" at bounding box center [458, 148] width 131 height 16
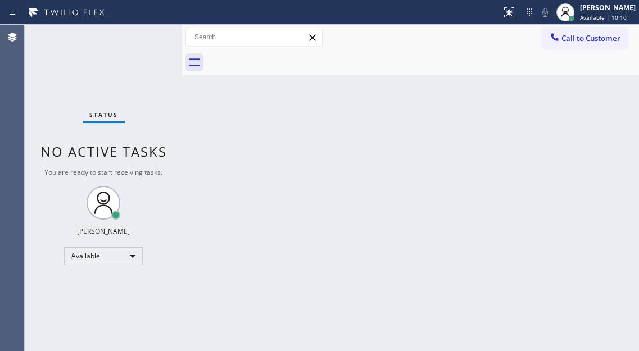
click at [145, 37] on div "Status No active tasks You are ready to start receiving tasks. [PERSON_NAME]" at bounding box center [103, 188] width 157 height 326
click at [268, 133] on div "Back to Dashboard Change Sender ID Customers Technicians Select a contact Outbo…" at bounding box center [410, 188] width 457 height 326
click at [157, 44] on div "Status No active tasks You are ready to start receiving tasks. [PERSON_NAME]" at bounding box center [103, 188] width 157 height 326
click at [155, 43] on div "Status No active tasks You are ready to start receiving tasks. [PERSON_NAME]" at bounding box center [103, 188] width 157 height 326
click at [592, 157] on div "Back to Dashboard Change Sender ID Customers Technicians Select a contact Outbo…" at bounding box center [410, 188] width 457 height 326
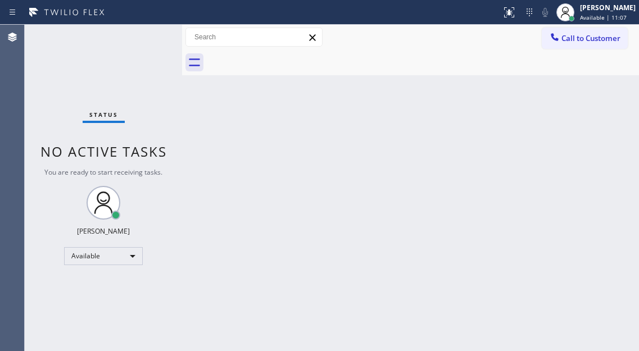
click at [152, 38] on div "Status No active tasks You are ready to start receiving tasks. [PERSON_NAME]" at bounding box center [103, 188] width 157 height 326
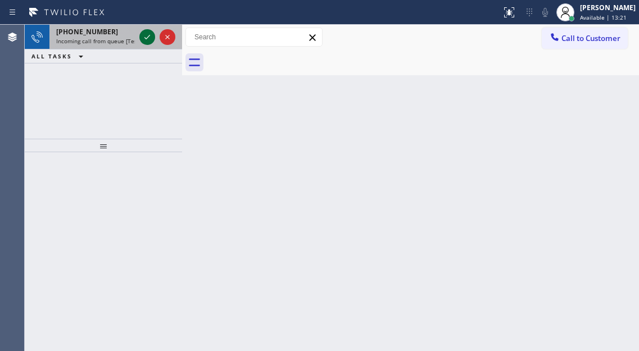
click at [152, 37] on icon at bounding box center [146, 36] width 13 height 13
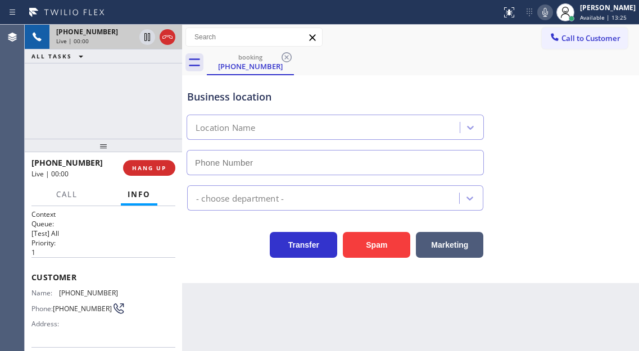
type input "[PHONE_NUMBER]"
click at [75, 295] on span "[PHONE_NUMBER]" at bounding box center [88, 293] width 59 height 8
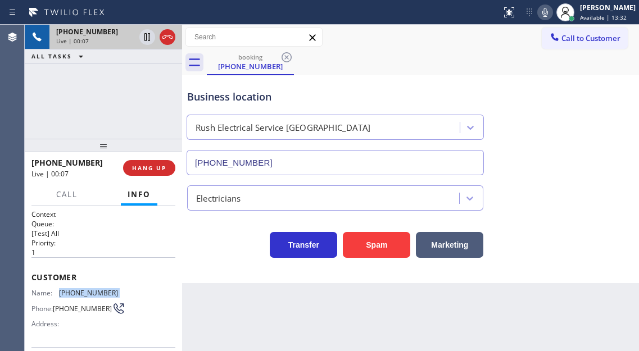
click at [75, 295] on span "[PHONE_NUMBER]" at bounding box center [88, 293] width 59 height 8
click at [177, 265] on div "Context Queue: [Test] All Priority: 1 Customer Name: [PHONE_NUMBER] Phone: [PHO…" at bounding box center [103, 278] width 157 height 145
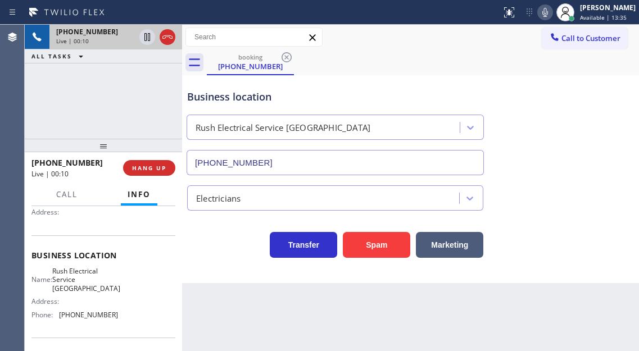
scroll to position [112, 0]
click at [92, 280] on span "Rush Electrical Service [GEOGRAPHIC_DATA]" at bounding box center [86, 279] width 68 height 26
click at [552, 13] on icon at bounding box center [544, 12] width 13 height 13
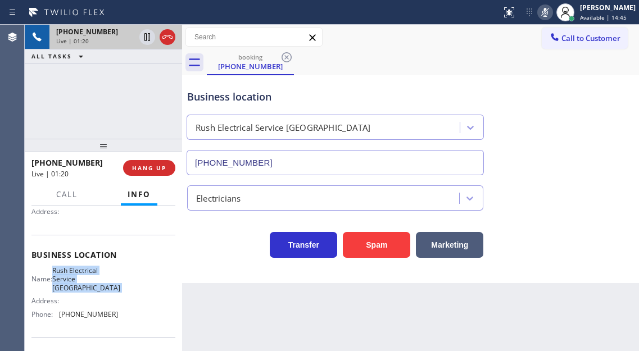
click at [552, 19] on icon at bounding box center [544, 12] width 13 height 13
click at [143, 41] on icon at bounding box center [146, 36] width 13 height 13
click at [144, 38] on icon at bounding box center [146, 36] width 13 height 13
click at [113, 96] on div "[PHONE_NUMBER] Live | 03:14 ALL TASKS ALL TASKS ACTIVE TASKS TASKS IN WRAP UP" at bounding box center [103, 82] width 157 height 114
click at [226, 96] on div "Business location" at bounding box center [335, 96] width 296 height 15
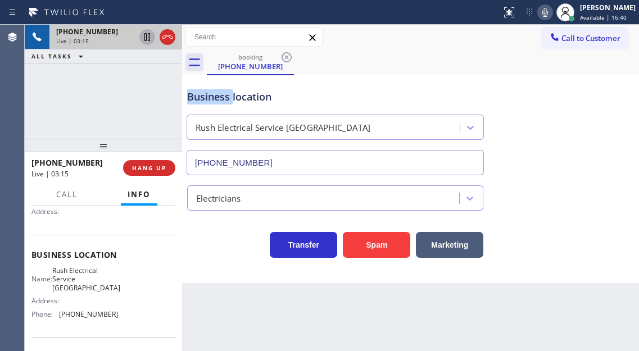
click at [226, 96] on div "Business location" at bounding box center [335, 96] width 296 height 15
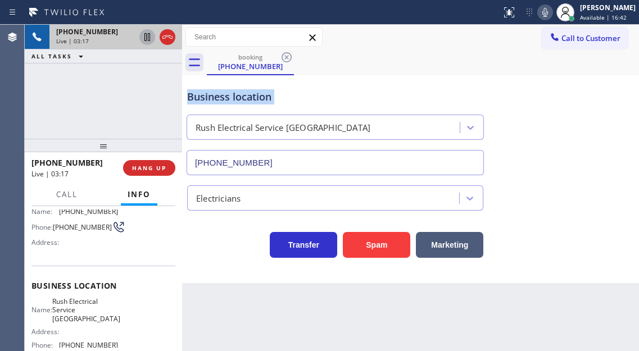
scroll to position [56, 0]
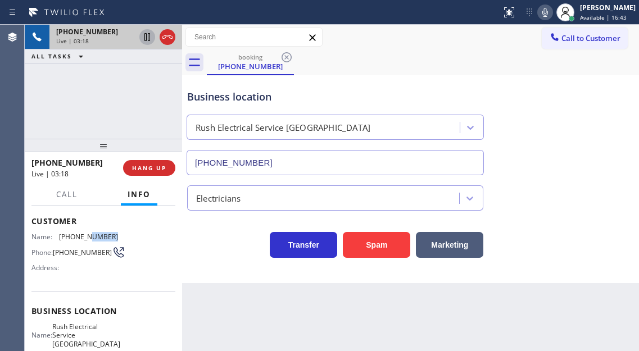
drag, startPoint x: 85, startPoint y: 234, endPoint x: 105, endPoint y: 235, distance: 19.7
click at [105, 235] on span "[PHONE_NUMBER]" at bounding box center [88, 237] width 59 height 8
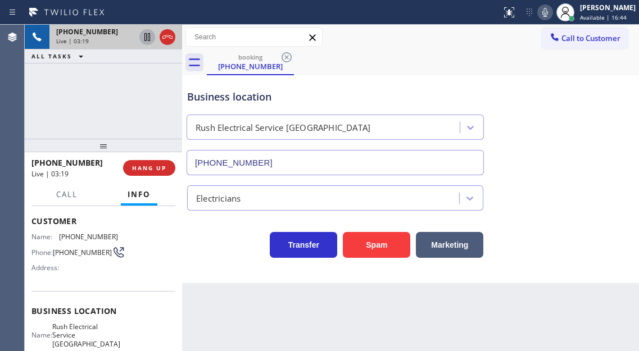
click at [151, 103] on div "[PHONE_NUMBER] Live | 03:19 ALL TASKS ALL TASKS ACTIVE TASKS TASKS IN WRAP UP" at bounding box center [103, 82] width 157 height 114
click at [161, 167] on span "HANG UP" at bounding box center [149, 168] width 34 height 8
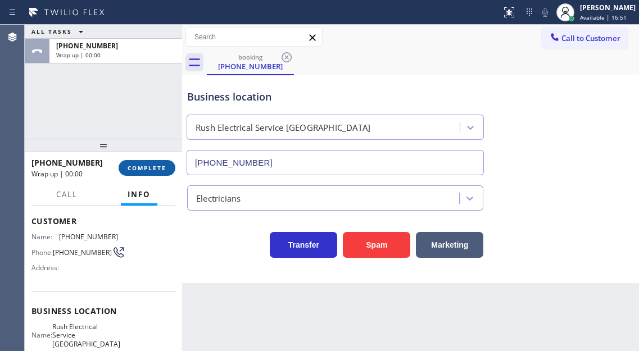
click at [161, 167] on span "COMPLETE" at bounding box center [147, 168] width 39 height 8
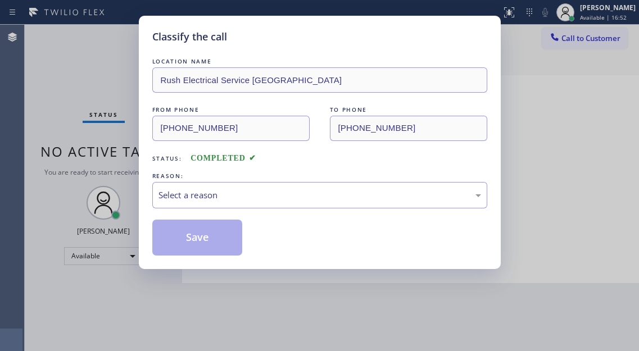
click at [161, 167] on div "LOCATION NAME Rush Electrical Service Goleta FROM PHONE [PHONE_NUMBER] TO PHONE…" at bounding box center [319, 156] width 335 height 200
click at [233, 197] on div "Select a reason" at bounding box center [319, 195] width 322 height 13
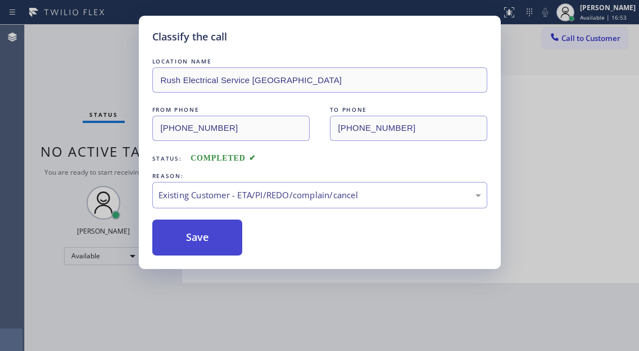
click at [225, 248] on button "Save" at bounding box center [197, 238] width 90 height 36
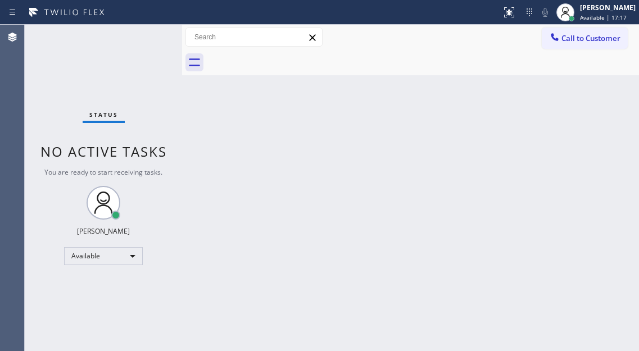
click at [140, 33] on div "Status No active tasks You are ready to start receiving tasks. [PERSON_NAME]" at bounding box center [103, 188] width 157 height 326
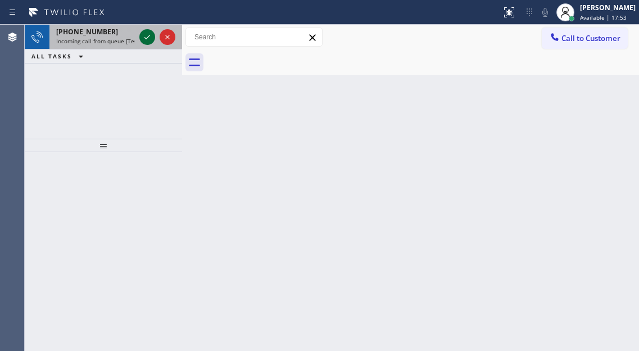
drag, startPoint x: 140, startPoint y: 33, endPoint x: 147, endPoint y: 31, distance: 6.6
click at [140, 33] on icon at bounding box center [146, 36] width 13 height 13
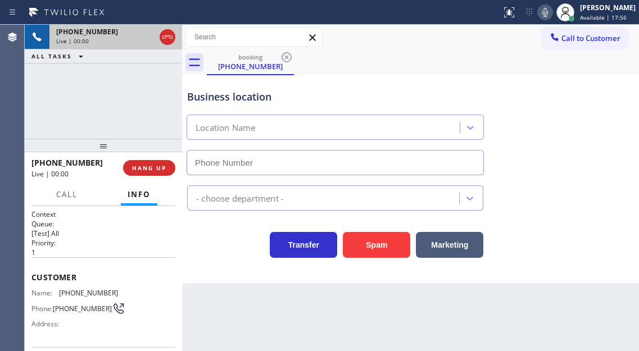
type input "[PHONE_NUMBER]"
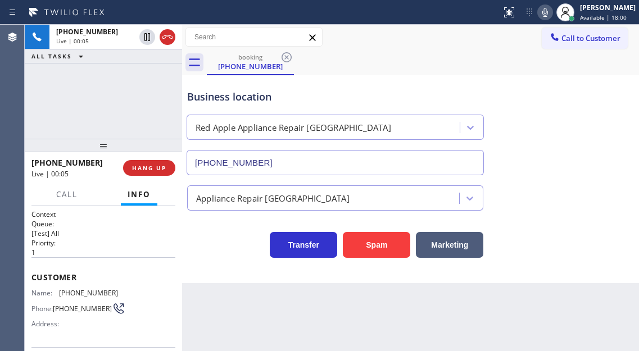
click at [69, 293] on span "[PHONE_NUMBER]" at bounding box center [88, 293] width 59 height 8
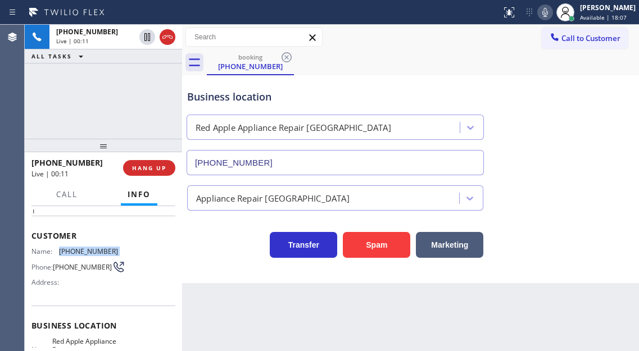
scroll to position [112, 0]
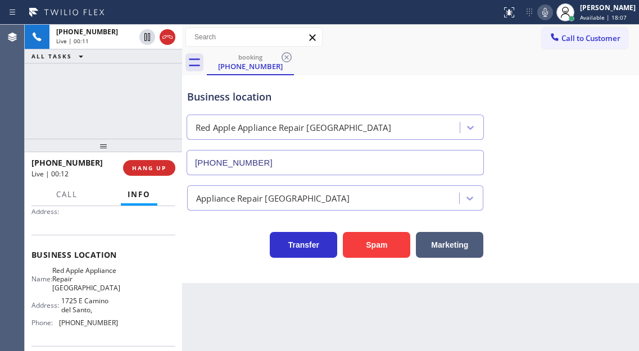
click at [85, 283] on span "Red Apple Appliance Repair [GEOGRAPHIC_DATA]" at bounding box center [86, 279] width 68 height 26
click at [177, 289] on div "Context Queue: [Test] All Priority: 1 Customer Name: [PHONE_NUMBER] Phone: [PHO…" at bounding box center [103, 278] width 157 height 145
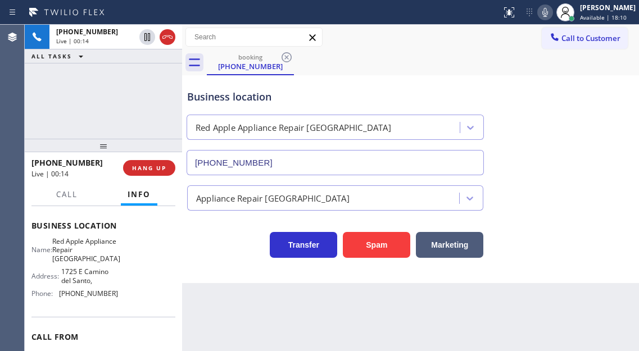
scroll to position [169, 0]
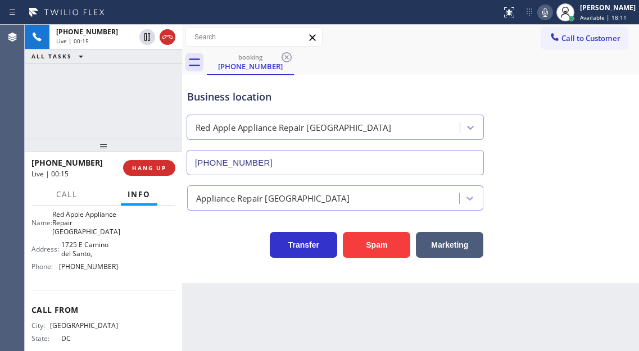
click at [89, 276] on div "Name: Red Apple Appliance Repair Phoenix Address: [STREET_ADDRESS], Phone: [PHO…" at bounding box center [74, 243] width 87 height 66
click at [225, 101] on div "Business location" at bounding box center [335, 96] width 296 height 15
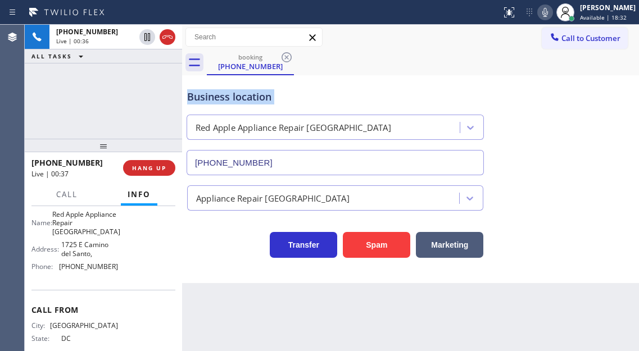
click at [225, 101] on div "Business location" at bounding box center [335, 96] width 296 height 15
click at [249, 95] on div "Business location" at bounding box center [335, 96] width 296 height 15
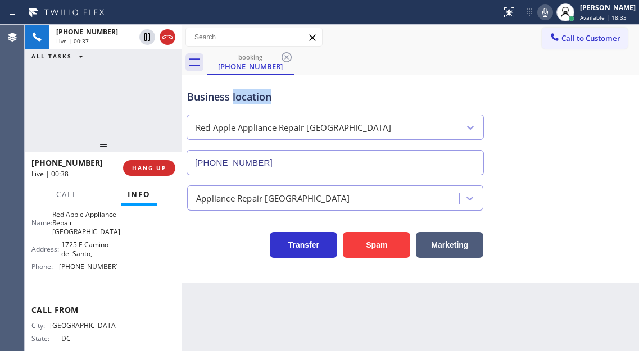
click at [249, 95] on div "Business location" at bounding box center [335, 96] width 296 height 15
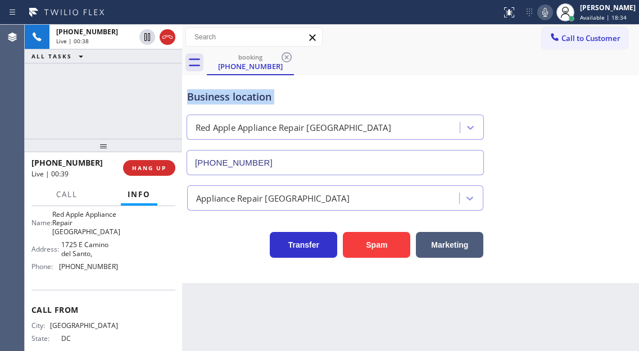
click at [249, 95] on div "Business location" at bounding box center [335, 96] width 296 height 15
click at [277, 104] on div "Business location" at bounding box center [335, 96] width 296 height 15
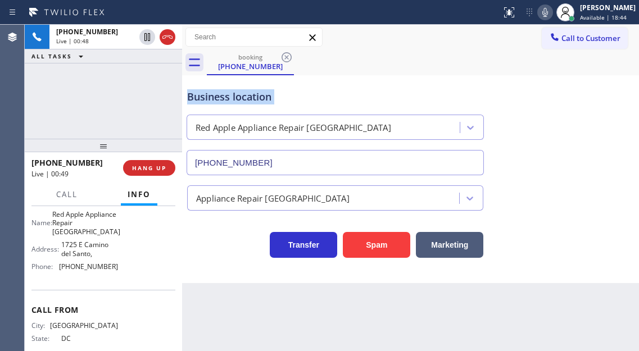
click at [277, 104] on div "Business location" at bounding box center [335, 96] width 296 height 15
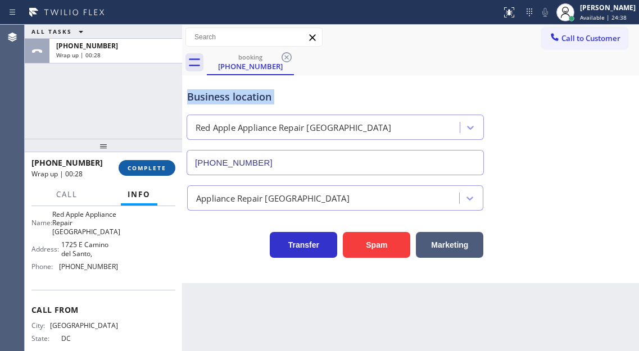
click at [158, 165] on span "COMPLETE" at bounding box center [147, 168] width 39 height 8
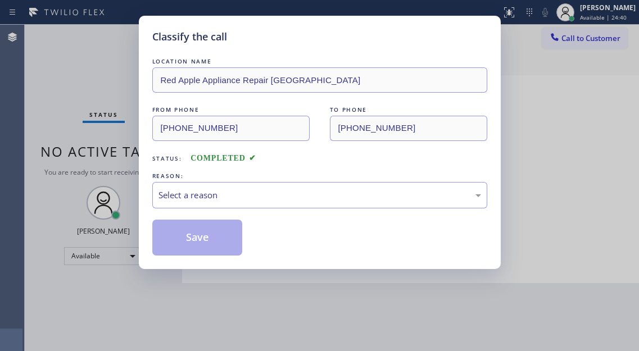
click at [243, 189] on div "Select a reason" at bounding box center [319, 195] width 322 height 13
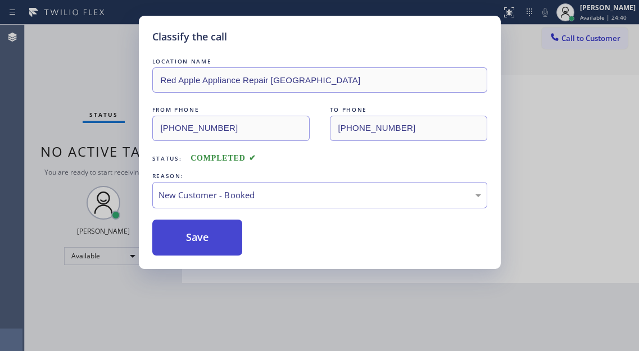
click at [228, 238] on button "Save" at bounding box center [197, 238] width 90 height 36
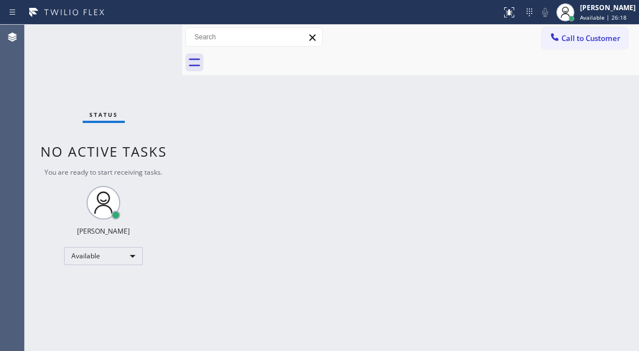
click at [126, 33] on div "Status No active tasks You are ready to start receiving tasks. [PERSON_NAME]" at bounding box center [103, 188] width 157 height 326
click at [144, 39] on div "Status No active tasks You are ready to start receiving tasks. [PERSON_NAME]" at bounding box center [103, 188] width 157 height 326
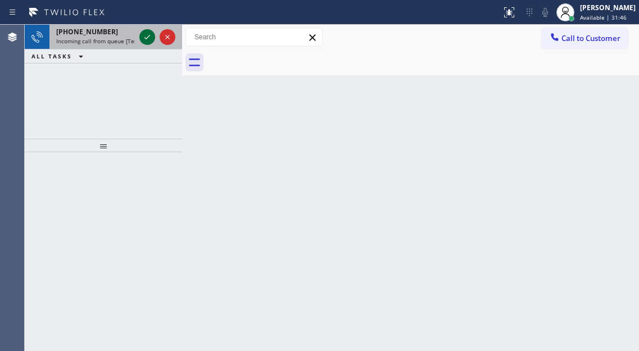
click at [143, 36] on icon at bounding box center [146, 36] width 13 height 13
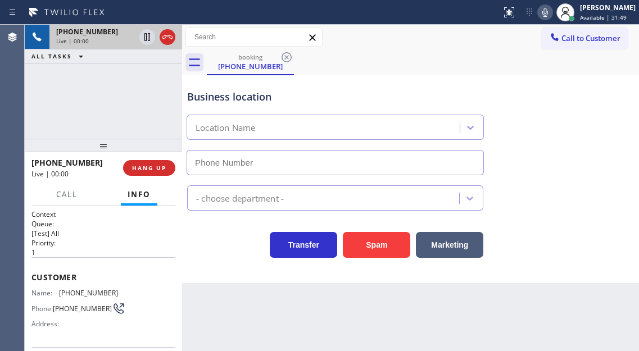
type input "[PHONE_NUMBER]"
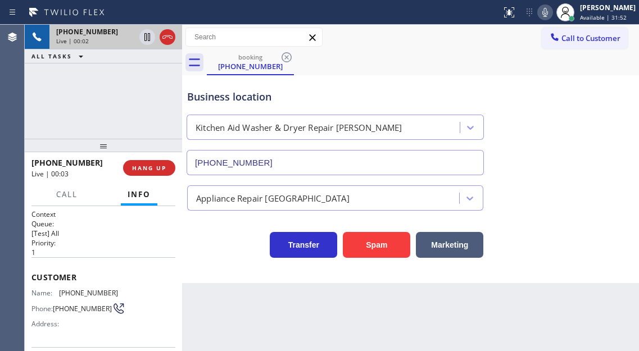
click at [138, 108] on div "[PHONE_NUMBER] Live | 00:02 ALL TASKS ALL TASKS ACTIVE TASKS TASKS IN WRAP UP" at bounding box center [103, 82] width 157 height 114
click at [83, 297] on span "[PHONE_NUMBER]" at bounding box center [88, 293] width 59 height 8
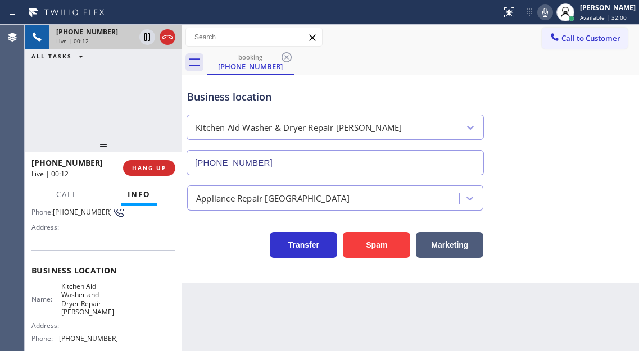
scroll to position [112, 0]
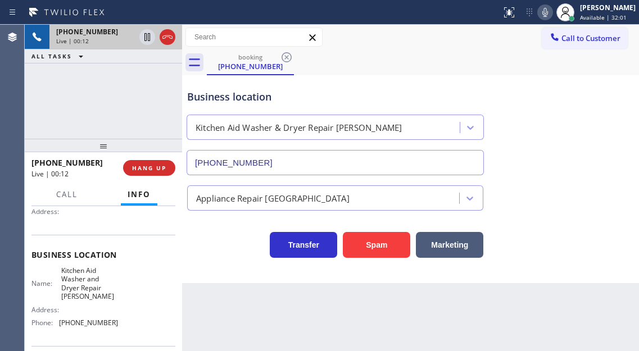
click at [88, 275] on span "Kitchen Aid Washer and Dryer Repair [PERSON_NAME]" at bounding box center [89, 283] width 56 height 35
drag, startPoint x: 179, startPoint y: 271, endPoint x: 172, endPoint y: 275, distance: 8.3
click at [182, 271] on div at bounding box center [182, 188] width 0 height 326
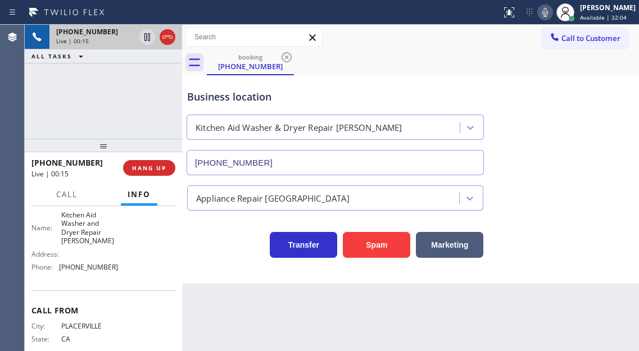
scroll to position [169, 0]
click at [93, 269] on span "[PHONE_NUMBER]" at bounding box center [88, 266] width 59 height 8
click at [234, 92] on div "Business location" at bounding box center [335, 96] width 296 height 15
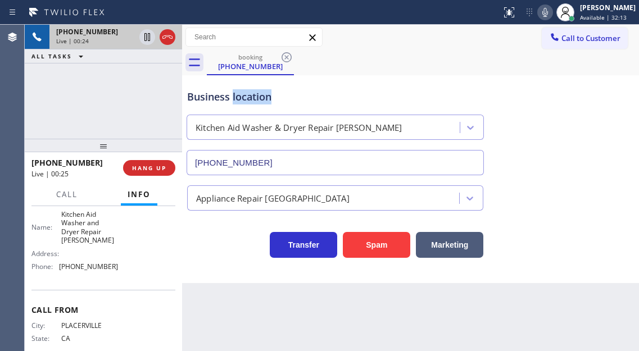
click at [234, 92] on div "Business location" at bounding box center [335, 96] width 296 height 15
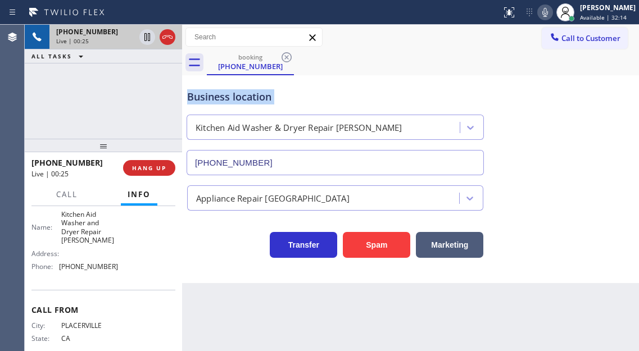
click at [234, 92] on div "Business location" at bounding box center [335, 96] width 296 height 15
click at [307, 89] on div "Business location Kitchen Aid Washer & Dryer Repair [GEOGRAPHIC_DATA] [PHONE_NU…" at bounding box center [335, 126] width 301 height 97
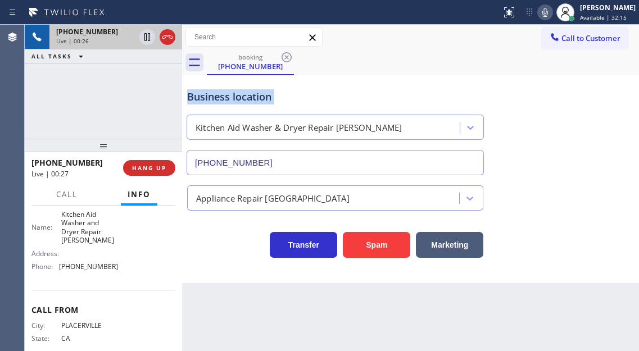
click at [307, 89] on div "Business location Kitchen Aid Washer & Dryer Repair [GEOGRAPHIC_DATA] [PHONE_NU…" at bounding box center [335, 126] width 301 height 97
click at [225, 97] on div "Business location" at bounding box center [335, 96] width 296 height 15
click at [239, 97] on div "Business location" at bounding box center [335, 96] width 296 height 15
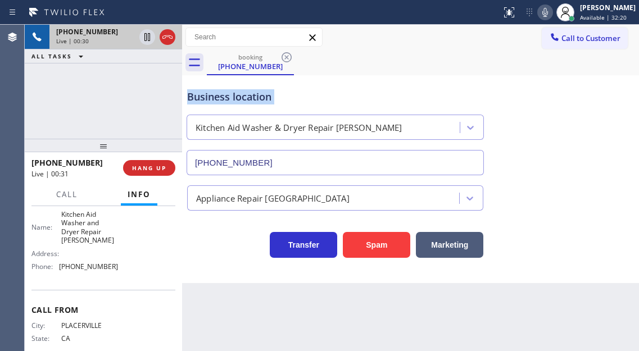
click at [239, 97] on div "Business location" at bounding box center [335, 96] width 296 height 15
click at [129, 66] on div "[PHONE_NUMBER] Live | 00:38 ALL TASKS ALL TASKS ACTIVE TASKS TASKS IN WRAP UP" at bounding box center [103, 82] width 157 height 114
click at [236, 98] on div "Business location" at bounding box center [335, 96] width 296 height 15
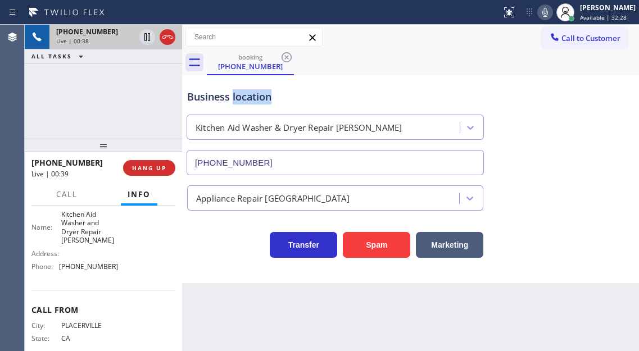
click at [236, 98] on div "Business location" at bounding box center [335, 96] width 296 height 15
click at [154, 166] on span "HANG UP" at bounding box center [149, 168] width 34 height 8
click at [157, 171] on span "HANG UP" at bounding box center [149, 168] width 34 height 8
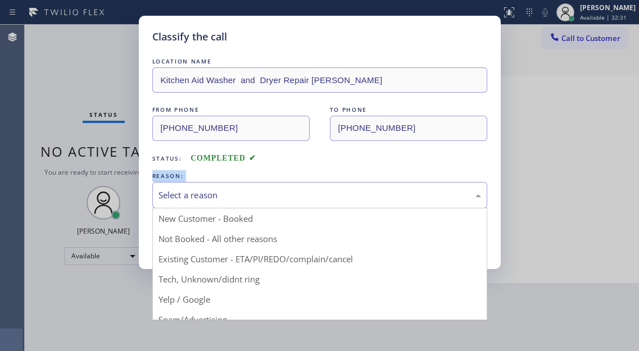
drag, startPoint x: 199, startPoint y: 198, endPoint x: 204, endPoint y: 244, distance: 46.3
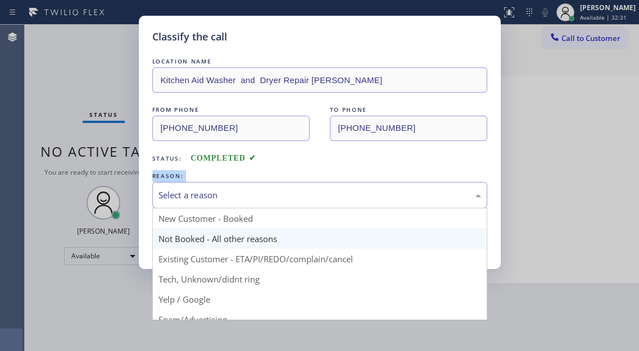
click at [199, 198] on div "Select a reason" at bounding box center [319, 195] width 322 height 13
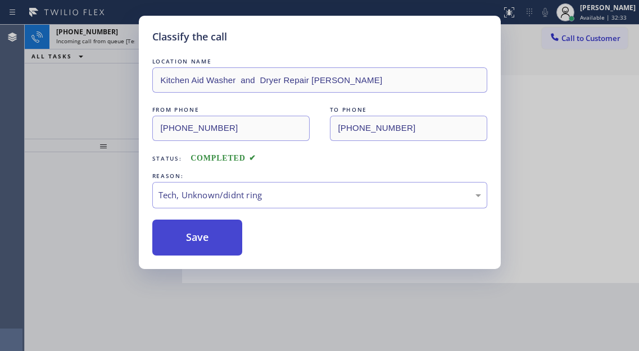
click at [205, 240] on button "Save" at bounding box center [197, 238] width 90 height 36
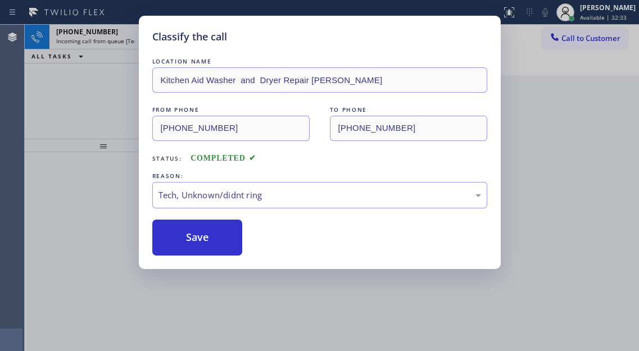
click at [108, 105] on div "Classify the call LOCATION NAME Kitchen Aid Washer and Dryer Repair [PERSON_NAM…" at bounding box center [319, 175] width 639 height 351
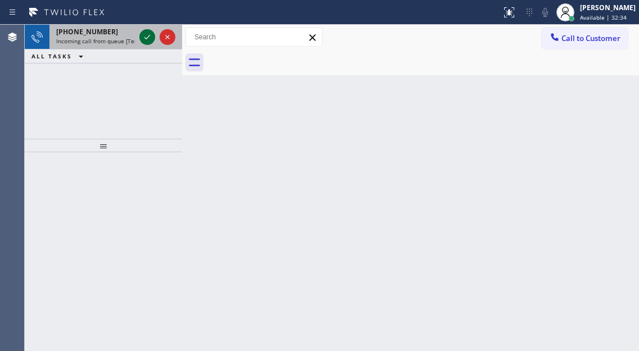
click at [145, 39] on icon at bounding box center [146, 36] width 13 height 13
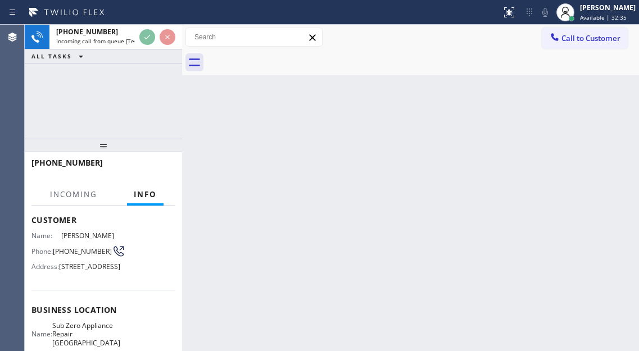
scroll to position [169, 0]
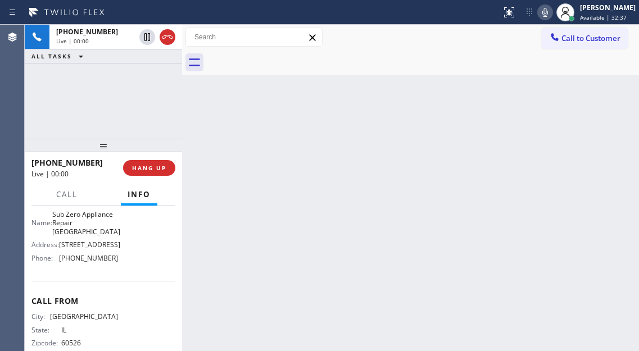
click at [90, 236] on span "Sub Zero Appliance Repair [GEOGRAPHIC_DATA]" at bounding box center [86, 223] width 68 height 26
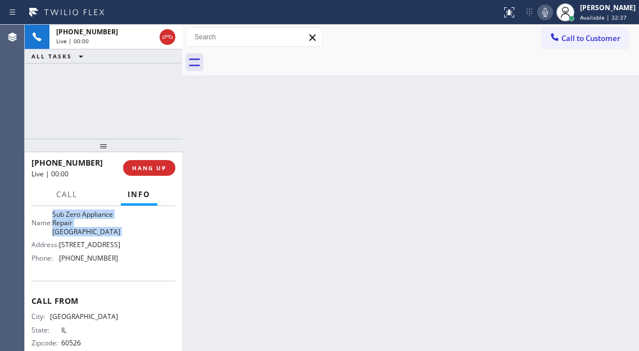
click at [90, 236] on span "Sub Zero Appliance Repair [GEOGRAPHIC_DATA]" at bounding box center [86, 223] width 68 height 26
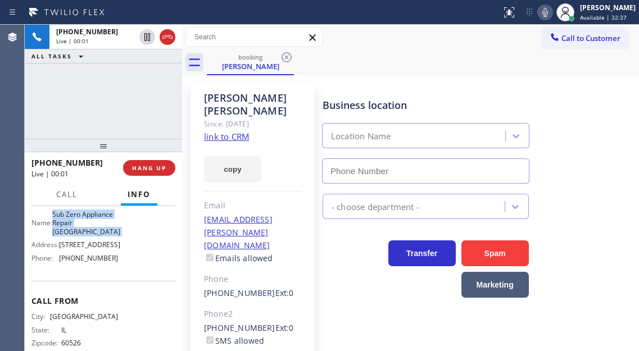
type input "[PHONE_NUMBER]"
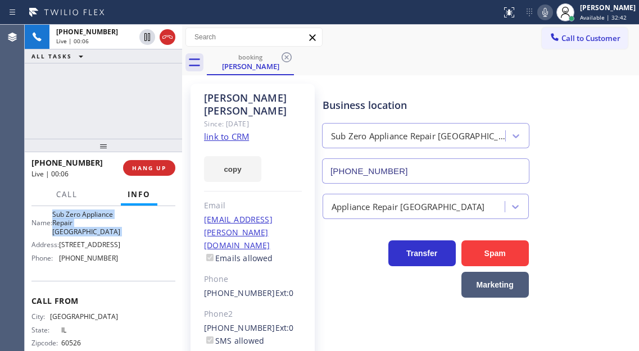
click at [216, 131] on link "link to CRM" at bounding box center [226, 136] width 45 height 11
click at [105, 103] on div "[PHONE_NUMBER] Live | 00:08 ALL TASKS ALL TASKS ACTIVE TASKS TASKS IN WRAP UP" at bounding box center [103, 82] width 157 height 114
click at [548, 14] on icon at bounding box center [545, 12] width 6 height 9
click at [549, 15] on icon at bounding box center [544, 12] width 13 height 13
click at [140, 80] on div "[PHONE_NUMBER] Live | 00:28 ALL TASKS ALL TASKS ACTIVE TASKS TASKS IN WRAP UP" at bounding box center [103, 82] width 157 height 114
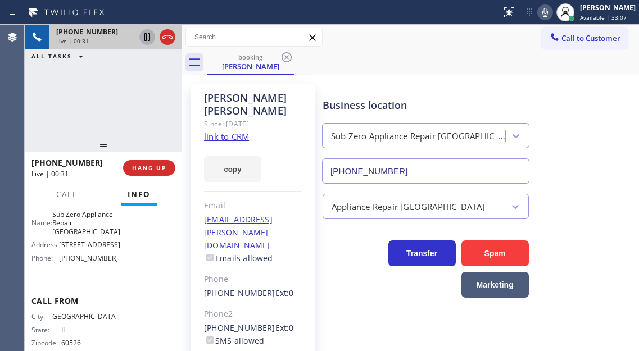
click at [147, 35] on icon at bounding box center [146, 36] width 13 height 13
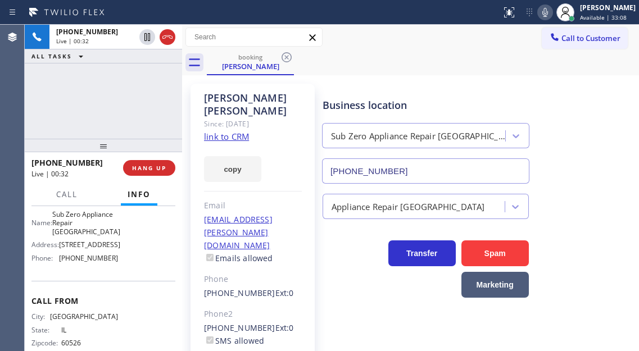
click at [552, 10] on icon at bounding box center [544, 12] width 13 height 13
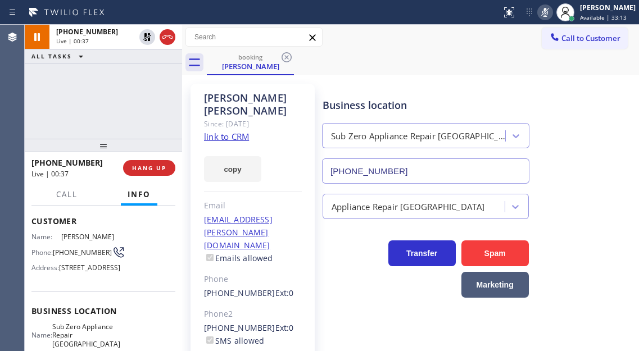
scroll to position [0, 0]
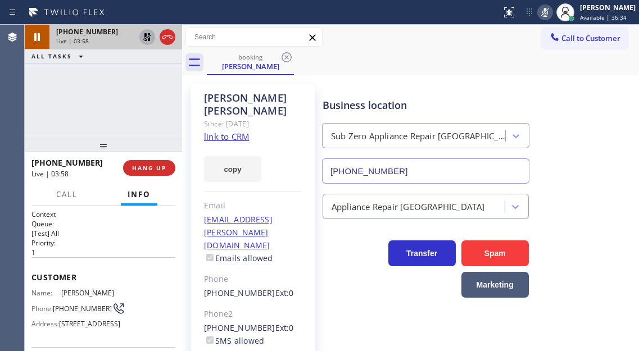
click at [148, 39] on icon at bounding box center [147, 37] width 8 height 8
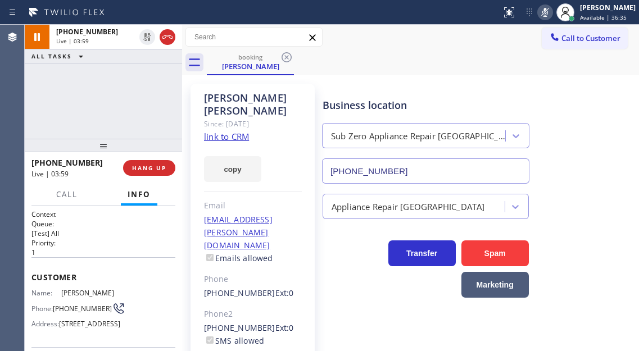
click at [548, 7] on icon at bounding box center [544, 12] width 13 height 13
click at [591, 134] on div "Business location Sub Zero Appliance Repair [GEOGRAPHIC_DATA] [PHONE_NUMBER]" at bounding box center [478, 133] width 316 height 102
click at [147, 167] on span "HANG UP" at bounding box center [149, 168] width 34 height 8
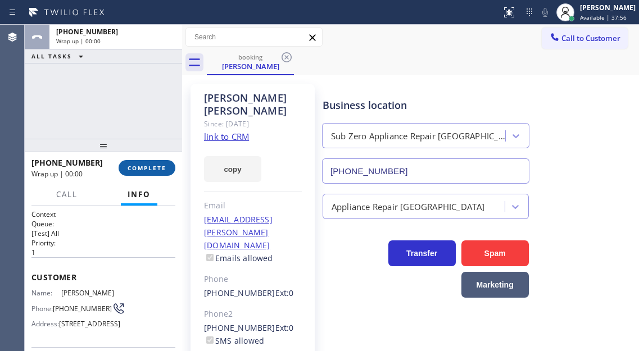
click at [147, 167] on span "COMPLETE" at bounding box center [147, 168] width 39 height 8
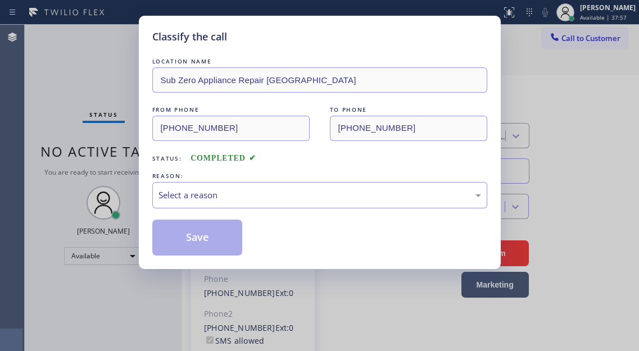
click at [147, 167] on div "Classify the call LOCATION NAME Sub Zero Appliance Repair [GEOGRAPHIC_DATA] FRO…" at bounding box center [320, 142] width 362 height 253
click at [215, 204] on div "Select a reason" at bounding box center [319, 195] width 335 height 26
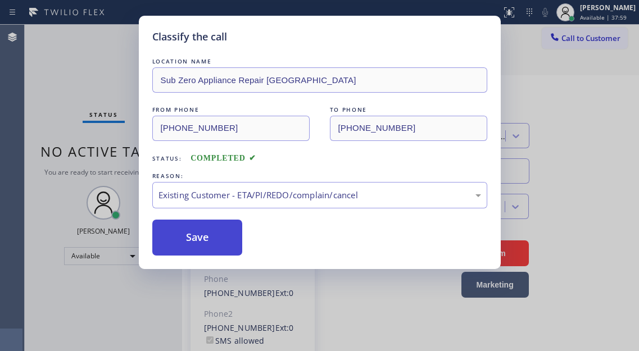
click at [229, 242] on button "Save" at bounding box center [197, 238] width 90 height 36
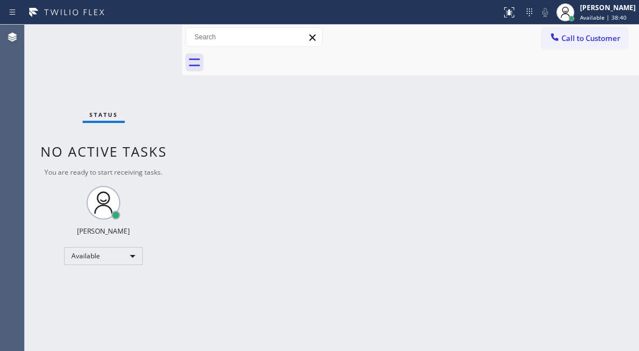
click at [592, 144] on div "Back to Dashboard Change Sender ID Customers Technicians Select a contact Outbo…" at bounding box center [410, 188] width 457 height 326
click at [118, 28] on div "Status No active tasks You are ready to start receiving tasks. [PERSON_NAME]" at bounding box center [103, 188] width 157 height 326
click at [590, 130] on div "Back to Dashboard Change Sender ID Customers Technicians Select a contact Outbo…" at bounding box center [410, 188] width 457 height 326
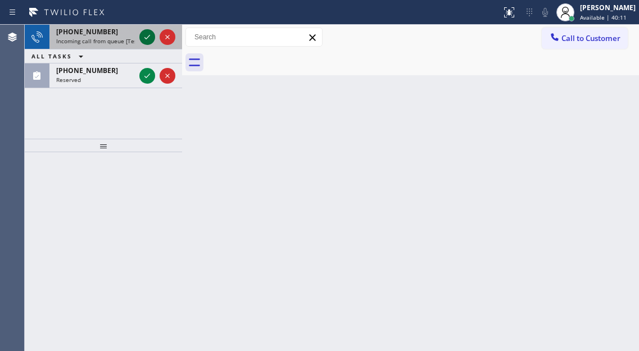
click at [148, 37] on icon at bounding box center [146, 36] width 13 height 13
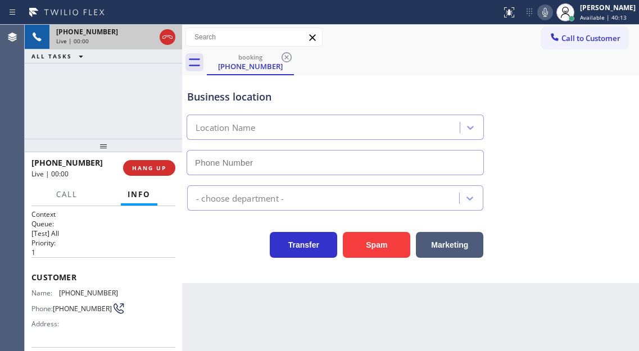
type input "[PHONE_NUMBER]"
click at [588, 123] on div "Business location Blue Moon Electrical [GEOGRAPHIC_DATA] [PHONE_NUMBER]" at bounding box center [410, 125] width 451 height 102
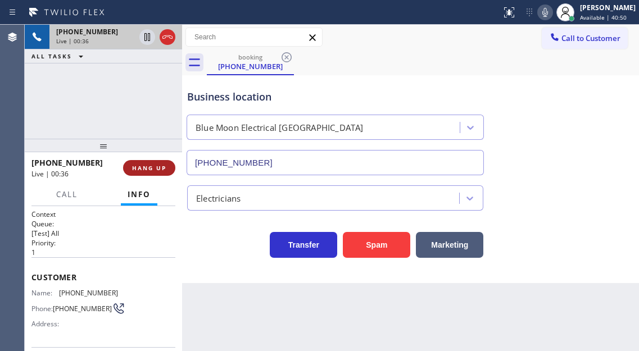
click at [160, 164] on span "HANG UP" at bounding box center [149, 168] width 34 height 8
click at [163, 173] on button "HANG UP" at bounding box center [149, 168] width 52 height 16
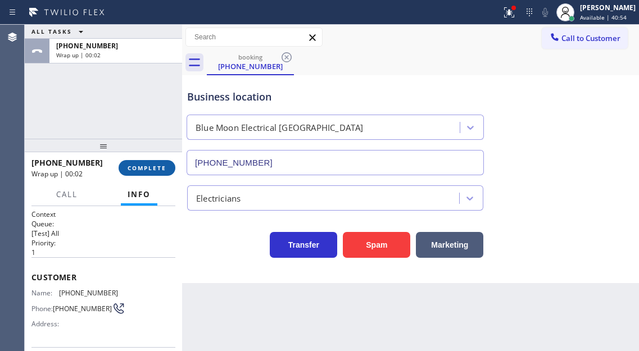
click at [149, 164] on span "COMPLETE" at bounding box center [147, 168] width 39 height 8
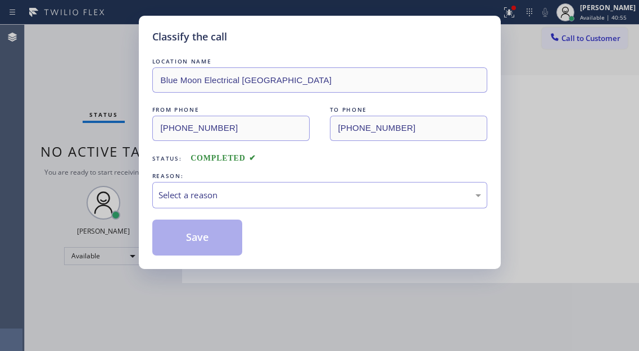
click at [289, 190] on div "Select a reason" at bounding box center [319, 195] width 322 height 13
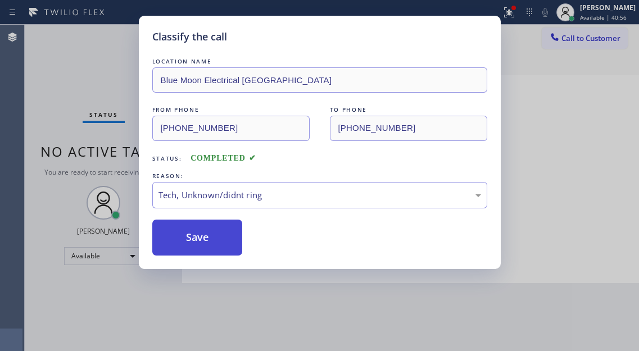
click at [210, 230] on button "Save" at bounding box center [197, 238] width 90 height 36
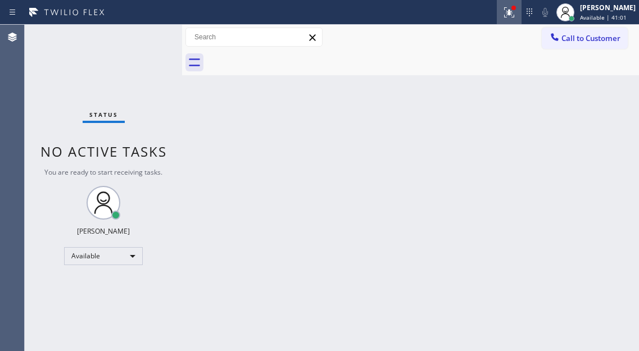
click at [515, 17] on icon at bounding box center [508, 12] width 13 height 13
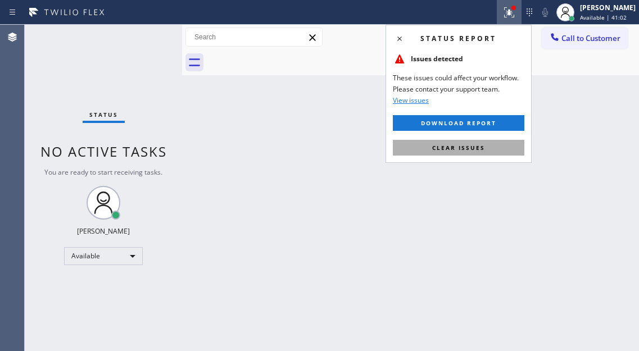
click at [488, 149] on button "Clear issues" at bounding box center [458, 148] width 131 height 16
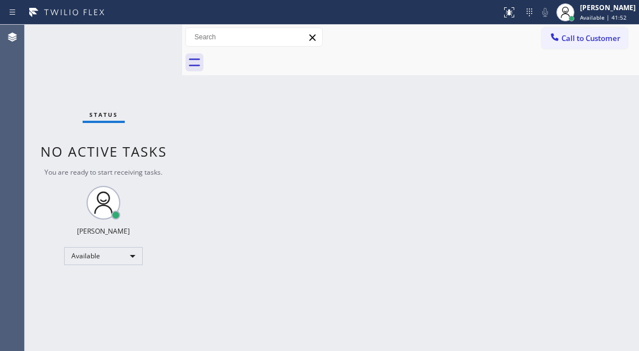
click at [146, 34] on div "Status No active tasks You are ready to start receiving tasks. [PERSON_NAME]" at bounding box center [103, 188] width 157 height 326
drag, startPoint x: 591, startPoint y: 102, endPoint x: 561, endPoint y: 98, distance: 30.6
click at [591, 102] on div "Back to Dashboard Change Sender ID Customers Technicians Select a contact Outbo…" at bounding box center [410, 188] width 457 height 326
click at [151, 38] on div "Status No active tasks You are ready to start receiving tasks. [PERSON_NAME]" at bounding box center [103, 188] width 157 height 326
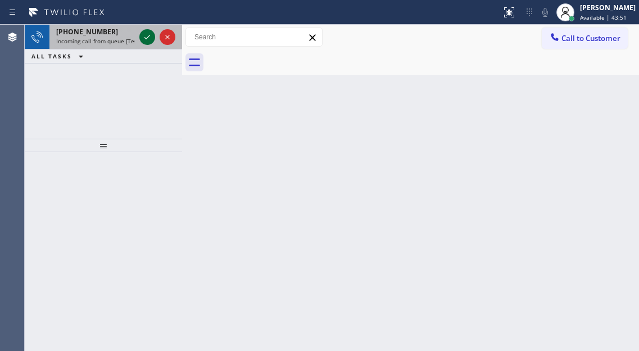
click at [151, 38] on icon at bounding box center [146, 36] width 13 height 13
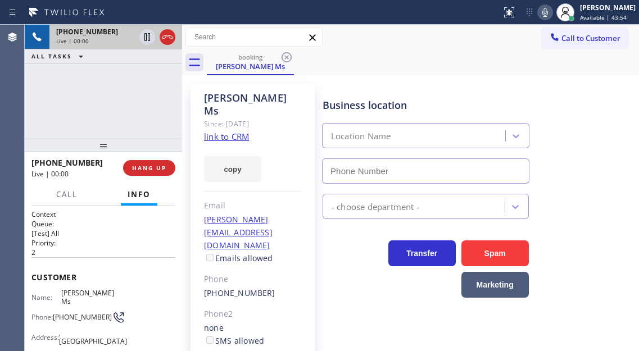
type input "[PHONE_NUMBER]"
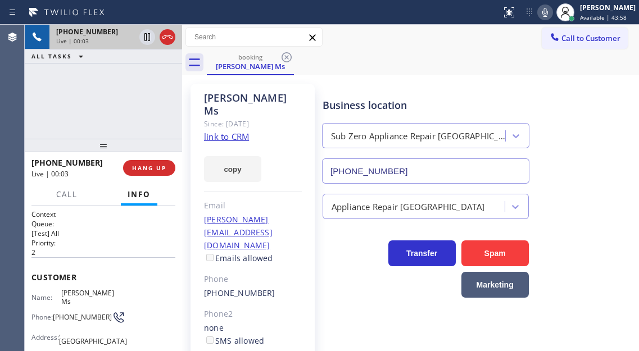
click at [244, 131] on link "link to CRM" at bounding box center [226, 136] width 45 height 11
click at [110, 118] on div "[PHONE_NUMBER] Live | 00:05 ALL TASKS ALL TASKS ACTIVE TASKS TASKS IN WRAP UP" at bounding box center [103, 82] width 157 height 114
click at [147, 172] on span "HANG UP" at bounding box center [149, 168] width 34 height 8
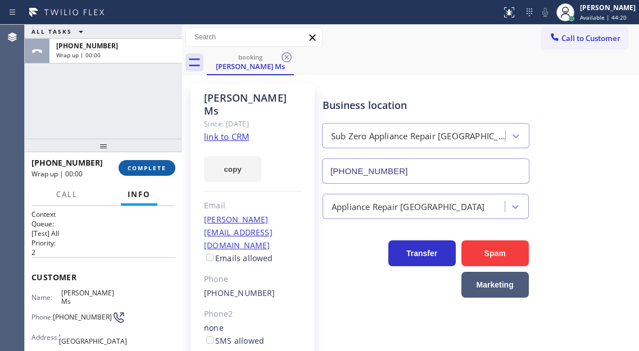
click at [147, 172] on span "COMPLETE" at bounding box center [147, 168] width 39 height 8
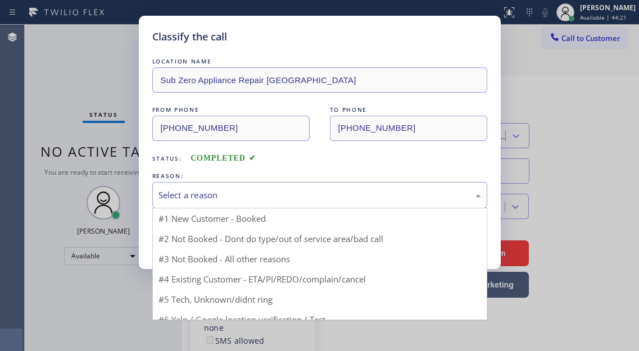
click at [244, 197] on div "Select a reason" at bounding box center [319, 195] width 322 height 13
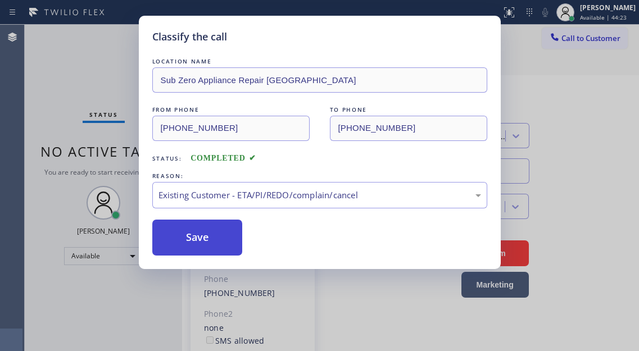
click at [193, 246] on button "Save" at bounding box center [197, 238] width 90 height 36
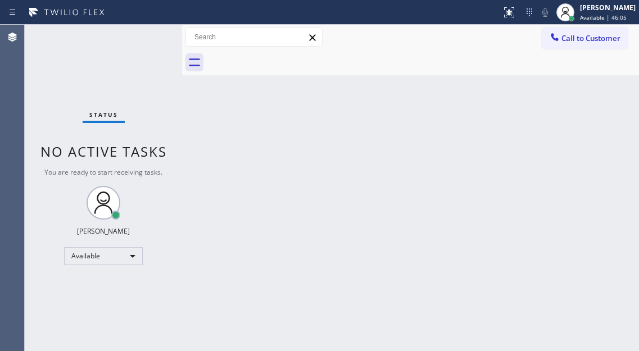
click at [340, 184] on div "Back to Dashboard Change Sender ID Customers Technicians Select a contact Outbo…" at bounding box center [410, 188] width 457 height 326
click at [574, 19] on div at bounding box center [572, 19] width 6 height 6
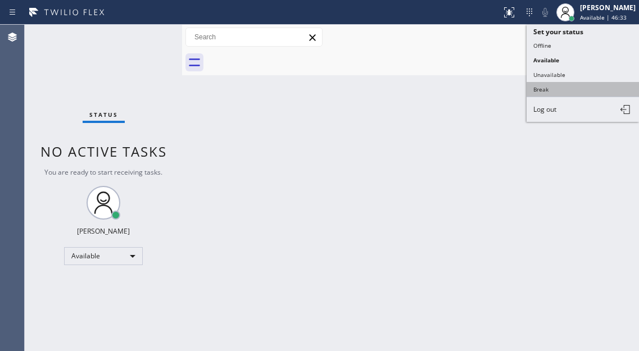
click at [564, 94] on button "Break" at bounding box center [582, 89] width 112 height 15
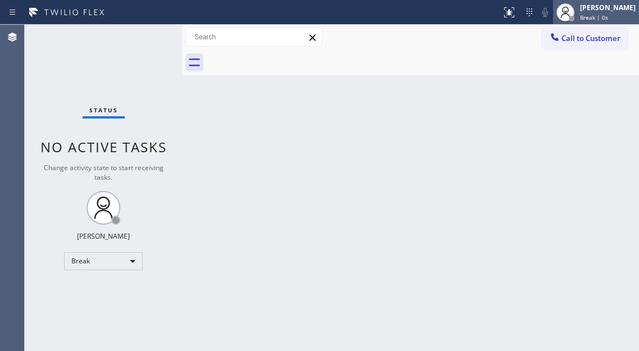
click at [594, 19] on span "Break | 0s" at bounding box center [594, 17] width 28 height 8
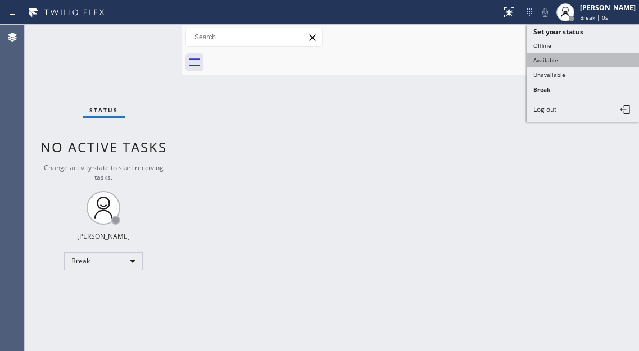
click at [560, 63] on button "Available" at bounding box center [582, 60] width 112 height 15
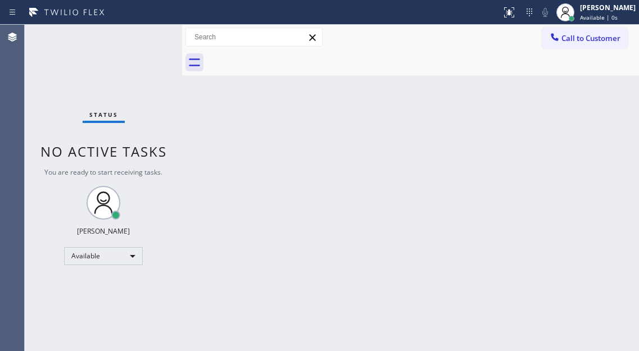
click at [372, 140] on div "Back to Dashboard Change Sender ID Customers Technicians Select a contact Outbo…" at bounding box center [410, 188] width 457 height 326
click at [612, 11] on div "[PERSON_NAME]" at bounding box center [608, 8] width 56 height 10
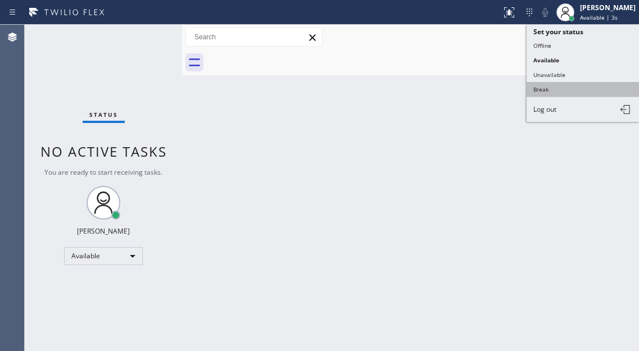
click at [566, 88] on button "Break" at bounding box center [582, 89] width 112 height 15
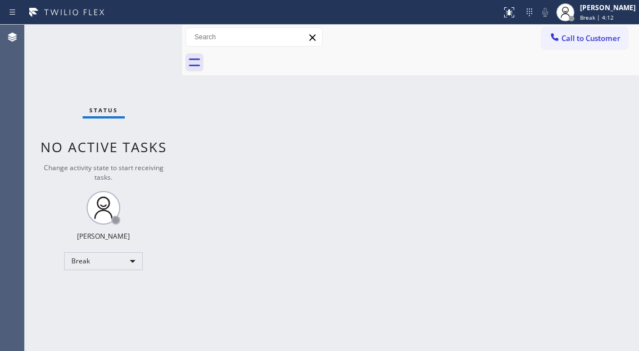
click at [588, 139] on div "Back to Dashboard Change Sender ID Customers Technicians Select a contact Outbo…" at bounding box center [410, 188] width 457 height 326
click at [145, 42] on div "Status No active tasks Change activity state to start receiving tasks. [PERSON_…" at bounding box center [103, 188] width 157 height 326
click at [151, 46] on div "Status No active tasks Change activity state to start receiving tasks. [PERSON_…" at bounding box center [103, 188] width 157 height 326
click at [146, 37] on div "Status No active tasks Change activity state to start receiving tasks. [PERSON_…" at bounding box center [103, 188] width 157 height 326
click at [155, 36] on div "Status No active tasks Change activity state to start receiving tasks. [PERSON_…" at bounding box center [103, 188] width 157 height 326
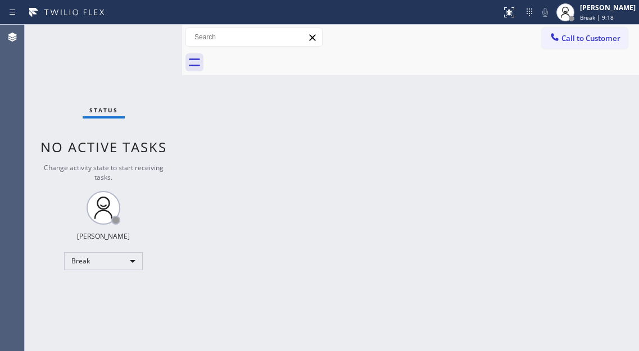
click at [155, 36] on div "Status No active tasks Change activity state to start receiving tasks. [PERSON_…" at bounding box center [103, 188] width 157 height 326
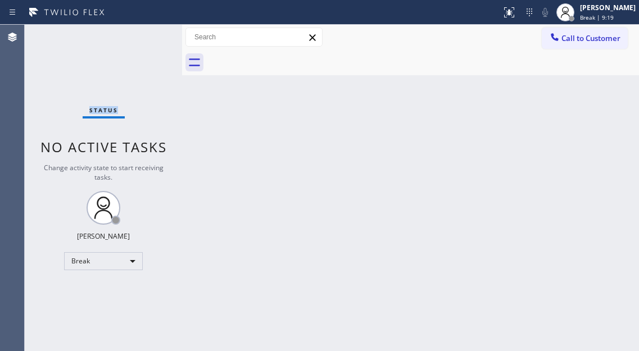
click at [155, 36] on div "Status No active tasks Change activity state to start receiving tasks. [PERSON_…" at bounding box center [103, 188] width 157 height 326
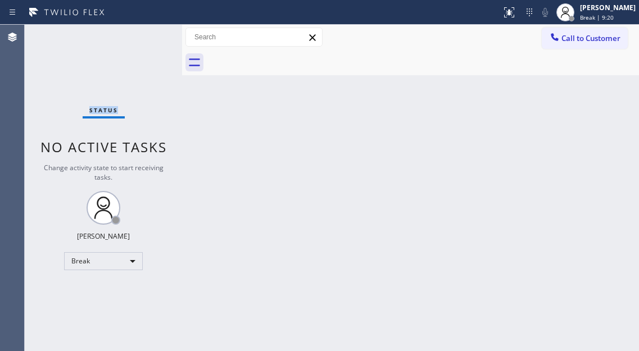
click at [155, 36] on div "Status No active tasks Change activity state to start receiving tasks. [PERSON_…" at bounding box center [103, 188] width 157 height 326
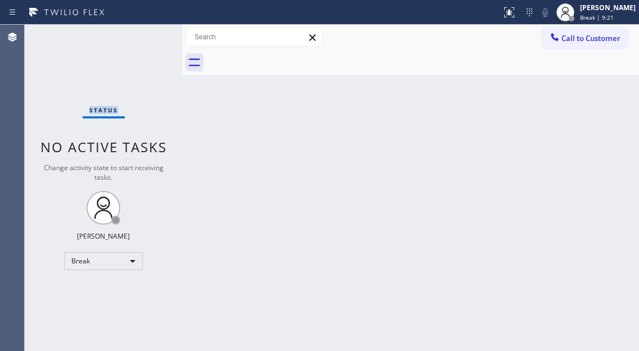
click at [155, 36] on div "Status No active tasks Change activity state to start receiving tasks. [PERSON_…" at bounding box center [103, 188] width 157 height 326
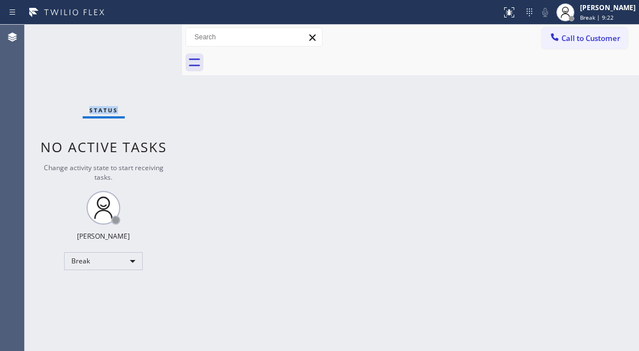
click at [155, 36] on div "Status No active tasks Change activity state to start receiving tasks. [PERSON_…" at bounding box center [103, 188] width 157 height 326
click at [614, 23] on div "[PERSON_NAME] Break | 13:01" at bounding box center [596, 12] width 86 height 25
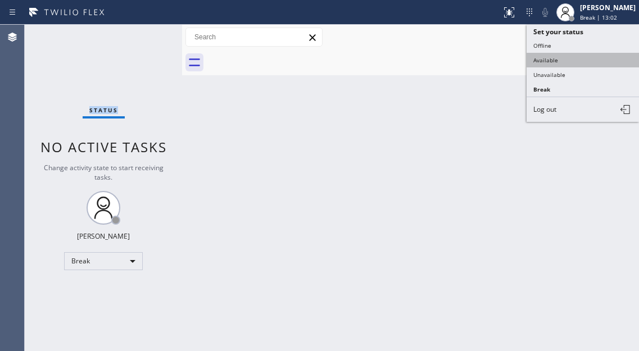
click at [571, 56] on button "Available" at bounding box center [582, 60] width 112 height 15
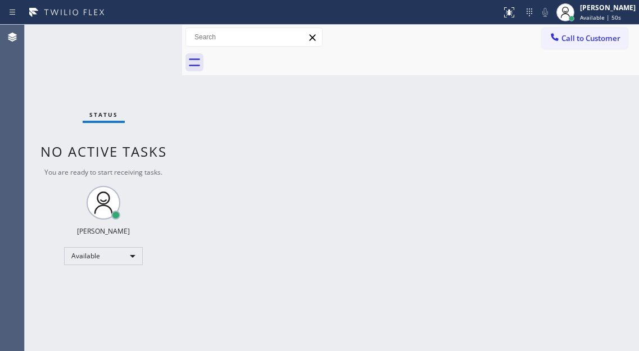
drag, startPoint x: 584, startPoint y: 115, endPoint x: 572, endPoint y: 96, distance: 22.8
click at [584, 115] on div "Back to Dashboard Change Sender ID Customers Technicians Select a contact Outbo…" at bounding box center [410, 188] width 457 height 326
click at [146, 35] on div "Status No active tasks You are ready to start receiving tasks. [PERSON_NAME]" at bounding box center [103, 188] width 157 height 326
click at [138, 28] on div "Status No active tasks You are ready to start receiving tasks. [PERSON_NAME]" at bounding box center [103, 188] width 157 height 326
click at [124, 52] on div "Status No active tasks You are ready to start receiving tasks. [PERSON_NAME]" at bounding box center [103, 188] width 157 height 326
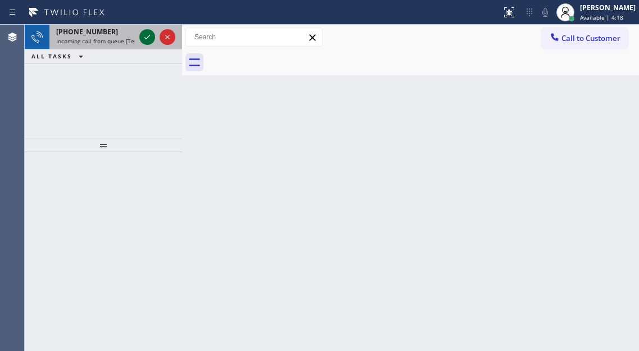
click at [143, 35] on icon at bounding box center [146, 36] width 13 height 13
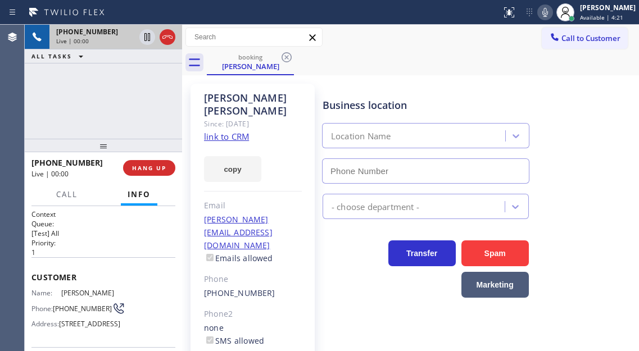
type input "[PHONE_NUMBER]"
click at [242, 131] on link "link to CRM" at bounding box center [226, 136] width 45 height 11
click at [552, 16] on icon at bounding box center [544, 12] width 13 height 13
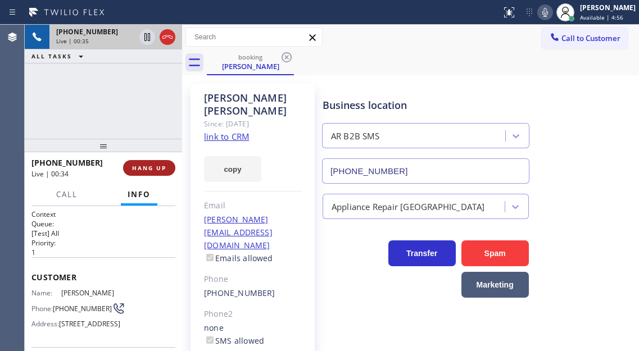
click at [150, 174] on button "HANG UP" at bounding box center [149, 168] width 52 height 16
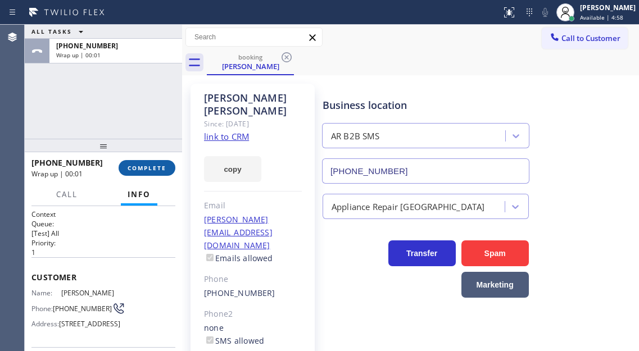
click at [150, 174] on button "COMPLETE" at bounding box center [147, 168] width 57 height 16
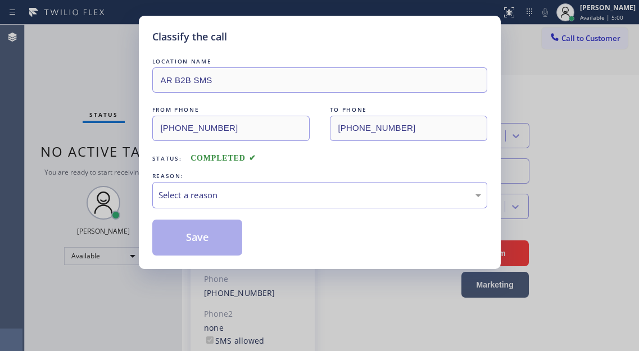
click at [258, 181] on div "REASON:" at bounding box center [319, 176] width 335 height 12
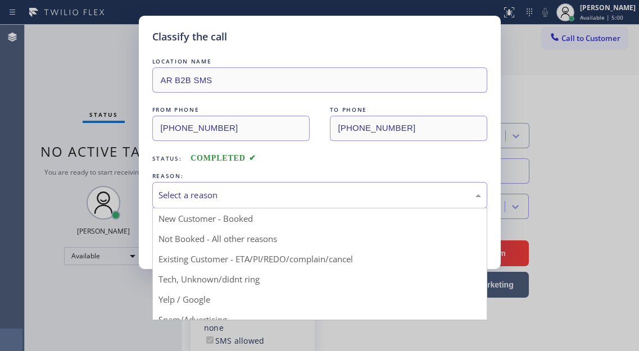
click at [249, 201] on div "Select a reason" at bounding box center [319, 195] width 322 height 13
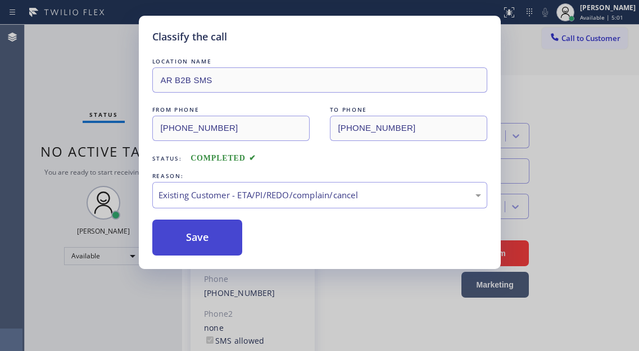
click at [225, 240] on button "Save" at bounding box center [197, 238] width 90 height 36
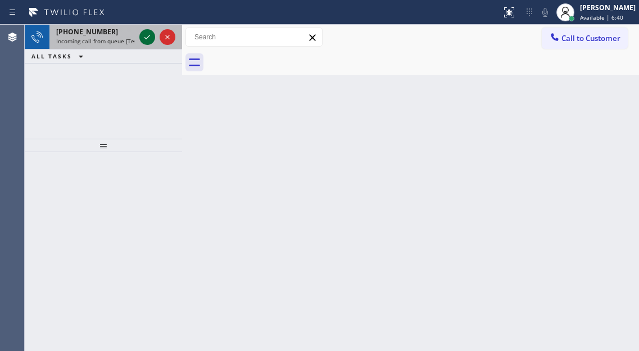
click at [146, 39] on icon at bounding box center [147, 37] width 6 height 4
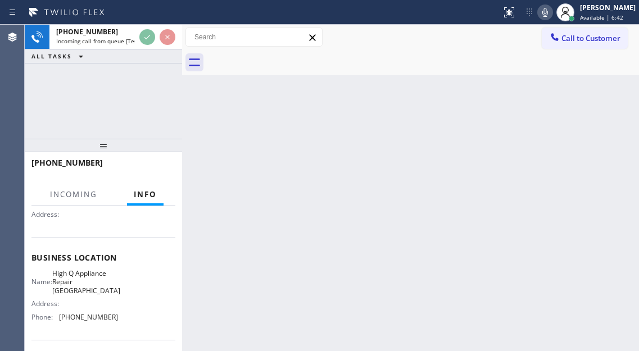
scroll to position [112, 0]
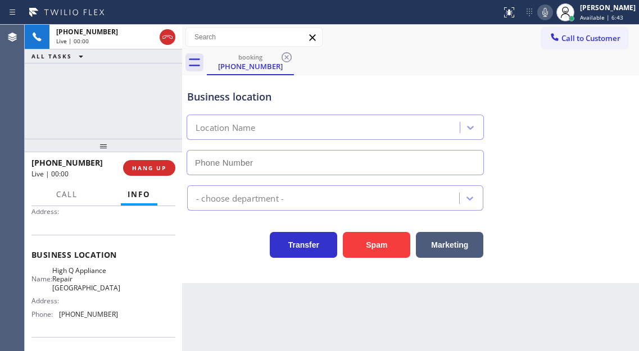
type input "[PHONE_NUMBER]"
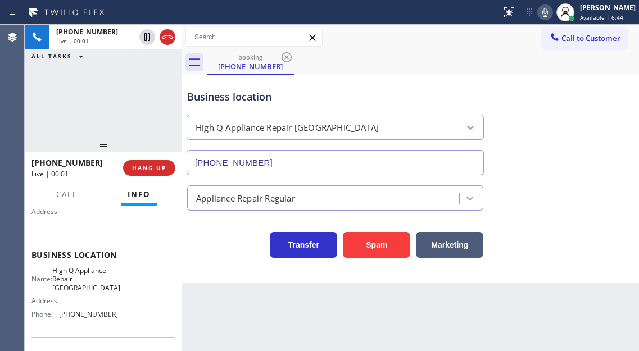
click at [88, 282] on span "High Q Appliance Repair [GEOGRAPHIC_DATA]" at bounding box center [86, 279] width 68 height 26
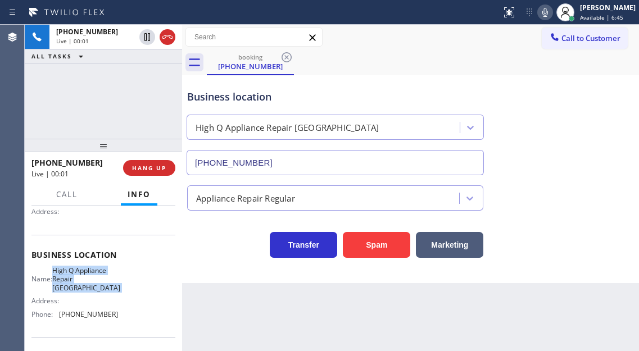
click at [88, 282] on span "High Q Appliance Repair [GEOGRAPHIC_DATA]" at bounding box center [86, 279] width 68 height 26
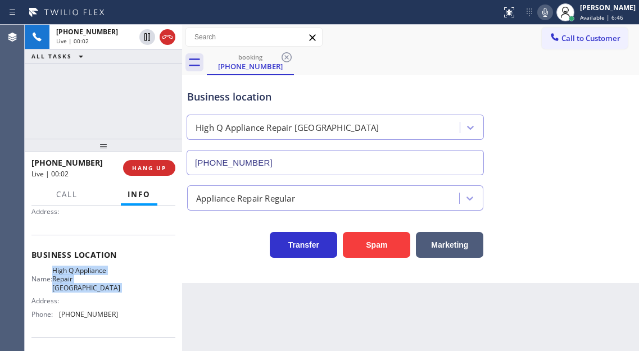
click at [88, 282] on span "High Q Appliance Repair [GEOGRAPHIC_DATA]" at bounding box center [86, 279] width 68 height 26
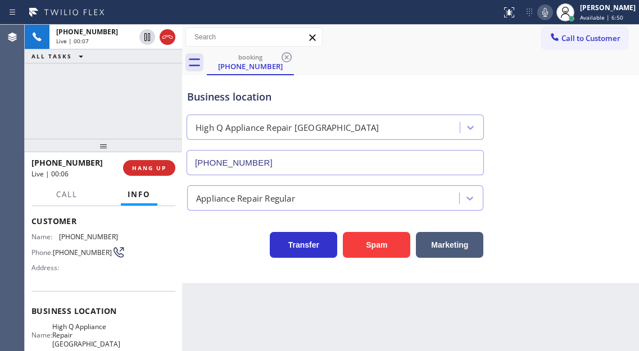
click at [68, 257] on span "[PHONE_NUMBER]" at bounding box center [82, 252] width 59 height 8
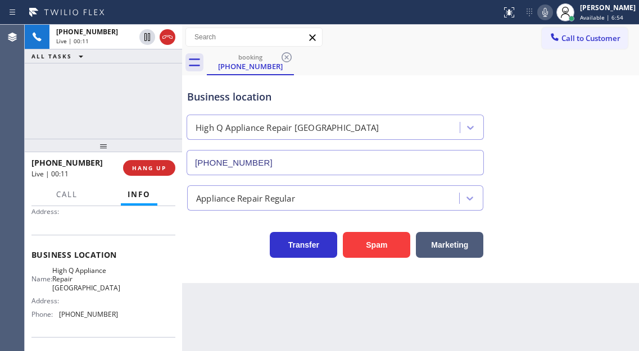
click at [79, 281] on span "High Q Appliance Repair [GEOGRAPHIC_DATA]" at bounding box center [86, 279] width 68 height 26
click at [83, 317] on span "[PHONE_NUMBER]" at bounding box center [88, 314] width 59 height 8
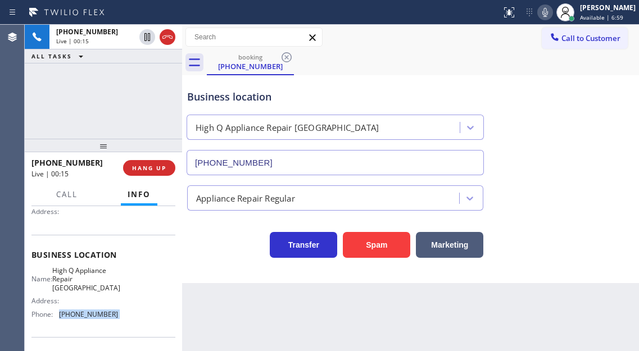
click at [83, 317] on span "[PHONE_NUMBER]" at bounding box center [88, 314] width 59 height 8
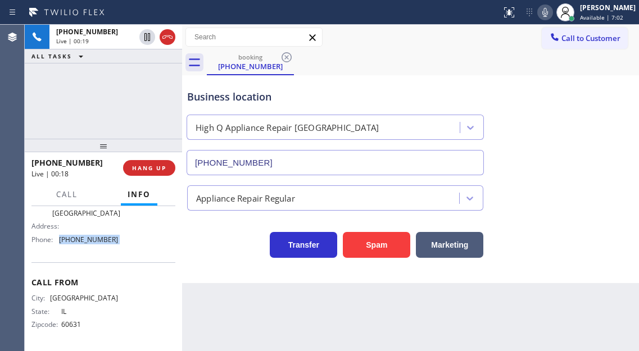
scroll to position [191, 0]
click at [142, 88] on div "[PHONE_NUMBER] Live | 02:34 ALL TASKS ALL TASKS ACTIVE TASKS TASKS IN WRAP UP" at bounding box center [103, 82] width 157 height 114
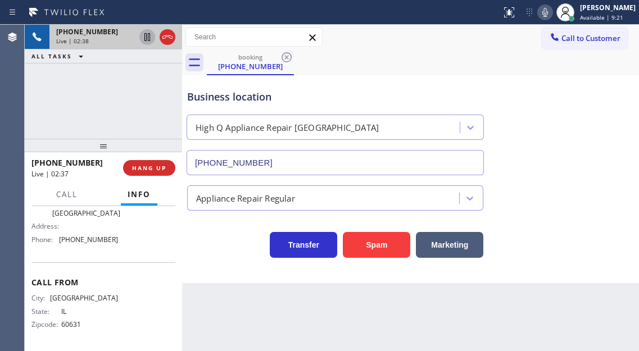
click at [147, 37] on icon at bounding box center [146, 36] width 13 height 13
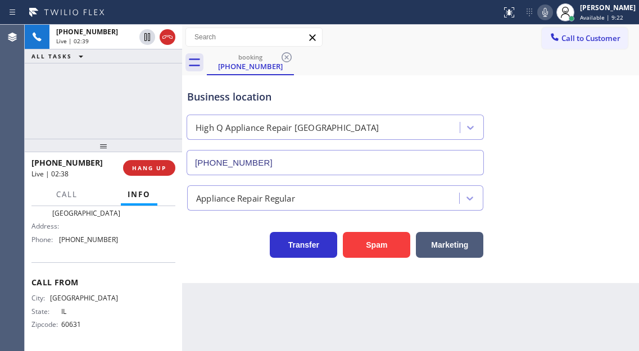
click at [548, 11] on icon at bounding box center [545, 12] width 6 height 9
click at [548, 15] on icon at bounding box center [545, 12] width 6 height 9
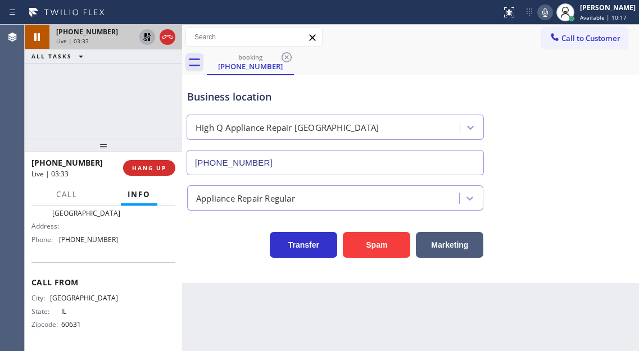
click at [146, 33] on icon at bounding box center [147, 37] width 8 height 8
click at [157, 167] on span "HANG UP" at bounding box center [149, 168] width 34 height 8
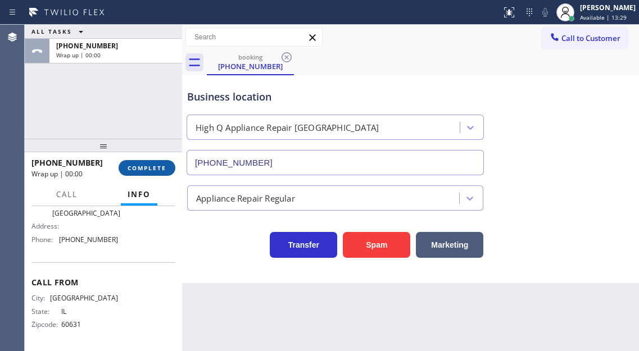
click at [156, 166] on span "COMPLETE" at bounding box center [147, 168] width 39 height 8
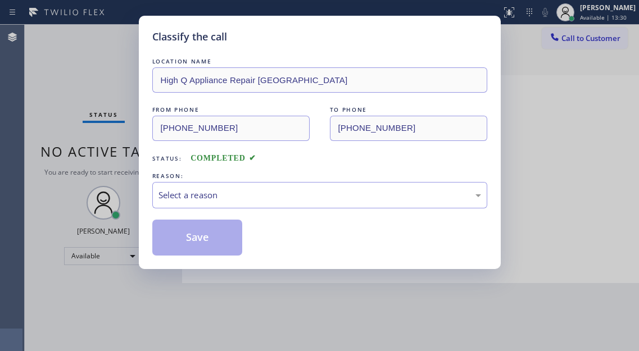
click at [156, 166] on div "LOCATION NAME High Q Appliance Repair [GEOGRAPHIC_DATA] FROM PHONE [PHONE_NUMBE…" at bounding box center [319, 156] width 335 height 200
click at [194, 187] on div "Select a reason" at bounding box center [319, 195] width 335 height 26
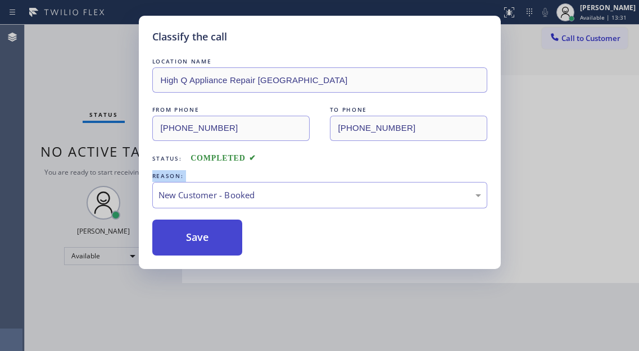
click at [189, 234] on button "Save" at bounding box center [197, 238] width 90 height 36
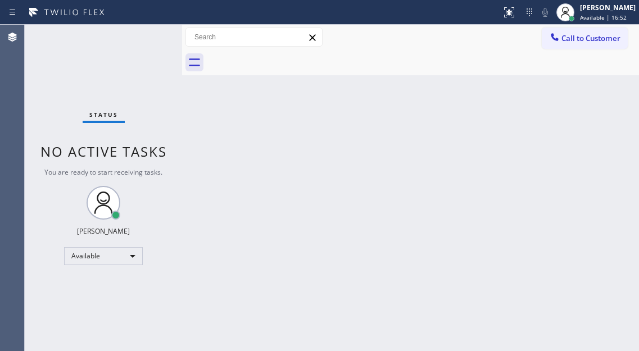
drag, startPoint x: 140, startPoint y: 46, endPoint x: 247, endPoint y: 7, distance: 113.0
click at [141, 46] on div "Status No active tasks You are ready to start receiving tasks. [PERSON_NAME]" at bounding box center [103, 188] width 157 height 326
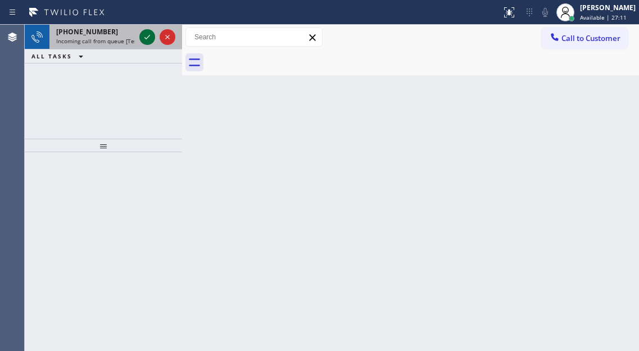
click at [148, 39] on icon at bounding box center [146, 36] width 13 height 13
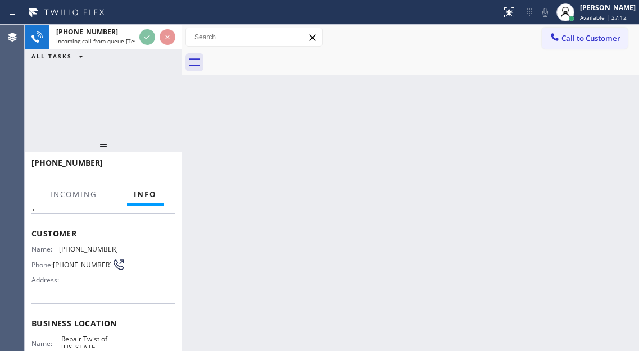
scroll to position [112, 0]
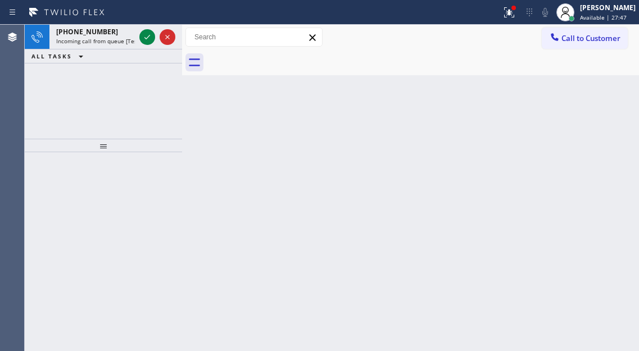
click at [144, 32] on icon at bounding box center [146, 36] width 13 height 13
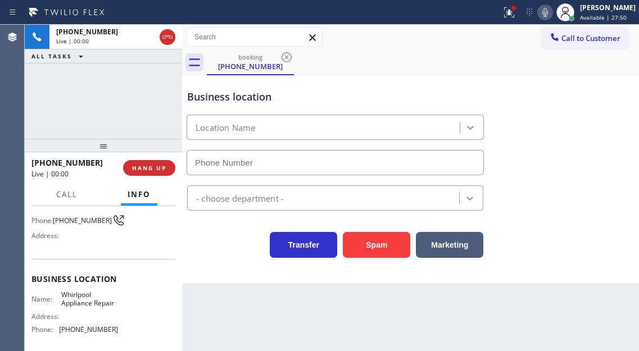
scroll to position [112, 0]
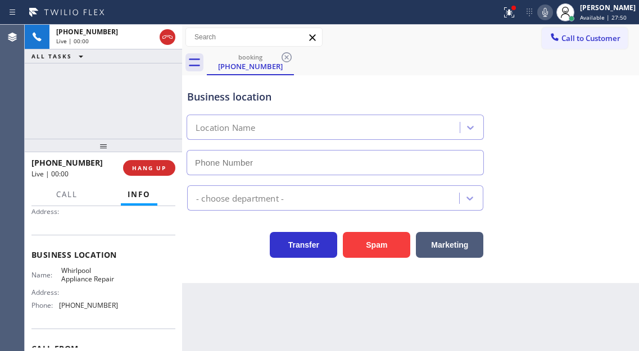
type input "[PHONE_NUMBER]"
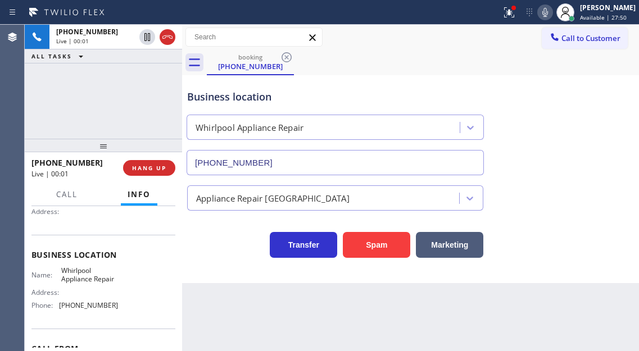
click at [83, 280] on span "Whirlpool Appliance Repair" at bounding box center [89, 274] width 56 height 17
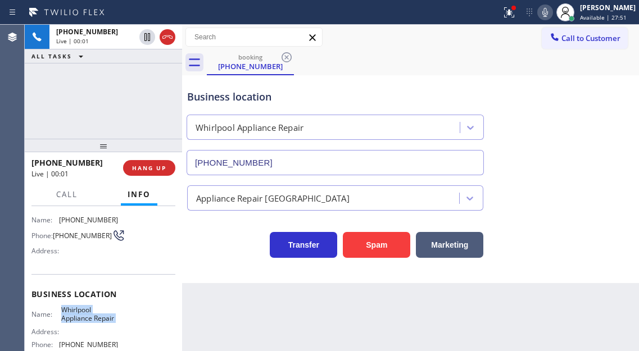
scroll to position [56, 0]
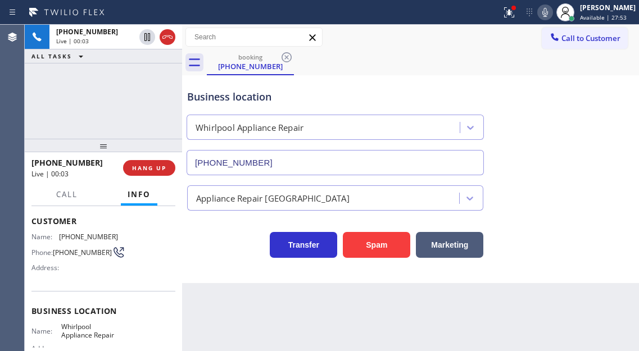
click at [80, 249] on span "[PHONE_NUMBER]" at bounding box center [82, 252] width 59 height 8
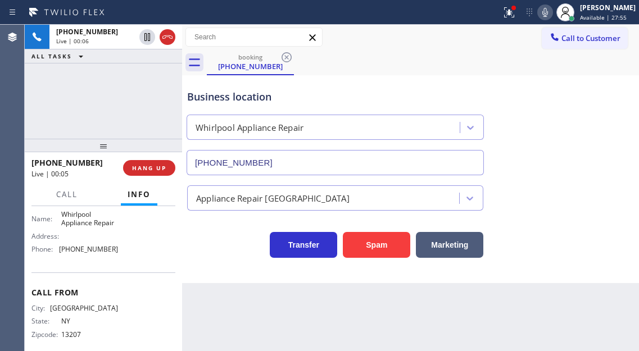
scroll to position [182, 0]
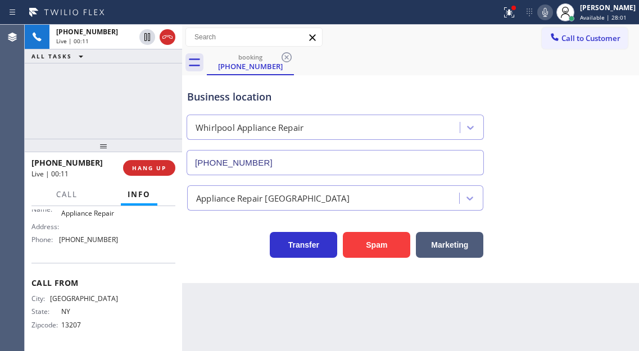
click at [69, 299] on span "[GEOGRAPHIC_DATA]" at bounding box center [84, 298] width 68 height 8
click at [77, 210] on span "Whirlpool Appliance Repair" at bounding box center [89, 209] width 56 height 17
click at [77, 209] on div "Context Queue: [Test] All Priority: 1 Customer Name: [PHONE_NUMBER] Phone: [PHO…" at bounding box center [103, 278] width 157 height 145
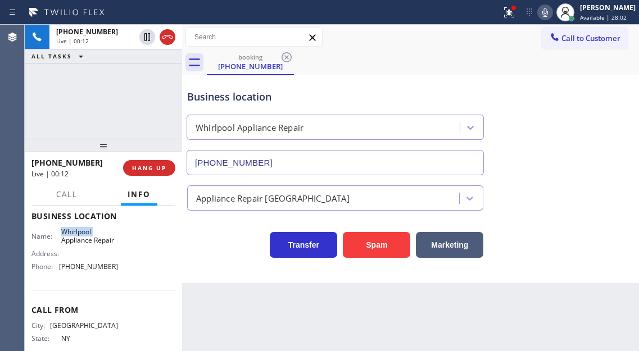
scroll to position [126, 0]
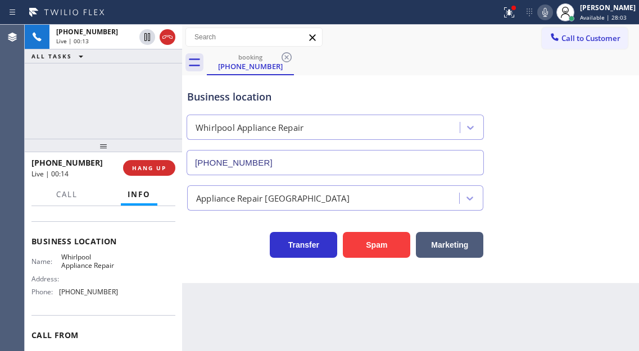
click at [78, 266] on span "Whirlpool Appliance Repair" at bounding box center [89, 261] width 56 height 17
click at [552, 11] on icon at bounding box center [544, 12] width 13 height 13
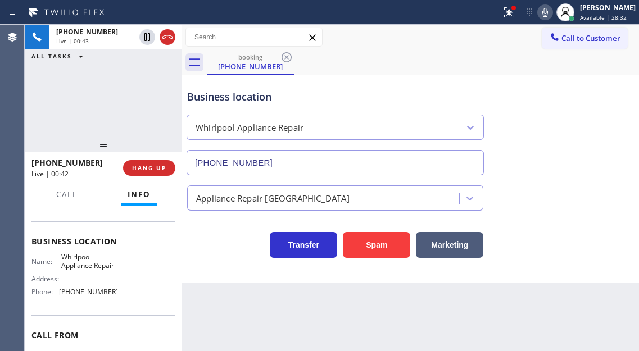
click at [98, 296] on span "[PHONE_NUMBER]" at bounding box center [88, 292] width 59 height 8
click at [140, 102] on div "[PHONE_NUMBER] Live | 01:46 ALL TASKS ALL TASKS ACTIVE TASKS TASKS IN WRAP UP" at bounding box center [103, 82] width 157 height 114
click at [206, 94] on div "Business location" at bounding box center [335, 96] width 296 height 15
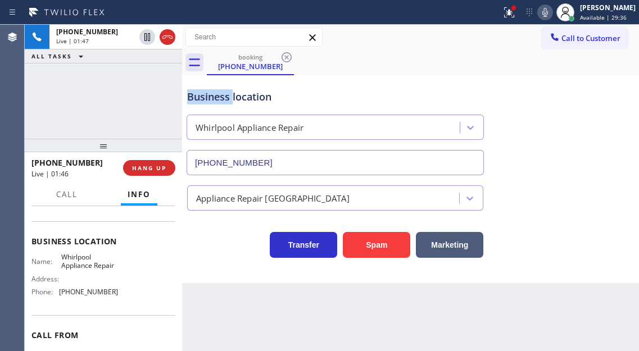
click at [206, 94] on div "Business location" at bounding box center [335, 96] width 296 height 15
click at [151, 94] on div "[PHONE_NUMBER] Live | 01:48 ALL TASKS ALL TASKS ACTIVE TASKS TASKS IN WRAP UP" at bounding box center [103, 82] width 157 height 114
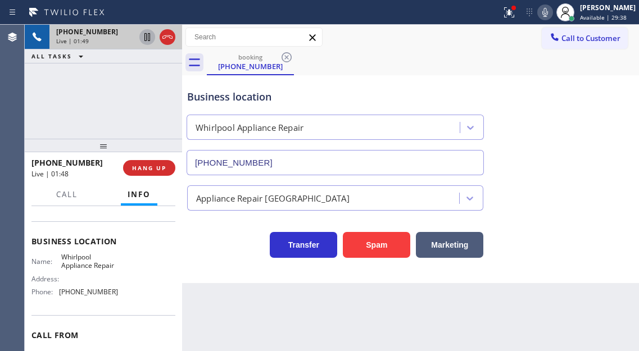
click at [146, 35] on icon at bounding box center [146, 36] width 13 height 13
click at [143, 41] on icon at bounding box center [146, 36] width 13 height 13
click at [73, 196] on span "Call" at bounding box center [66, 194] width 21 height 10
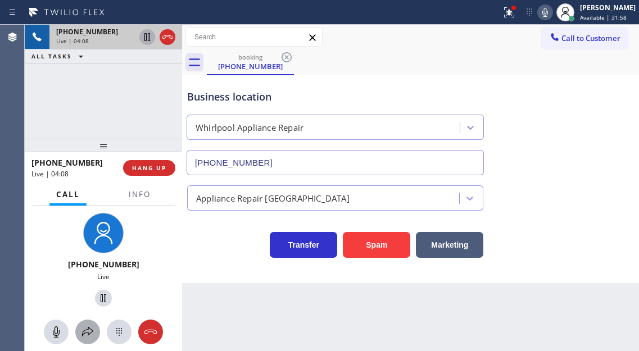
click at [89, 328] on icon at bounding box center [87, 331] width 13 height 13
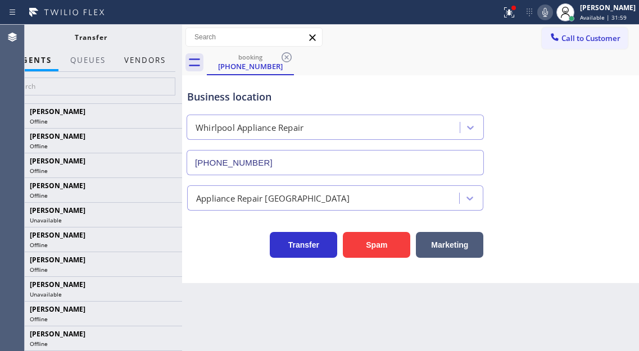
click at [150, 60] on button "Vendors" at bounding box center [144, 60] width 55 height 22
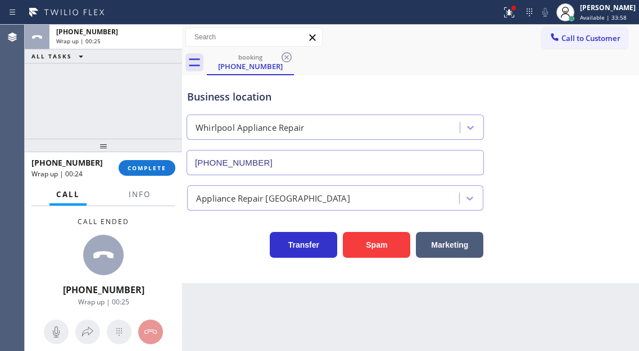
scroll to position [126, 0]
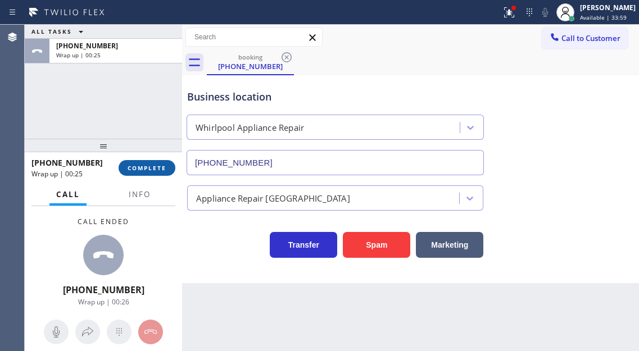
click at [153, 165] on span "COMPLETE" at bounding box center [147, 168] width 39 height 8
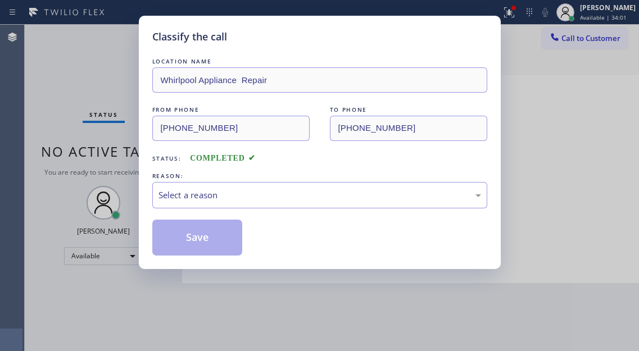
click at [251, 196] on div "Select a reason" at bounding box center [319, 195] width 322 height 13
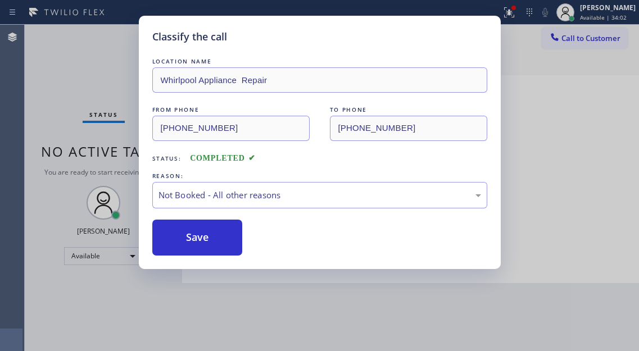
click at [219, 235] on button "Save" at bounding box center [197, 238] width 90 height 36
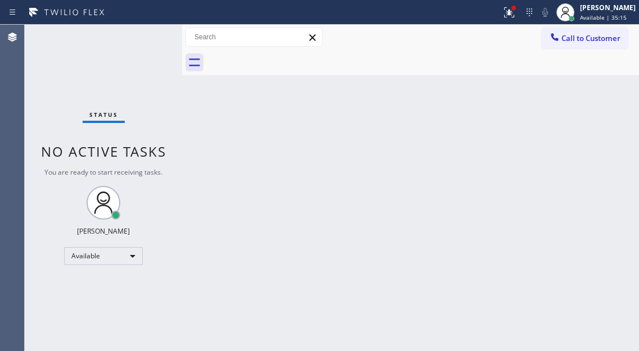
click at [147, 38] on div "Status No active tasks You are ready to start receiving tasks. [PERSON_NAME]" at bounding box center [103, 188] width 157 height 326
click at [146, 38] on div "Status No active tasks You are ready to start receiving tasks. [PERSON_NAME]" at bounding box center [103, 188] width 157 height 326
click at [148, 39] on div "Status No active tasks You are ready to start receiving tasks. [PERSON_NAME]" at bounding box center [103, 188] width 157 height 326
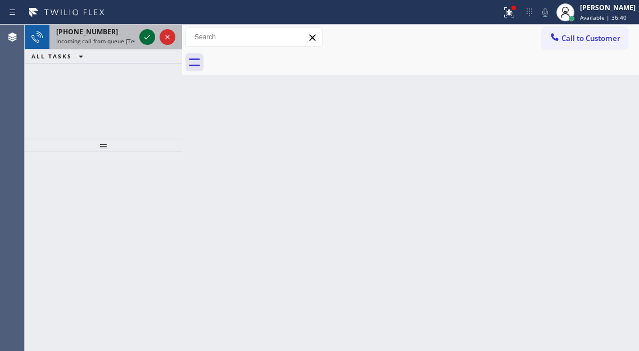
click at [147, 37] on icon at bounding box center [146, 36] width 13 height 13
click at [146, 35] on icon at bounding box center [146, 36] width 13 height 13
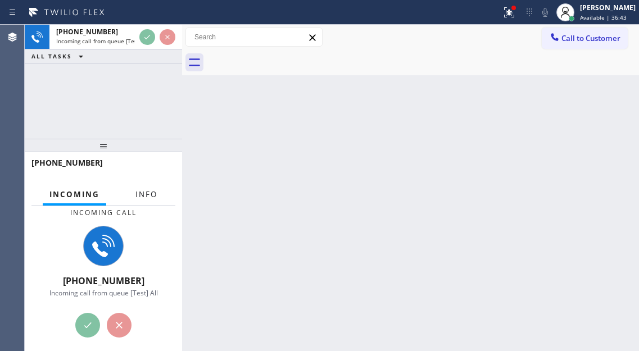
drag, startPoint x: 148, startPoint y: 189, endPoint x: 146, endPoint y: 225, distance: 36.0
click at [148, 189] on span "Info" at bounding box center [146, 194] width 22 height 10
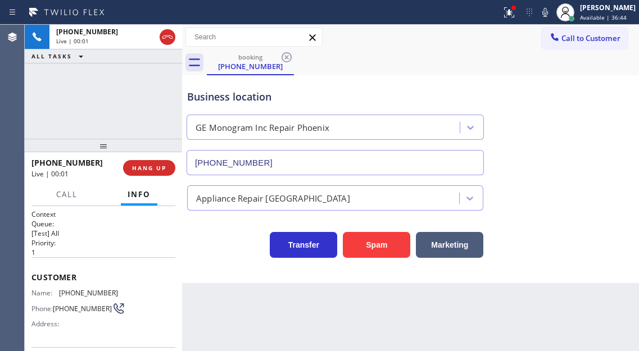
type input "(602) 755-6398"
click at [76, 295] on span "(347) 497-1470" at bounding box center [88, 293] width 59 height 8
copy span "(347) 497-1470"
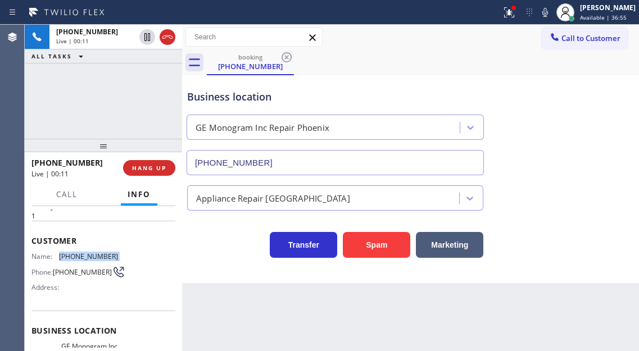
scroll to position [112, 0]
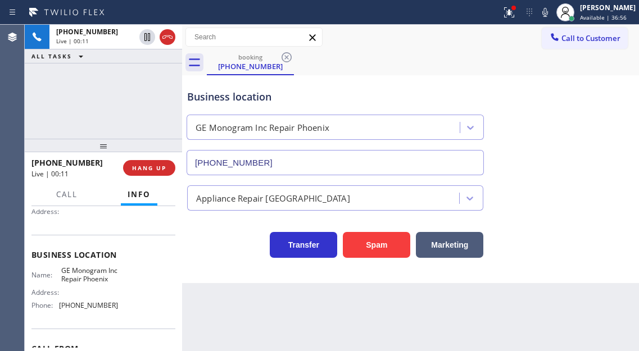
click at [74, 280] on span "GE Monogram Inc Repair Phoenix" at bounding box center [89, 274] width 56 height 17
copy span "GE Monogram Inc Repair Phoenix"
click at [176, 273] on div "Context Queue: [Test] All Priority: 1 Customer Name: (347) 497-1470 Phone: (347…" at bounding box center [103, 278] width 157 height 145
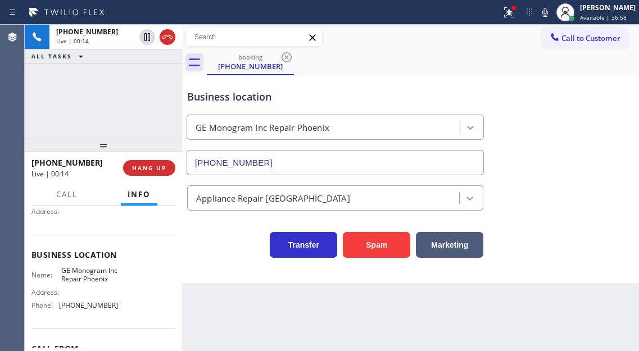
click at [92, 310] on span "(602) 755-6398" at bounding box center [88, 305] width 59 height 8
copy span "(602) 755-6398"
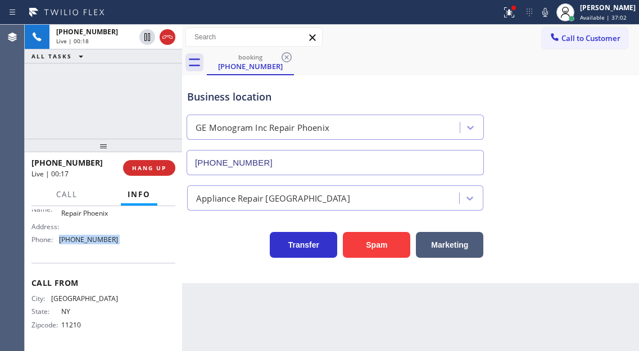
scroll to position [191, 0]
click at [515, 20] on button at bounding box center [509, 12] width 25 height 25
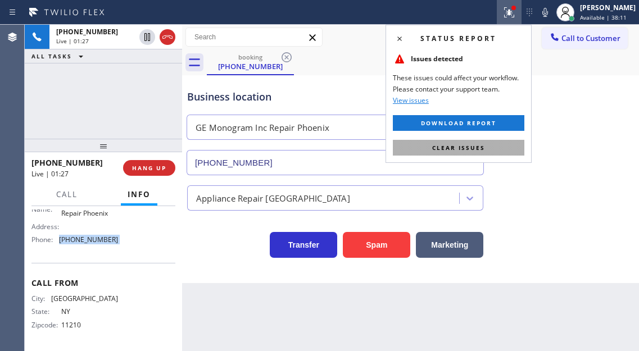
click at [497, 142] on button "Clear issues" at bounding box center [458, 148] width 131 height 16
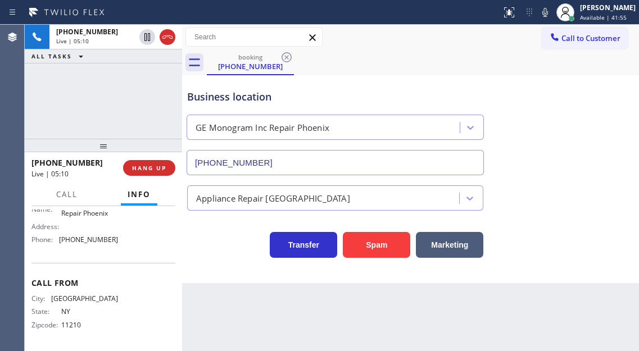
click at [151, 89] on div "+13474971470 Live | 05:10 ALL TASKS ALL TASKS ACTIVE TASKS TASKS IN WRAP UP" at bounding box center [103, 82] width 157 height 114
click at [135, 163] on button "HANG UP" at bounding box center [149, 168] width 52 height 16
click at [147, 171] on span "HANG UP" at bounding box center [149, 168] width 34 height 8
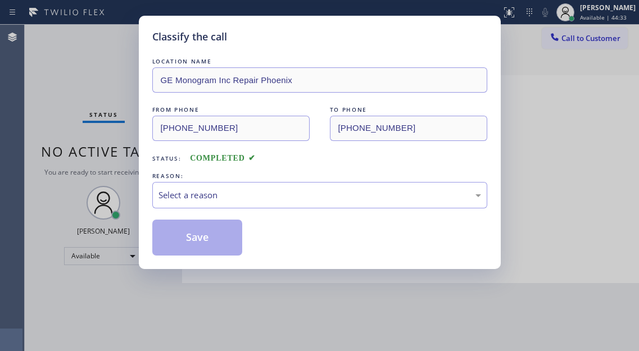
click at [147, 171] on div "Classify the call LOCATION NAME GE Monogram Inc Repair Phoenix FROM PHONE (347)…" at bounding box center [320, 142] width 362 height 253
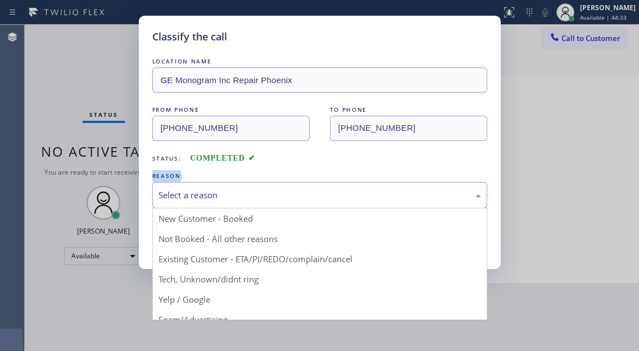
click at [240, 191] on div "Select a reason" at bounding box center [319, 195] width 322 height 13
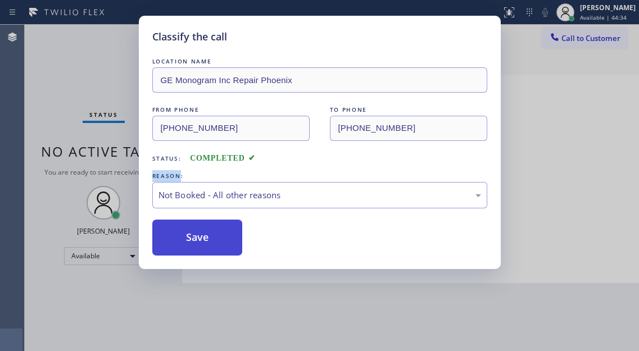
click at [210, 235] on button "Save" at bounding box center [197, 238] width 90 height 36
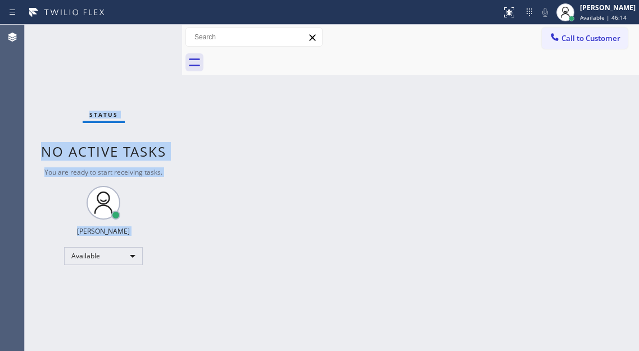
click at [150, 36] on div "Status No active tasks You are ready to start receiving tasks. [PERSON_NAME]" at bounding box center [103, 188] width 157 height 326
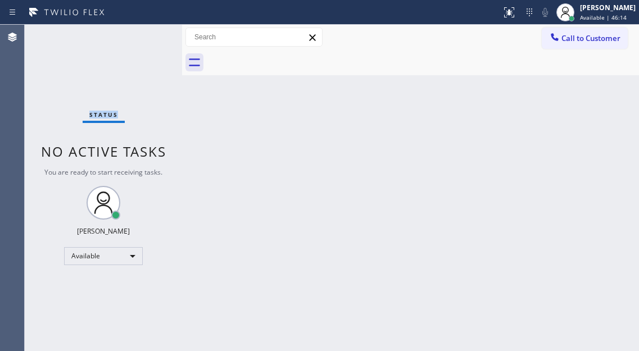
click at [150, 36] on div "Status No active tasks You are ready to start receiving tasks. [PERSON_NAME]" at bounding box center [103, 188] width 157 height 326
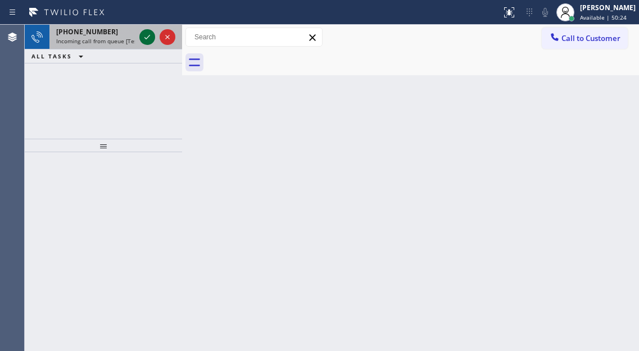
click at [146, 36] on icon at bounding box center [146, 36] width 13 height 13
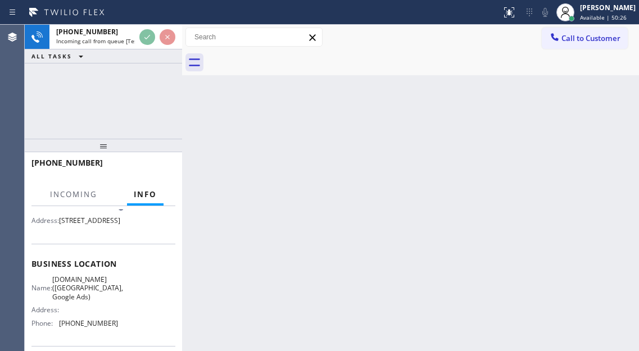
scroll to position [112, 0]
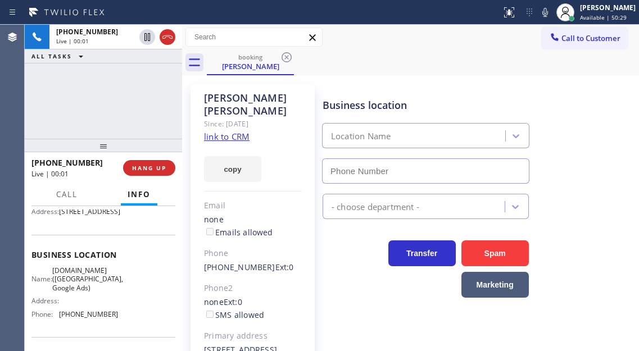
type input "(628) 500-9853"
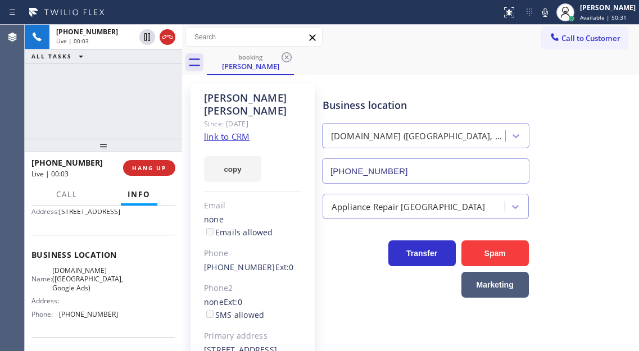
click at [238, 131] on link "link to CRM" at bounding box center [227, 136] width 46 height 11
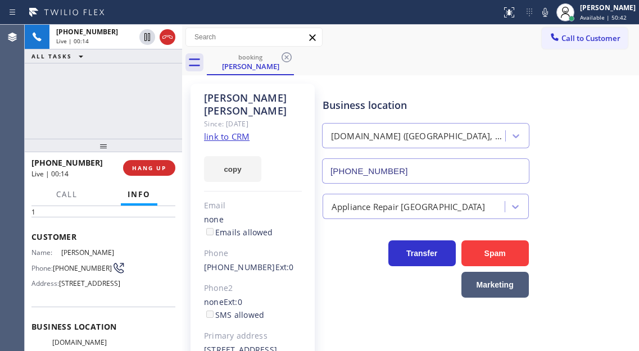
scroll to position [40, 0]
click at [75, 265] on span "(415) 515-6057" at bounding box center [82, 269] width 59 height 8
copy div "(415) 515-6057"
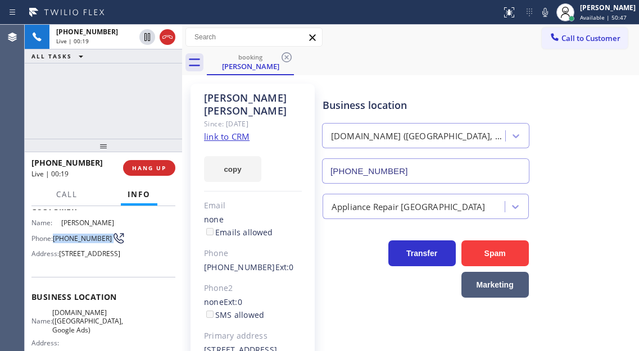
scroll to position [96, 0]
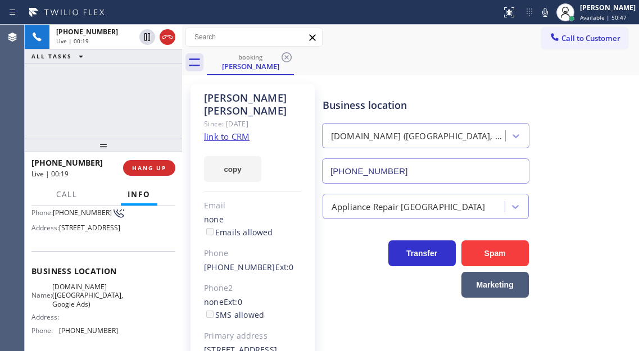
click at [83, 308] on span "SubzeroCare.online (San Francisco, Google Ads)" at bounding box center [87, 296] width 71 height 26
copy span "SubzeroCare.online (San Francisco, Google Ads)"
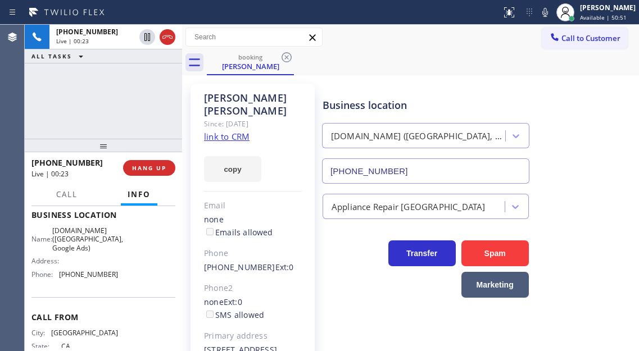
click at [89, 279] on span "(628) 500-9853" at bounding box center [88, 274] width 59 height 8
copy span "(628) 500-9853"
click at [132, 94] on div "+14155156057 Live | 01:30 ALL TASKS ALL TASKS ACTIVE TASKS TASKS IN WRAP UP" at bounding box center [103, 82] width 157 height 114
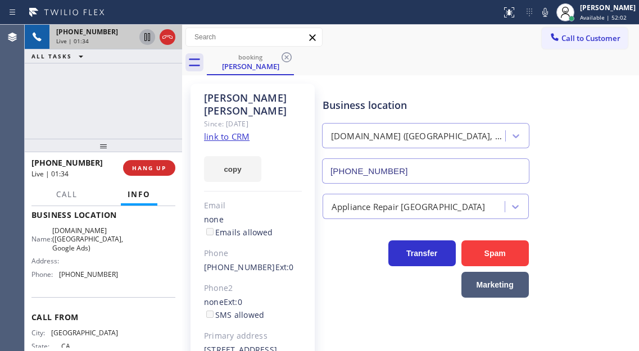
click at [145, 36] on icon at bounding box center [147, 37] width 6 height 8
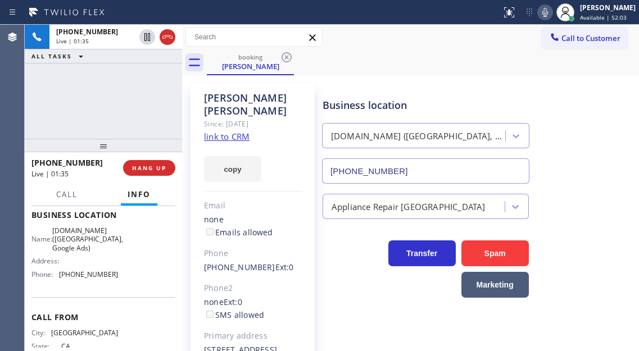
click at [552, 15] on icon at bounding box center [544, 12] width 13 height 13
click at [610, 130] on div "Business location SubzeroCare.online (San Francisco, Google Ads) (628) 500-9853" at bounding box center [478, 133] width 316 height 102
click at [591, 120] on div "Business location SubzeroCare.online (San Francisco, Google Ads) (628) 500-9853" at bounding box center [478, 133] width 316 height 102
click at [592, 126] on div "Business location SubzeroCare.online (San Francisco, Google Ads) (628) 500-9853" at bounding box center [478, 133] width 316 height 102
click at [552, 10] on icon at bounding box center [544, 12] width 13 height 13
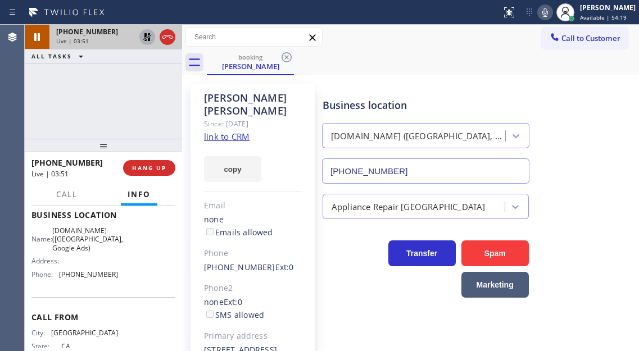
click at [148, 33] on icon at bounding box center [146, 36] width 13 height 13
click at [594, 155] on div "Business location SubzeroCare.online (San Francisco, Google Ads) (628) 500-9853" at bounding box center [478, 133] width 316 height 102
click at [142, 169] on span "HANG UP" at bounding box center [149, 168] width 34 height 8
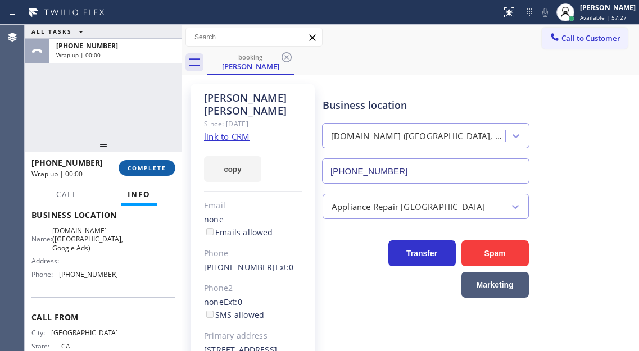
click at [142, 169] on span "COMPLETE" at bounding box center [147, 168] width 39 height 8
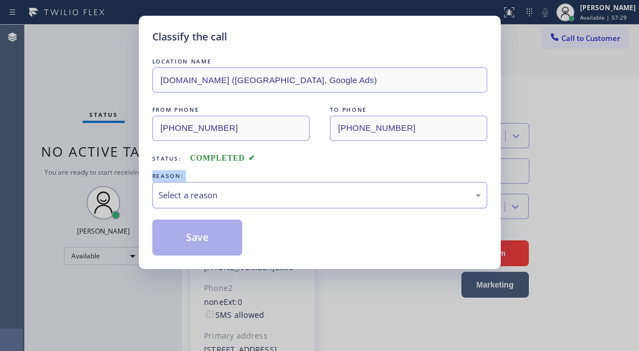
click at [297, 186] on div "Select a reason" at bounding box center [319, 195] width 335 height 26
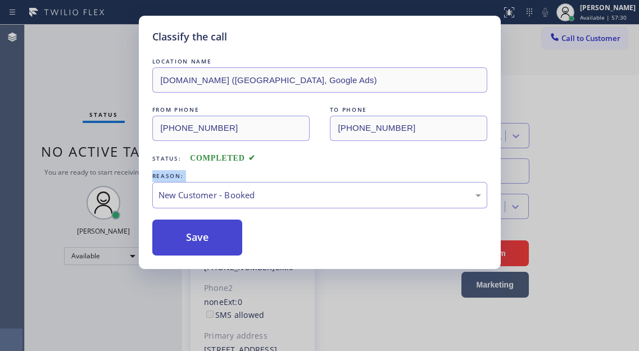
click at [214, 234] on button "Save" at bounding box center [197, 238] width 90 height 36
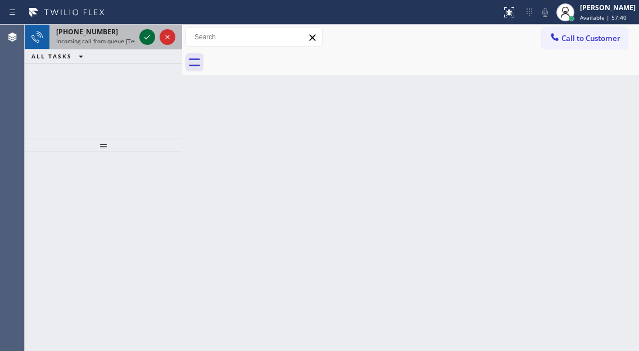
click at [147, 41] on icon at bounding box center [146, 36] width 13 height 13
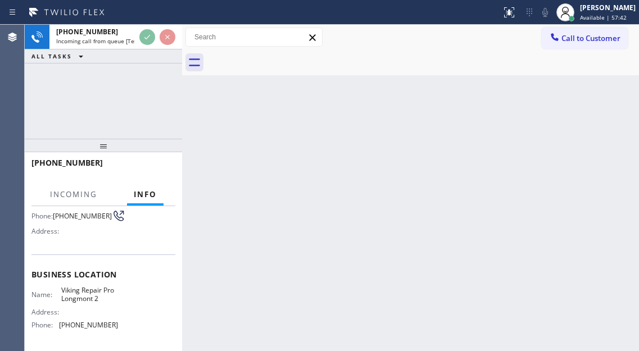
scroll to position [112, 0]
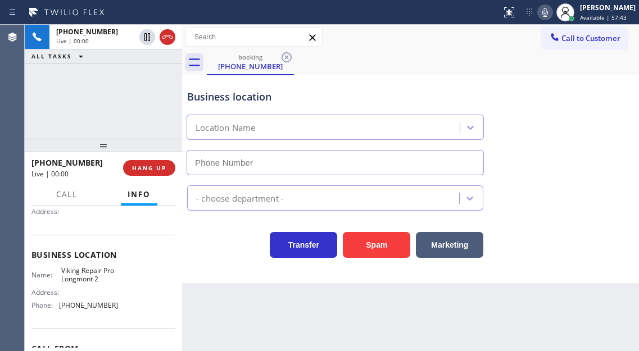
click at [96, 273] on span "Viking Repair Pro Longmont 2" at bounding box center [89, 274] width 56 height 17
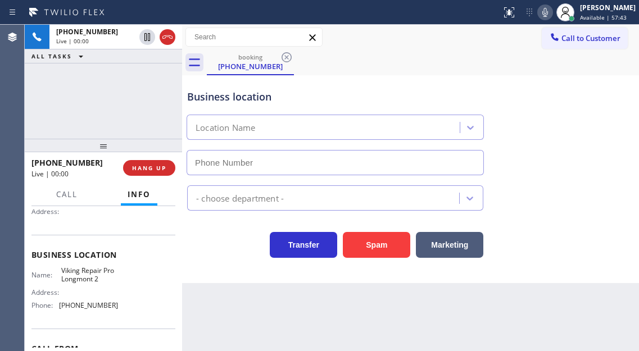
click at [96, 273] on span "Viking Repair Pro Longmont 2" at bounding box center [89, 274] width 56 height 17
type input "(720) 637-1164"
click at [96, 273] on span "Viking Repair Pro Longmont 2" at bounding box center [89, 274] width 56 height 17
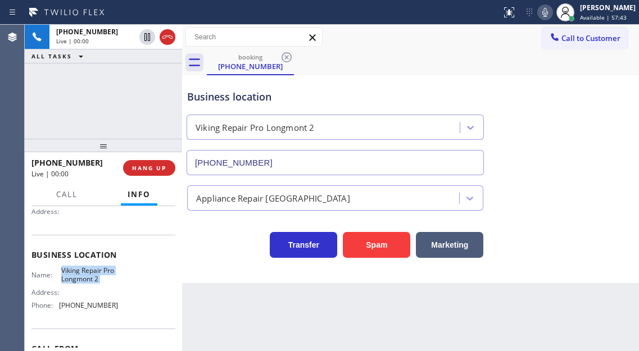
click at [96, 273] on span "Viking Repair Pro Longmont 2" at bounding box center [89, 274] width 56 height 17
click at [116, 284] on div "Name: Viking Repair Pro Longmont 2 Address: Phone: (720) 637-1164" at bounding box center [103, 290] width 144 height 48
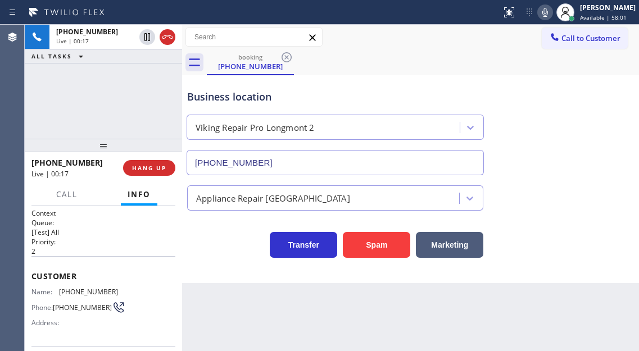
scroll to position [0, 0]
click at [63, 294] on span "(720) 552-2850" at bounding box center [88, 293] width 59 height 8
copy span "(720) 552-2850"
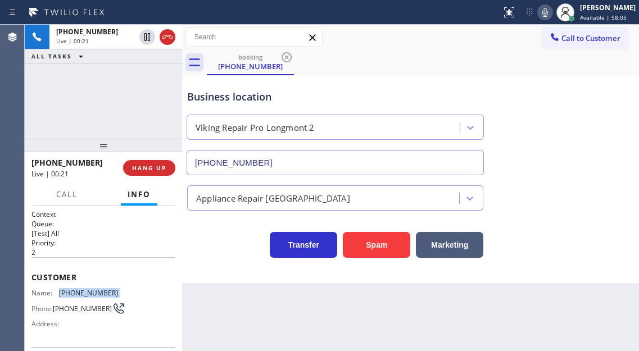
scroll to position [56, 0]
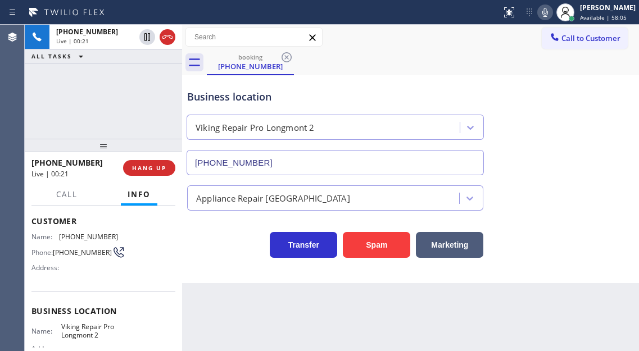
click at [91, 328] on span "Viking Repair Pro Longmont 2" at bounding box center [89, 330] width 56 height 17
copy span "Viking Repair Pro Longmont 2"
click at [182, 89] on div at bounding box center [182, 188] width 0 height 326
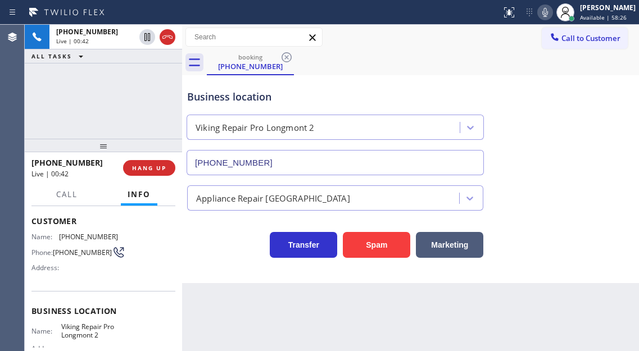
click at [221, 96] on div "Business location" at bounding box center [335, 96] width 296 height 15
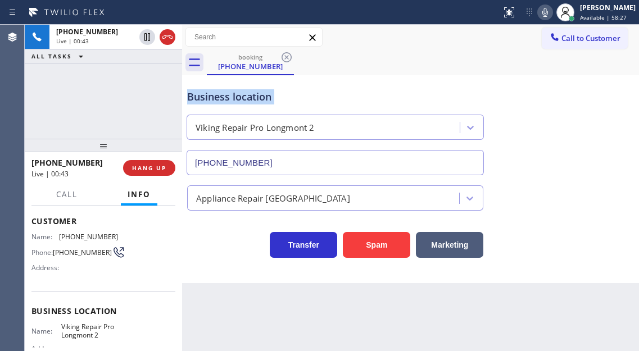
click at [221, 96] on div "Business location" at bounding box center [335, 96] width 296 height 15
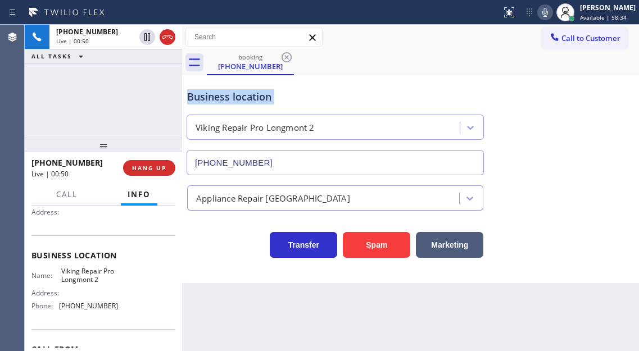
scroll to position [112, 0]
click at [93, 309] on span "(720) 637-1164" at bounding box center [88, 305] width 59 height 8
copy span "(720) 637-1164"
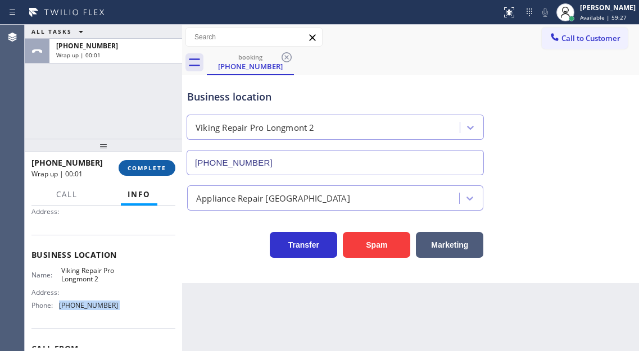
click at [146, 175] on button "COMPLETE" at bounding box center [147, 168] width 57 height 16
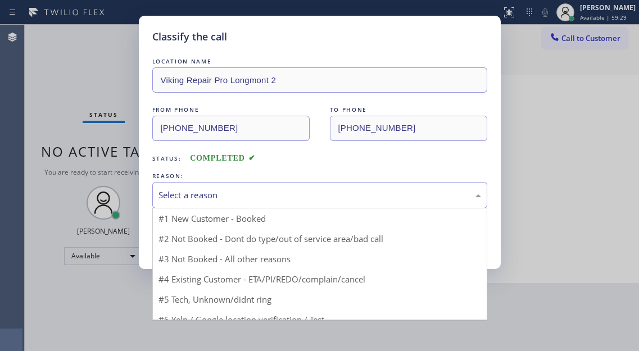
click at [222, 193] on div "Select a reason" at bounding box center [319, 195] width 322 height 13
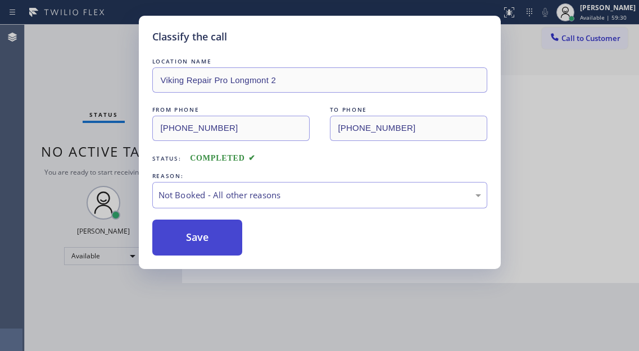
click at [211, 242] on button "Save" at bounding box center [197, 238] width 90 height 36
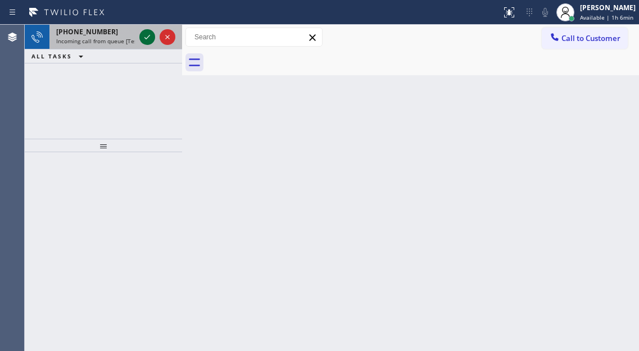
click at [147, 37] on icon at bounding box center [146, 36] width 13 height 13
click at [147, 35] on icon at bounding box center [146, 36] width 13 height 13
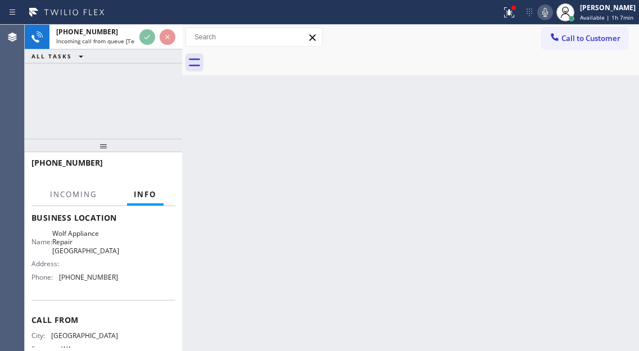
scroll to position [169, 0]
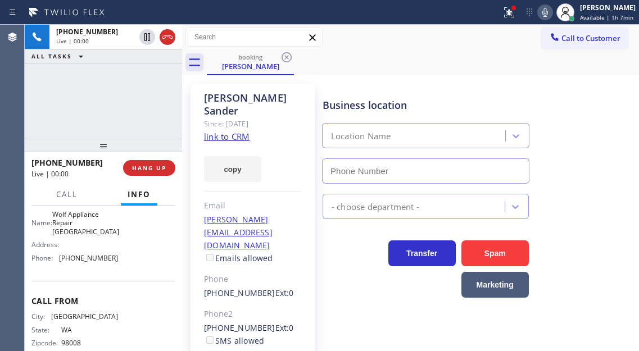
type input "(425) 517-3988"
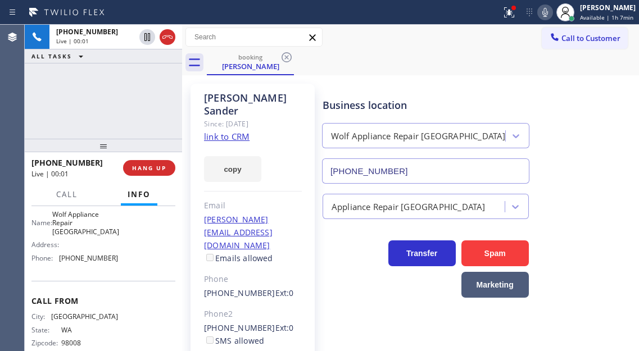
click at [232, 131] on link "link to CRM" at bounding box center [227, 136] width 46 height 11
click at [122, 108] on div "+12065951991 Live | 00:03 ALL TASKS ALL TASKS ACTIVE TASKS TASKS IN WRAP UP" at bounding box center [103, 82] width 157 height 114
click at [508, 12] on icon at bounding box center [508, 12] width 13 height 13
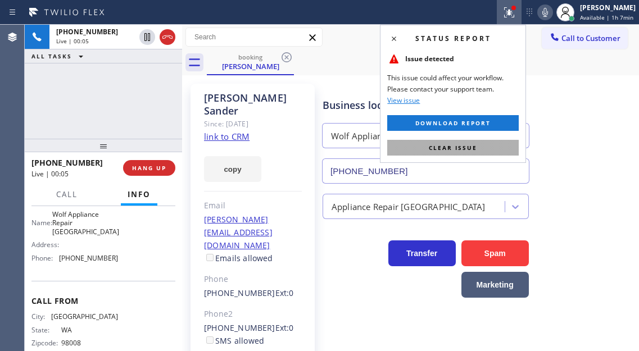
click at [498, 144] on button "Clear issue" at bounding box center [452, 148] width 131 height 16
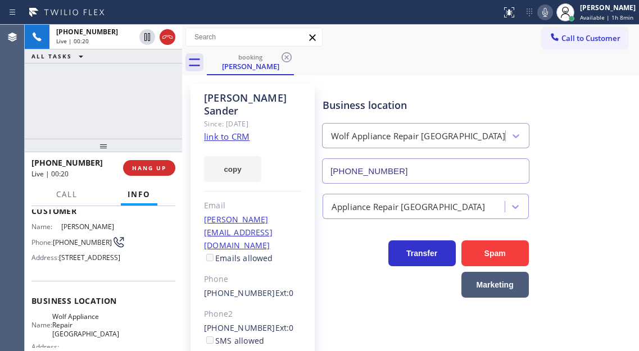
scroll to position [56, 0]
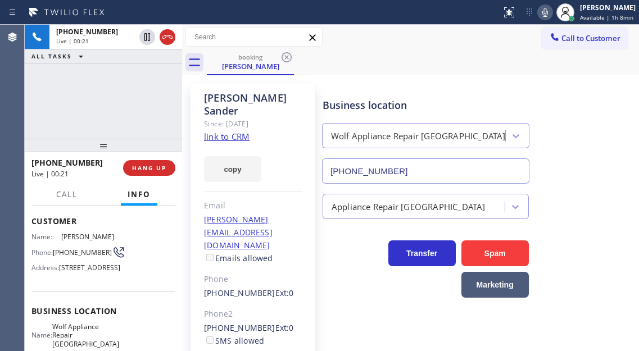
click at [69, 255] on span "(206) 595-1991" at bounding box center [82, 252] width 59 height 8
copy div "(206) 595-1991"
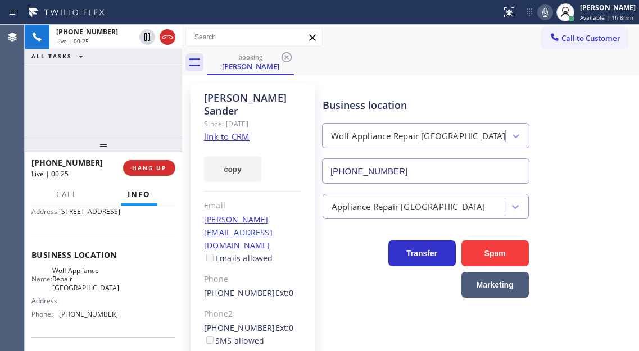
click at [88, 292] on span "Wolf Appliance Repair Phoenix" at bounding box center [85, 279] width 67 height 26
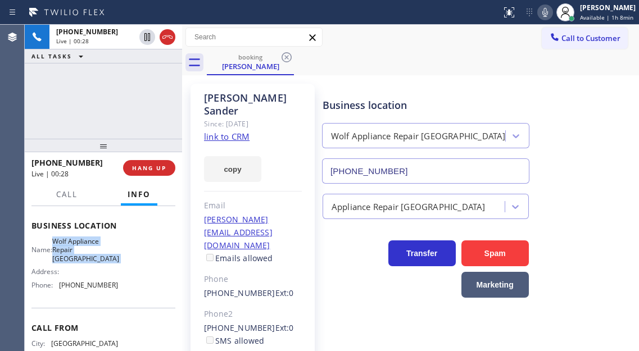
scroll to position [169, 0]
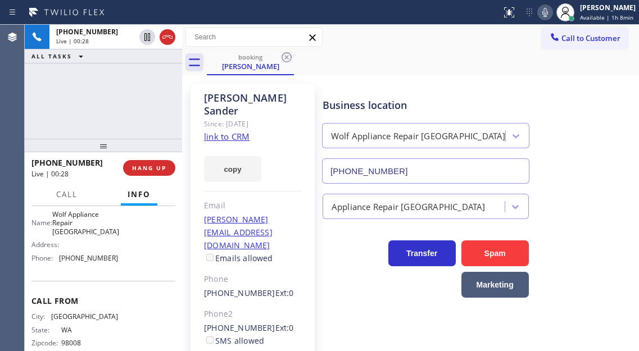
click at [88, 262] on span "(425) 517-3988" at bounding box center [88, 258] width 59 height 8
click at [128, 121] on div "+12065951991 Live | 02:23 ALL TASKS ALL TASKS ACTIVE TASKS TASKS IN WRAP UP" at bounding box center [103, 82] width 157 height 114
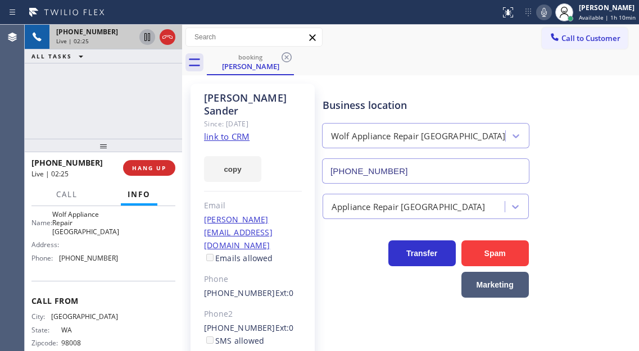
click at [149, 40] on icon at bounding box center [147, 37] width 6 height 8
click at [146, 36] on icon at bounding box center [147, 37] width 8 height 8
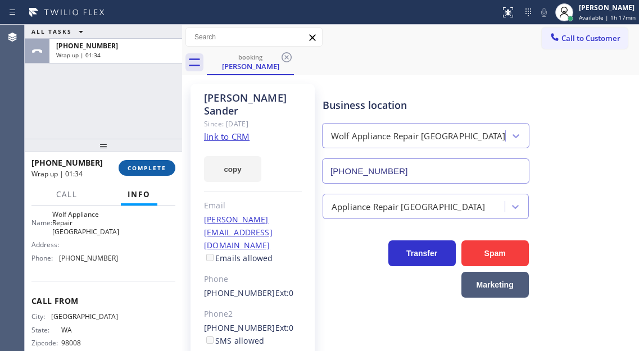
click at [135, 166] on span "COMPLETE" at bounding box center [147, 168] width 39 height 8
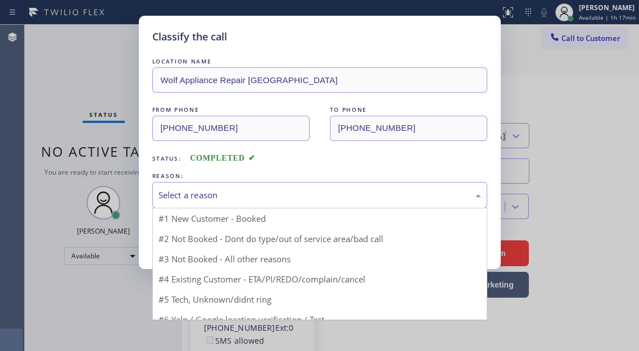
click at [264, 195] on div "Select a reason" at bounding box center [319, 195] width 322 height 13
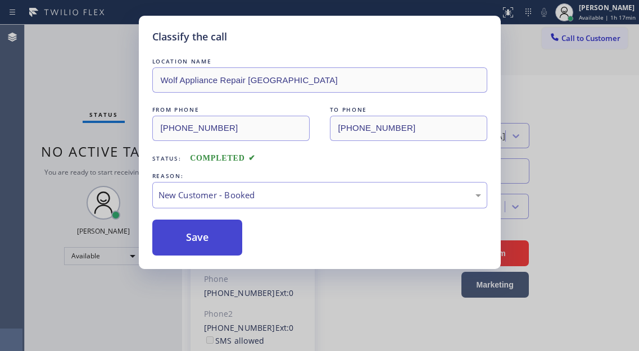
click at [231, 240] on button "Save" at bounding box center [197, 238] width 90 height 36
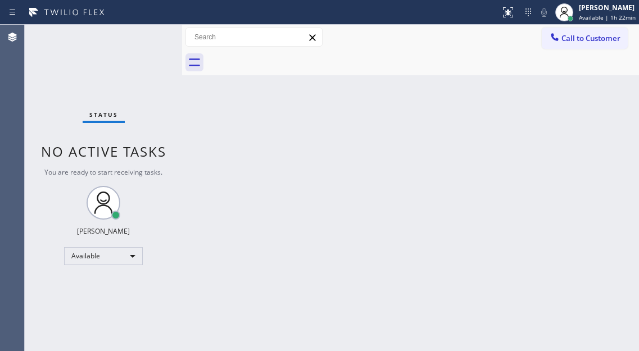
click at [143, 56] on div "Status No active tasks You are ready to start receiving tasks. [PERSON_NAME]" at bounding box center [103, 188] width 157 height 326
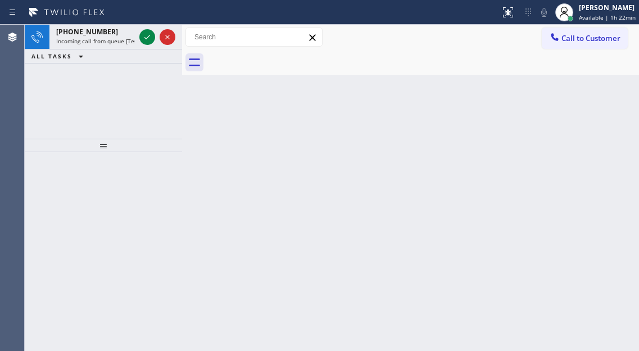
click at [588, 113] on div "Back to Dashboard Change Sender ID Customers Technicians Select a contact Outbo…" at bounding box center [410, 188] width 457 height 326
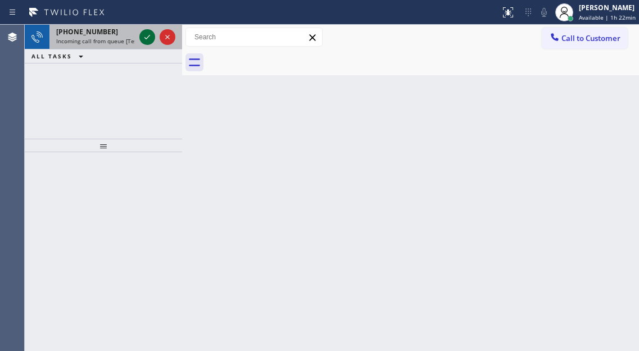
click at [149, 35] on icon at bounding box center [147, 37] width 6 height 4
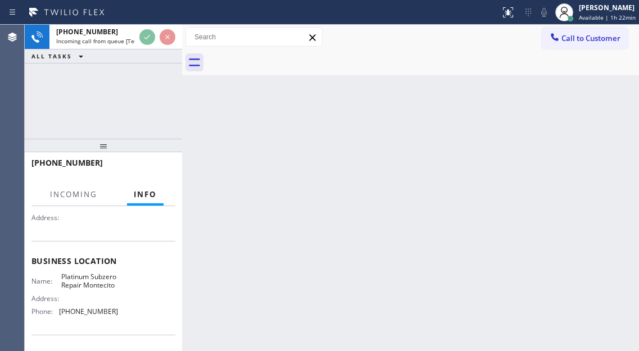
scroll to position [112, 0]
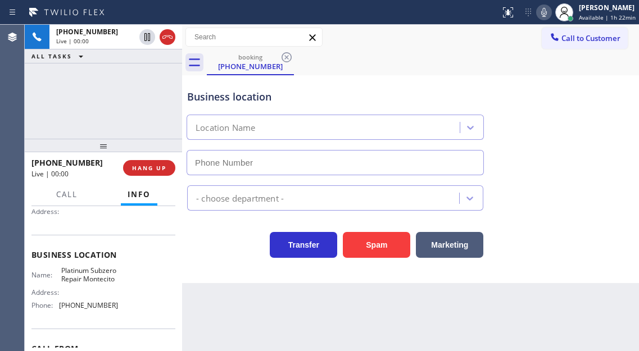
click at [86, 284] on span "Platinum Subzero Repair Montecito" at bounding box center [89, 274] width 56 height 17
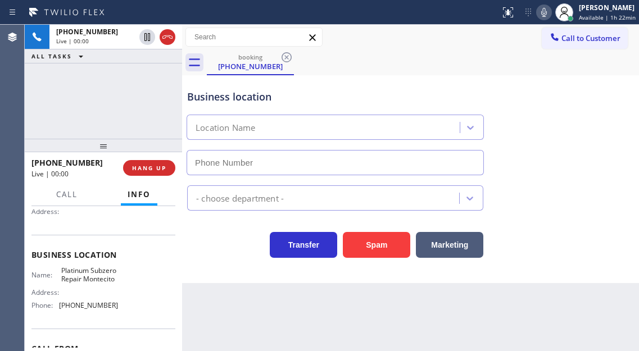
click at [86, 284] on span "Platinum Subzero Repair Montecito" at bounding box center [89, 274] width 56 height 17
type input "(805) 399-7188"
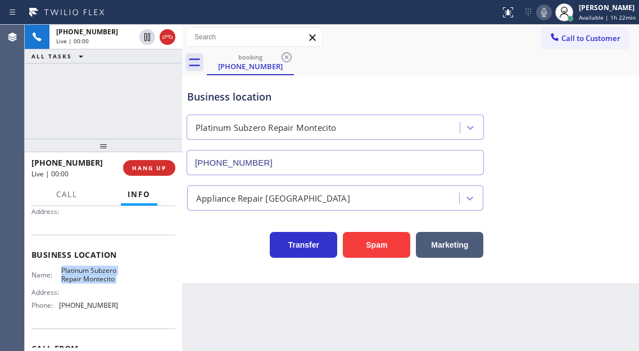
click at [86, 284] on span "Platinum Subzero Repair Montecito" at bounding box center [89, 274] width 56 height 17
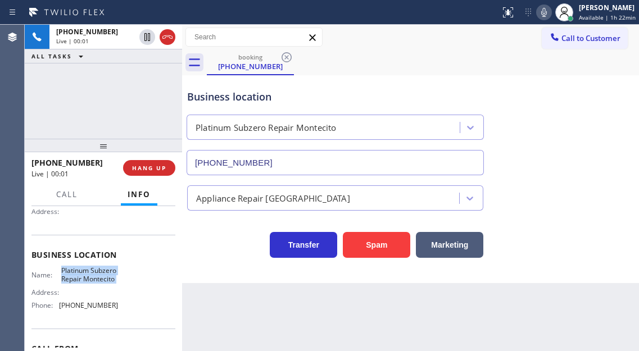
click at [86, 284] on span "Platinum Subzero Repair Montecito" at bounding box center [89, 274] width 56 height 17
click at [111, 284] on span "Platinum Subzero Repair Montecito" at bounding box center [89, 274] width 56 height 17
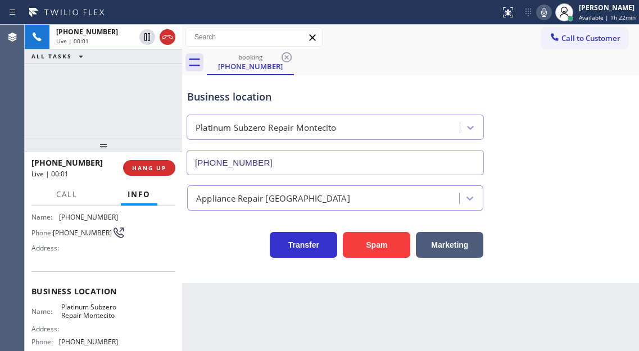
scroll to position [56, 0]
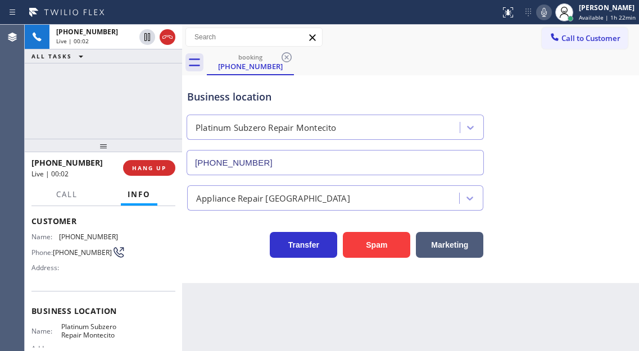
click at [79, 241] on span "(805) 365-8373" at bounding box center [88, 237] width 59 height 8
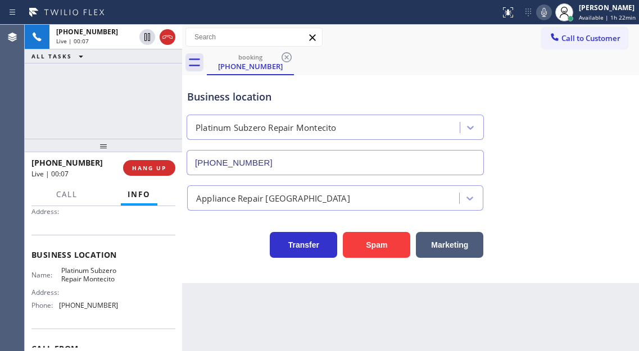
click at [88, 284] on span "Platinum Subzero Repair Montecito" at bounding box center [89, 274] width 56 height 17
click at [102, 310] on span "(805) 399-7188" at bounding box center [88, 305] width 59 height 8
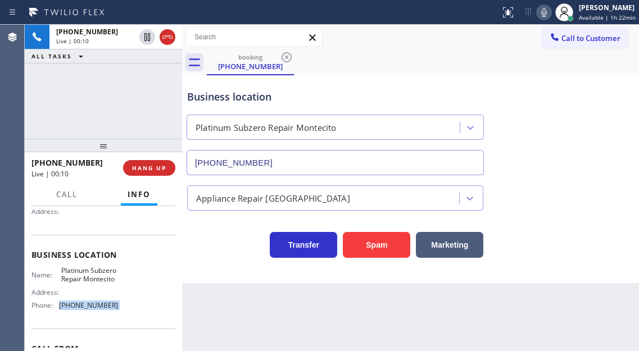
click at [102, 310] on span "(805) 399-7188" at bounding box center [88, 305] width 59 height 8
drag, startPoint x: 387, startPoint y: 243, endPoint x: 351, endPoint y: 185, distance: 68.0
click at [387, 243] on button "Spam" at bounding box center [376, 245] width 67 height 26
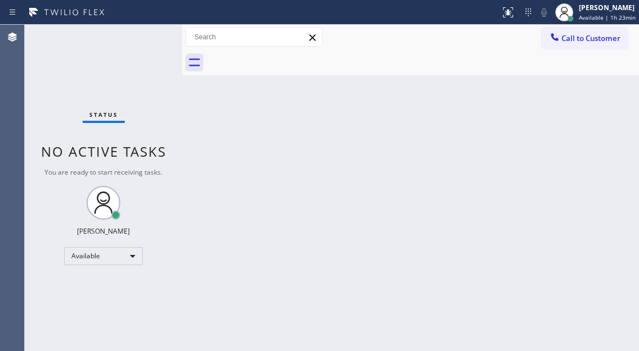
click at [598, 99] on div "Back to Dashboard Change Sender ID Customers Technicians Select a contact Outbo…" at bounding box center [410, 188] width 457 height 326
click at [125, 48] on div "Status No active tasks You are ready to start receiving tasks. [PERSON_NAME]" at bounding box center [103, 188] width 157 height 326
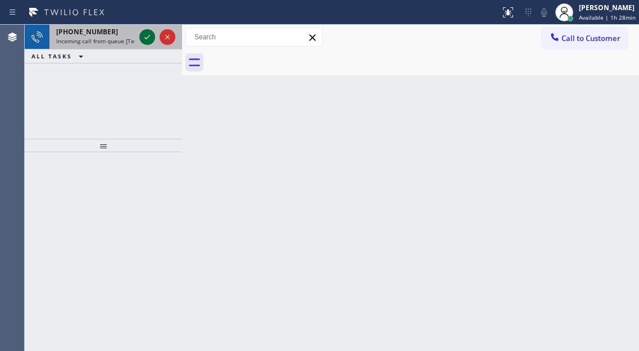
click at [145, 34] on icon at bounding box center [146, 36] width 13 height 13
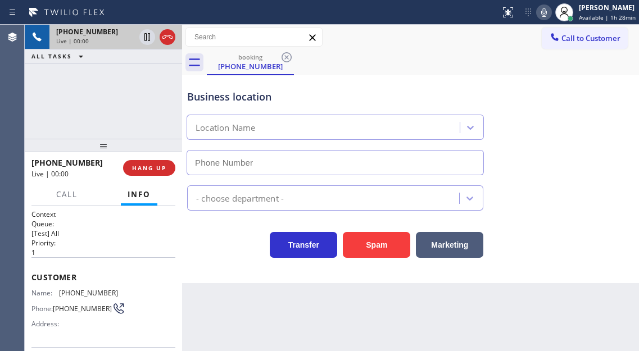
type input "(562) 276-2419"
click at [74, 293] on span "(770) 595-1893" at bounding box center [88, 293] width 59 height 8
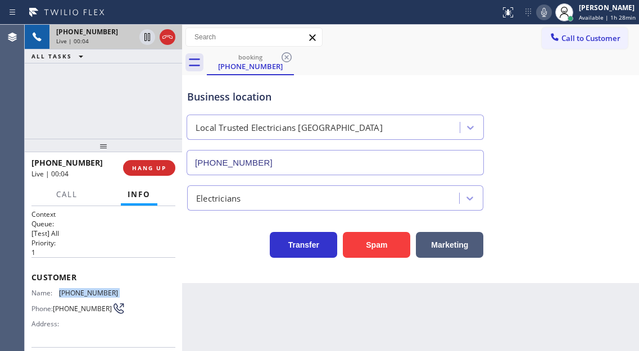
click at [74, 293] on span "(770) 595-1893" at bounding box center [88, 293] width 59 height 8
drag, startPoint x: 378, startPoint y: 88, endPoint x: 362, endPoint y: 98, distance: 18.5
click at [378, 88] on div "Business location Local Trusted Electricians Long Beach (562) 276-2419" at bounding box center [335, 126] width 301 height 97
click at [178, 253] on div "Context Queue: [Test] All Priority: 1 Customer Name: (770) 595-1893 Phone: (770…" at bounding box center [103, 278] width 157 height 145
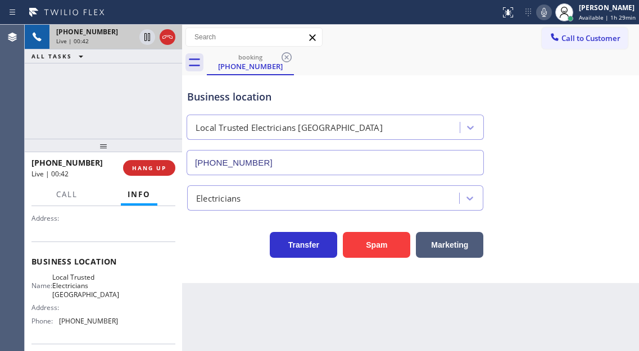
scroll to position [112, 0]
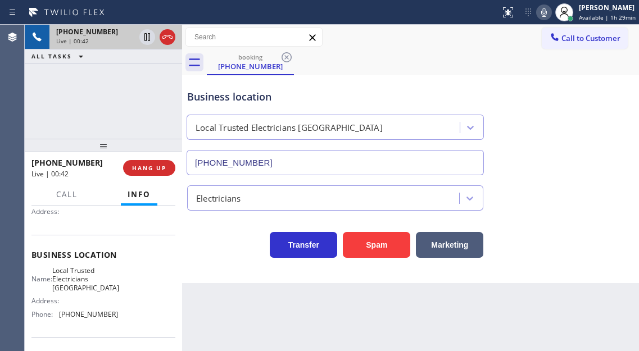
click at [97, 284] on span "Local Trusted Electricians Long Beach" at bounding box center [85, 279] width 67 height 26
click at [89, 314] on span "(562) 276-2419" at bounding box center [88, 314] width 59 height 8
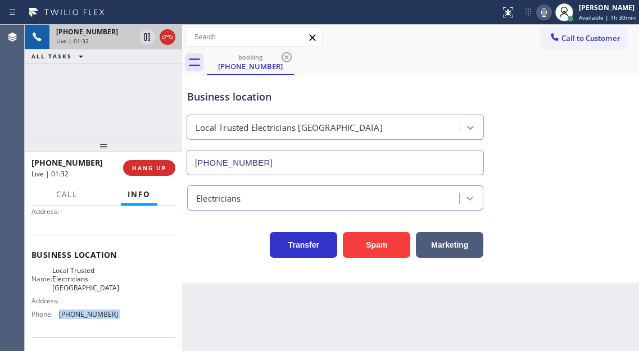
click at [89, 314] on span "(562) 276-2419" at bounding box center [88, 314] width 59 height 8
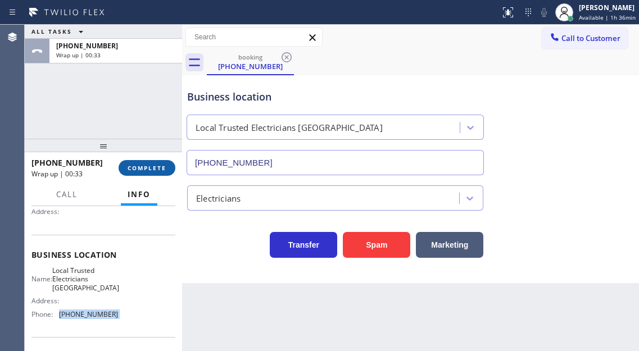
click at [162, 170] on span "COMPLETE" at bounding box center [147, 168] width 39 height 8
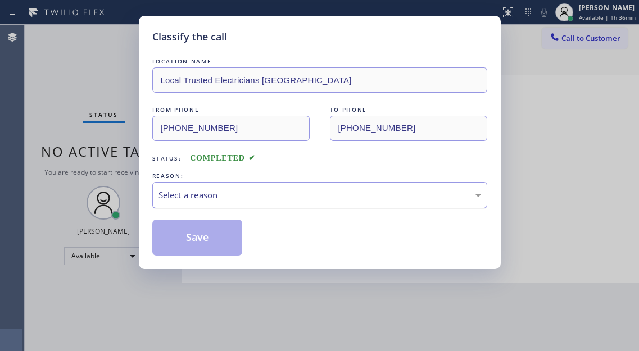
click at [226, 202] on div "Select a reason" at bounding box center [319, 195] width 335 height 26
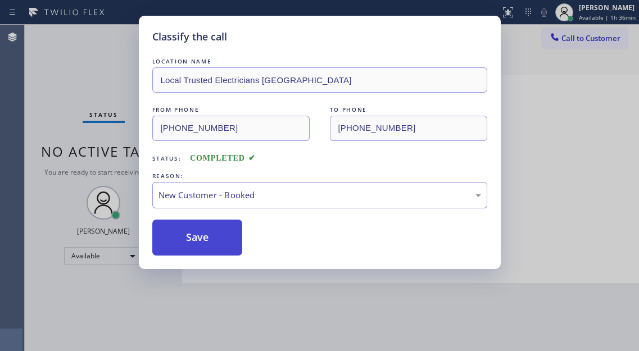
click at [212, 239] on button "Save" at bounding box center [197, 238] width 90 height 36
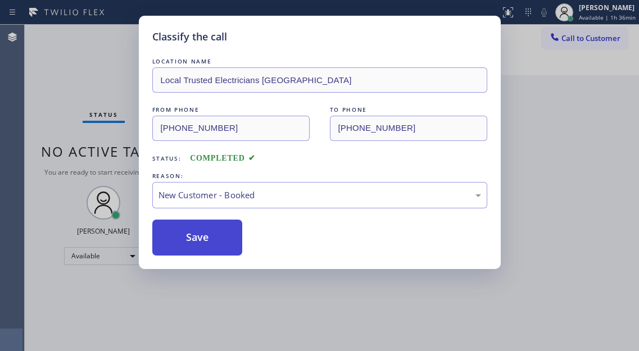
click at [212, 239] on button "Save" at bounding box center [197, 238] width 90 height 36
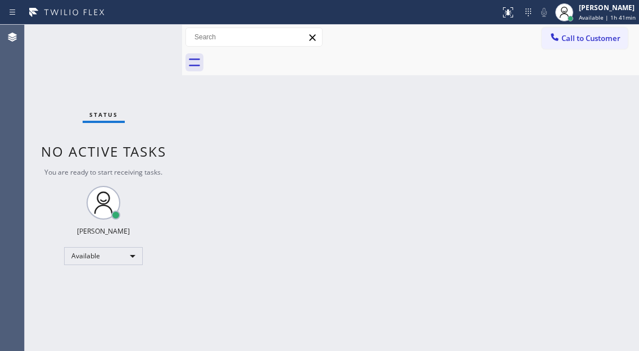
drag, startPoint x: 608, startPoint y: 129, endPoint x: 601, endPoint y: 125, distance: 8.3
click at [608, 129] on div "Back to Dashboard Change Sender ID Customers Technicians Select a contact Outbo…" at bounding box center [410, 188] width 457 height 326
click at [589, 14] on span "Available | 1h 41min" at bounding box center [607, 17] width 57 height 8
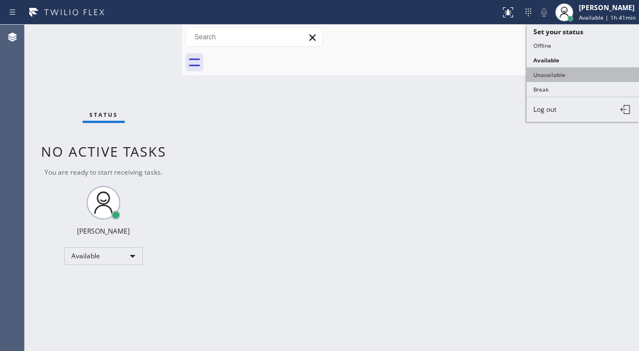
click at [566, 74] on button "Unavailable" at bounding box center [582, 74] width 112 height 15
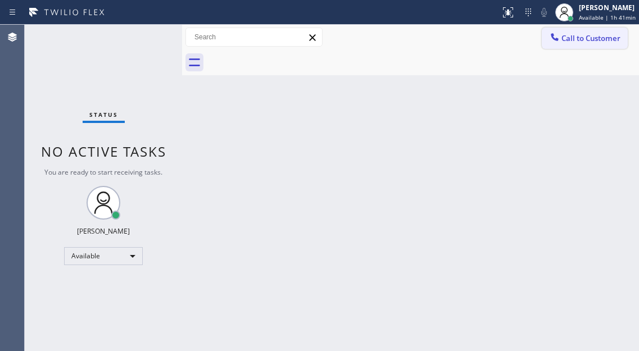
click at [589, 42] on span "Call to Customer" at bounding box center [590, 38] width 59 height 10
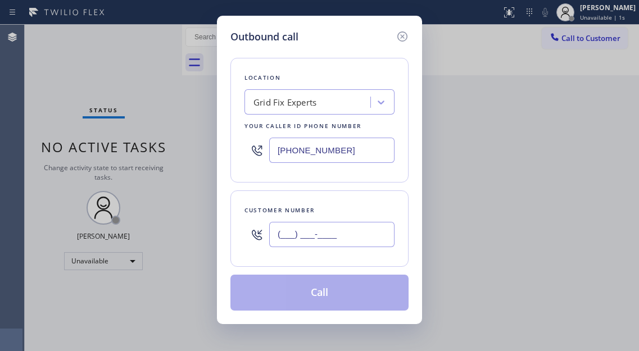
click at [321, 235] on input "(___) ___-____" at bounding box center [331, 234] width 125 height 25
paste input "770) 595-1893"
type input "(770) 595-1893"
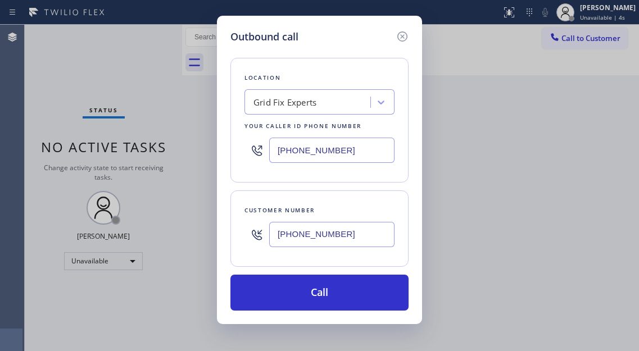
click at [322, 155] on input "[PHONE_NUMBER]" at bounding box center [331, 150] width 125 height 25
paste input "562) 276-241"
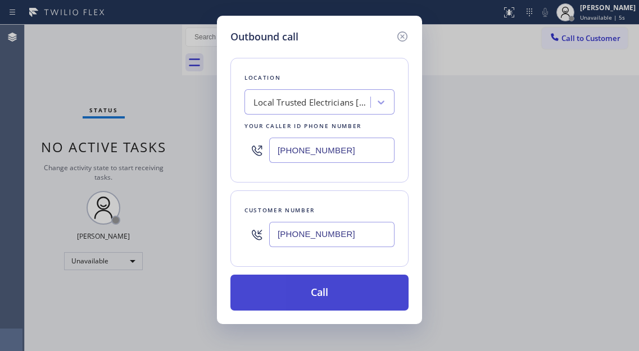
type input "(562) 276-2419"
click at [342, 305] on button "Call" at bounding box center [319, 293] width 178 height 36
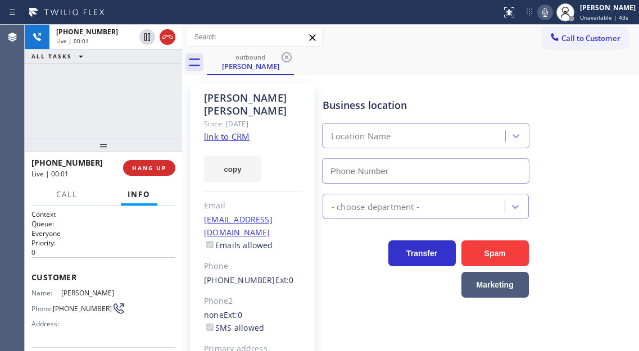
type input "(562) 276-2419"
click at [165, 95] on div "+17705951893 Live | 00:30 ALL TASKS ALL TASKS ACTIVE TASKS TASKS IN WRAP UP" at bounding box center [103, 82] width 157 height 114
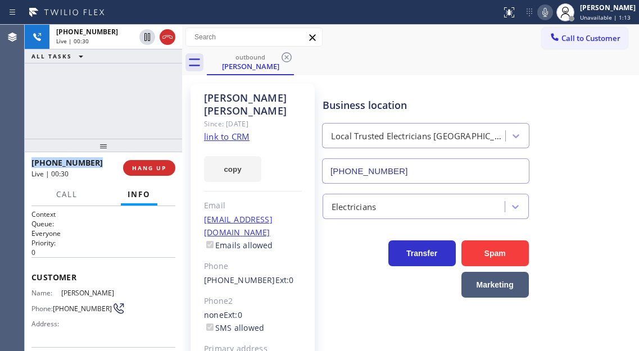
click at [165, 95] on div "+17705951893 Live | 00:30 ALL TASKS ALL TASKS ACTIVE TASKS TASKS IN WRAP UP" at bounding box center [103, 82] width 157 height 114
click at [165, 95] on div "+17705951893 Live | 00:31 ALL TASKS ALL TASKS ACTIVE TASKS TASKS IN WRAP UP" at bounding box center [103, 82] width 157 height 114
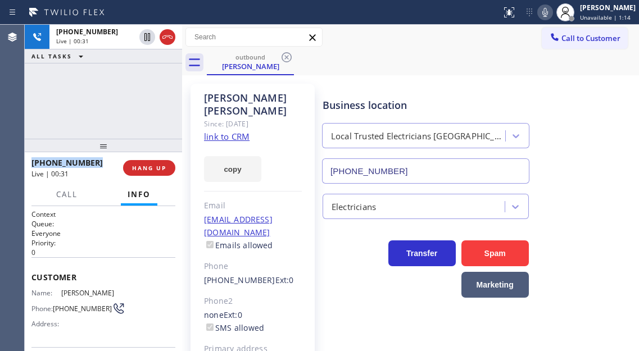
click at [165, 95] on div "+17705951893 Live | 00:31 ALL TASKS ALL TASKS ACTIVE TASKS TASKS IN WRAP UP" at bounding box center [103, 82] width 157 height 114
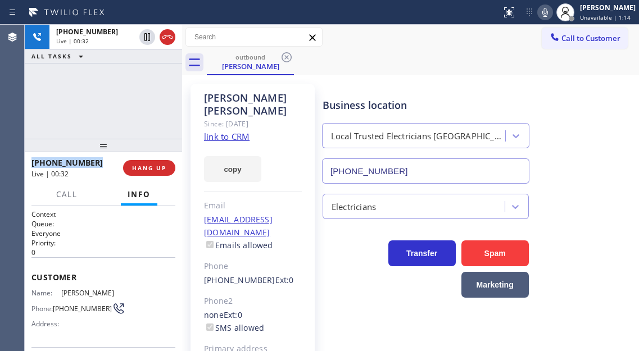
click at [165, 95] on div "+17705951893 Live | 00:32 ALL TASKS ALL TASKS ACTIVE TASKS TASKS IN WRAP UP" at bounding box center [103, 82] width 157 height 114
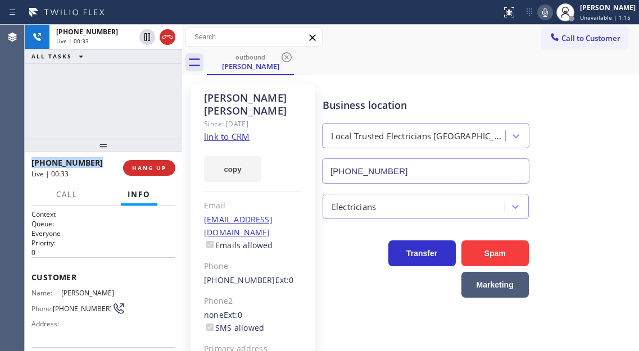
click at [165, 95] on div "+17705951893 Live | 00:33 ALL TASKS ALL TASKS ACTIVE TASKS TASKS IN WRAP UP" at bounding box center [103, 82] width 157 height 114
click at [162, 167] on span "HANG UP" at bounding box center [149, 168] width 34 height 8
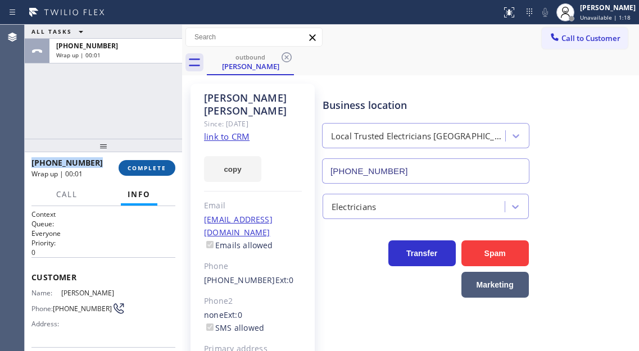
click at [149, 174] on button "COMPLETE" at bounding box center [147, 168] width 57 height 16
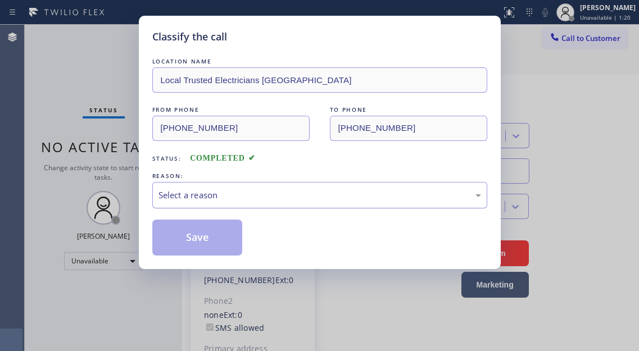
click at [229, 197] on div "Select a reason" at bounding box center [319, 195] width 322 height 13
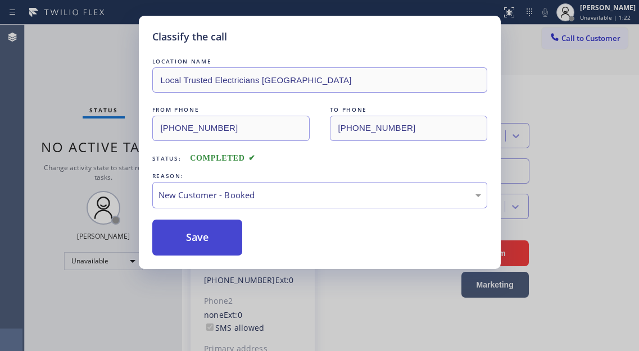
click at [236, 231] on button "Save" at bounding box center [197, 238] width 90 height 36
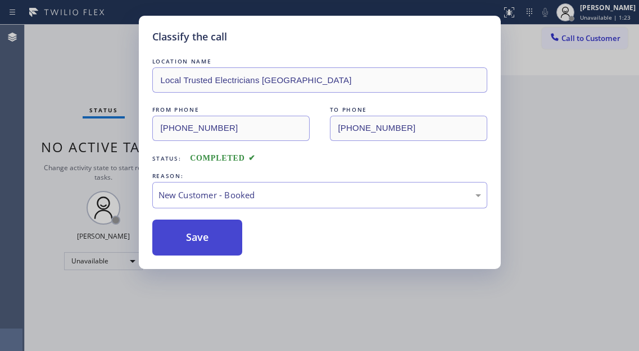
click at [236, 231] on button "Save" at bounding box center [197, 238] width 90 height 36
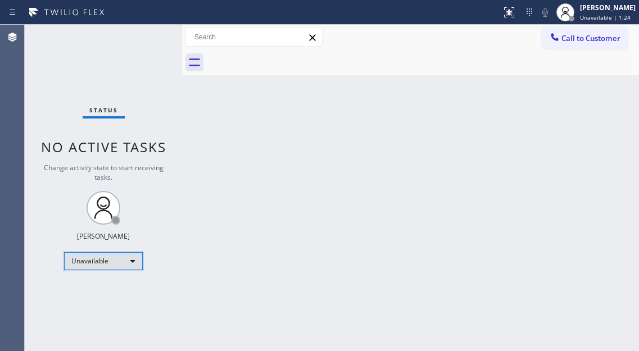
click at [119, 267] on div "Unavailable" at bounding box center [103, 261] width 79 height 18
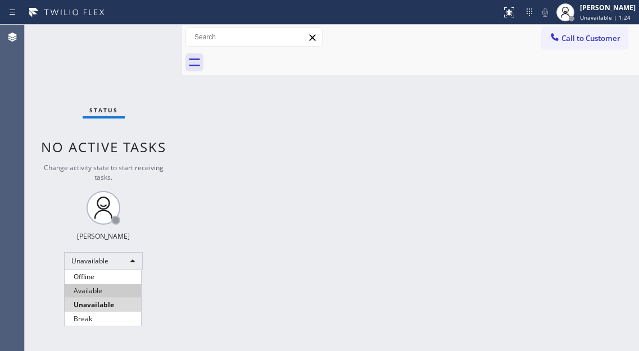
click at [102, 291] on li "Available" at bounding box center [103, 290] width 76 height 13
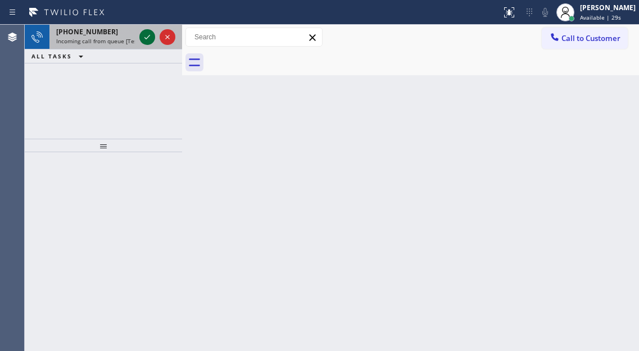
click at [147, 37] on icon at bounding box center [146, 36] width 13 height 13
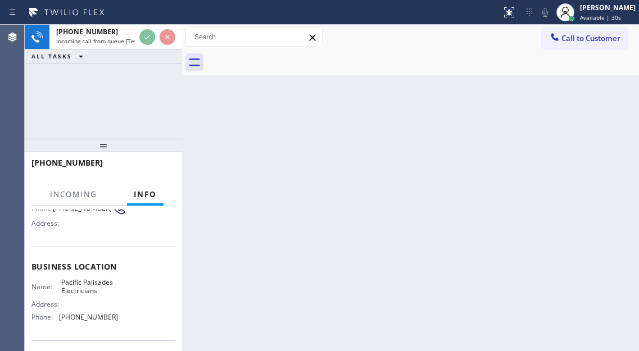
scroll to position [112, 0]
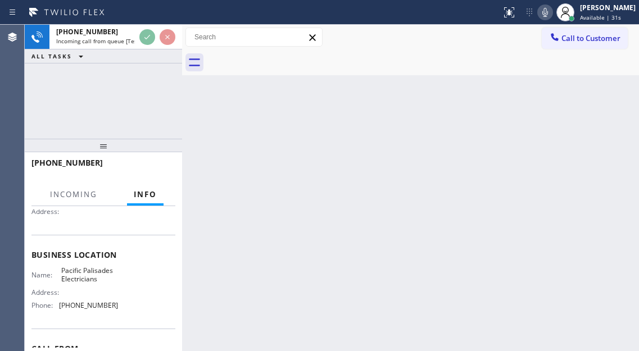
click at [79, 283] on span "Pacific Palisades Electricians" at bounding box center [89, 274] width 56 height 17
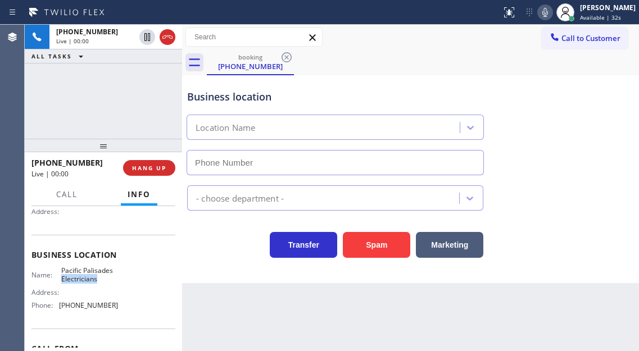
click at [79, 283] on span "Pacific Palisades Electricians" at bounding box center [89, 274] width 56 height 17
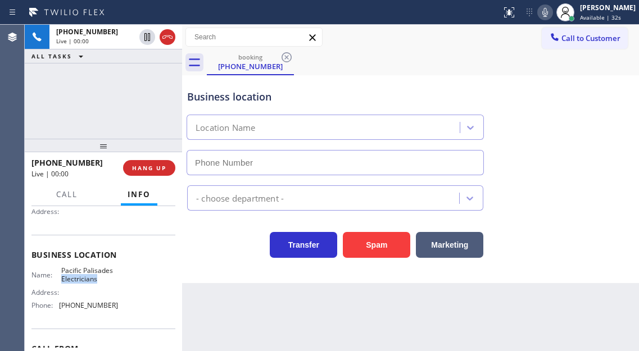
click at [79, 283] on span "Pacific Palisades Electricians" at bounding box center [89, 274] width 56 height 17
type input "(323) 457-1085"
click at [105, 283] on span "Pacific Palisades Electricians" at bounding box center [89, 274] width 56 height 17
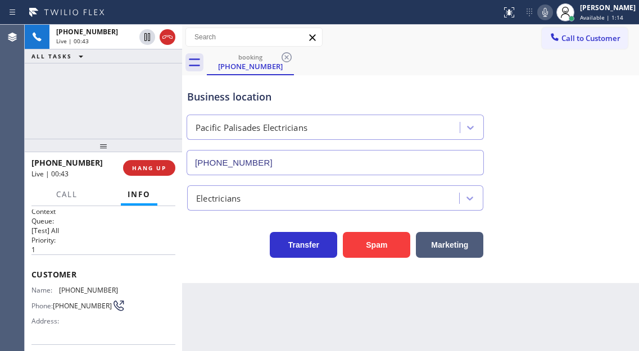
scroll to position [0, 0]
click at [82, 292] on span "(626) 641-8107" at bounding box center [88, 293] width 59 height 8
click at [166, 255] on p "1" at bounding box center [103, 253] width 144 height 10
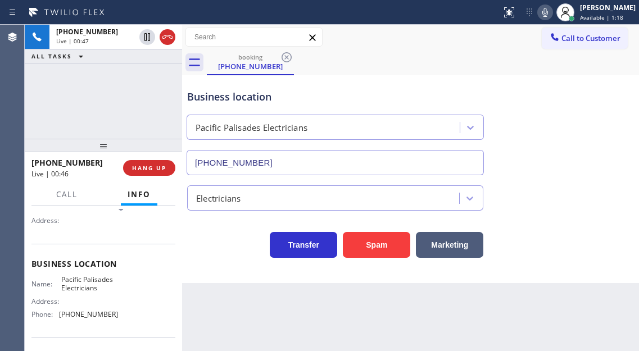
scroll to position [112, 0]
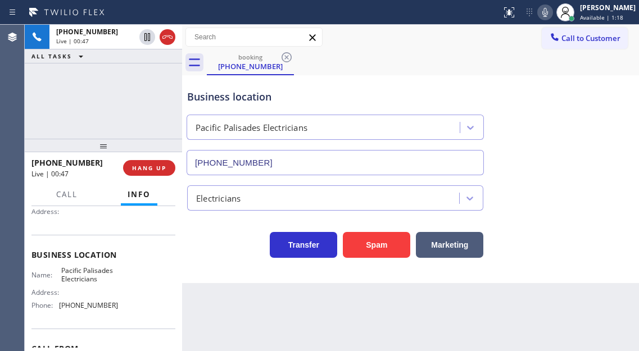
click at [79, 271] on span "Pacific Palisades Electricians" at bounding box center [89, 274] width 56 height 17
click at [93, 306] on span "(323) 457-1085" at bounding box center [88, 305] width 59 height 8
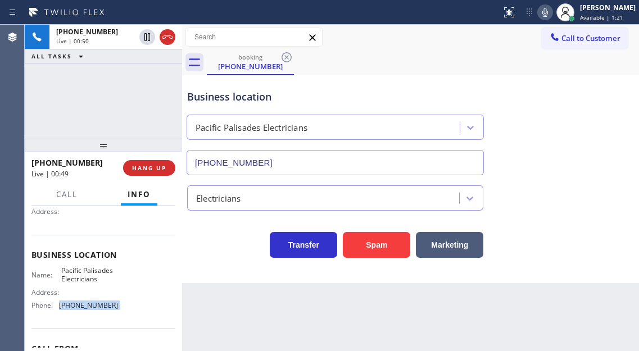
click at [93, 306] on span "(323) 457-1085" at bounding box center [88, 305] width 59 height 8
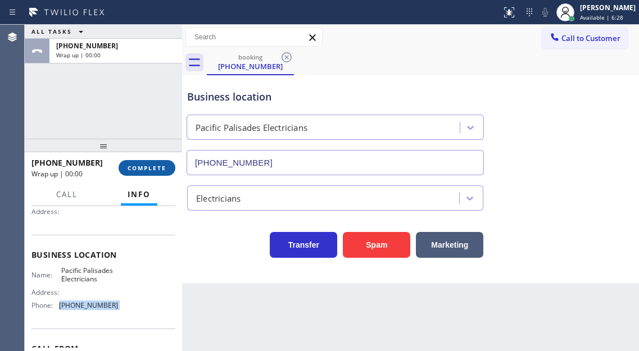
click at [150, 167] on span "COMPLETE" at bounding box center [147, 168] width 39 height 8
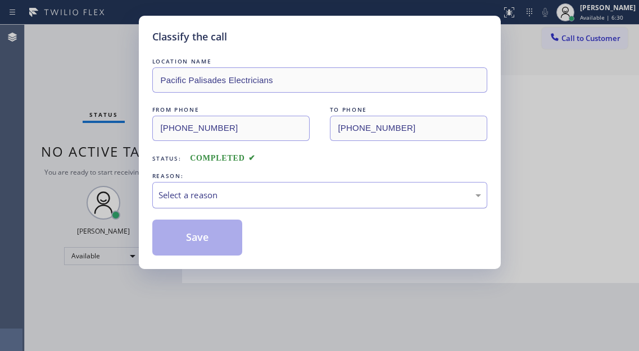
click at [206, 198] on div "Select a reason" at bounding box center [319, 195] width 322 height 13
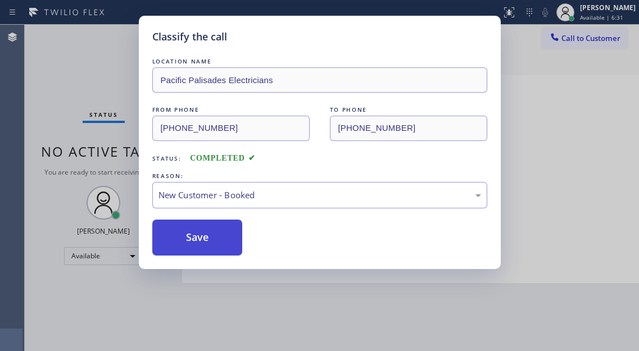
click at [213, 236] on button "Save" at bounding box center [197, 238] width 90 height 36
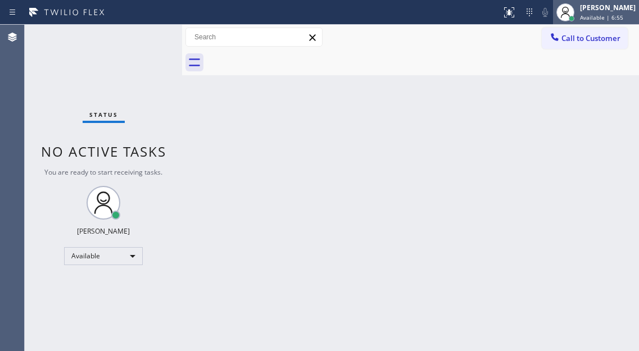
click at [597, 14] on span "Available | 6:55" at bounding box center [601, 17] width 43 height 8
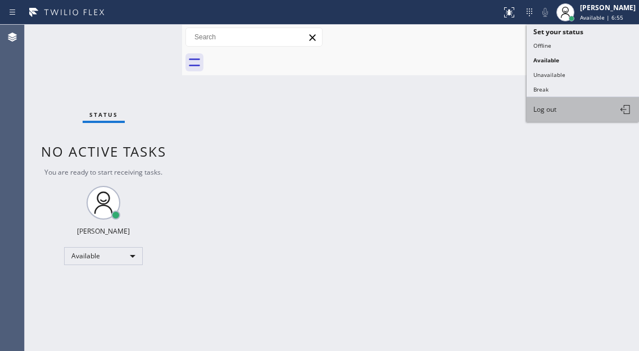
click at [568, 106] on button "Log out" at bounding box center [582, 109] width 112 height 25
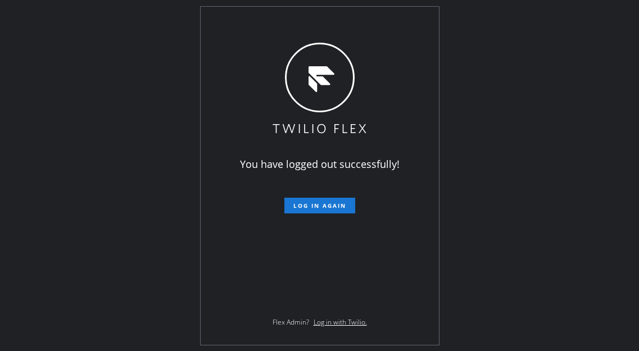
click at [605, 98] on div "You have logged out successfully! Log in again Flex Admin? Log in with Twilio." at bounding box center [319, 175] width 639 height 351
